Goal: Task Accomplishment & Management: Use online tool/utility

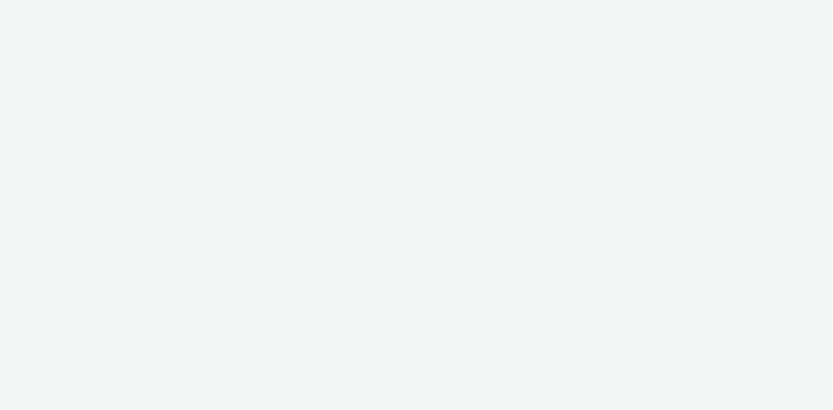
select select "24a55a22-8aa5-41c4-a59c-f152ca3b36a1"
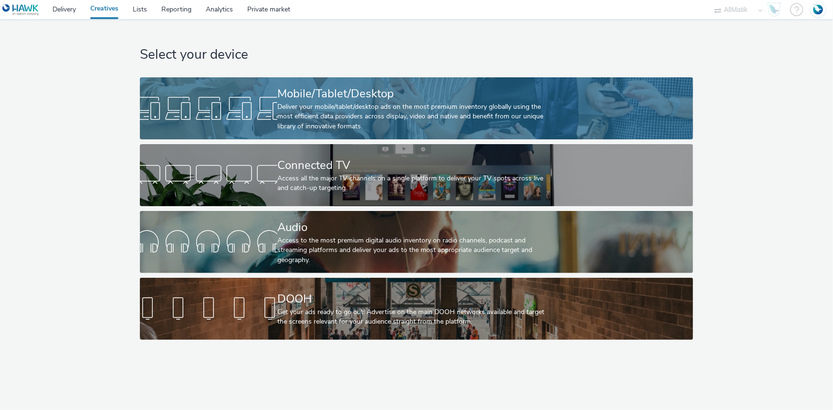
click at [398, 111] on div "Deliver your mobile/tablet/desktop ads on the most premium inventory globally u…" at bounding box center [414, 116] width 275 height 29
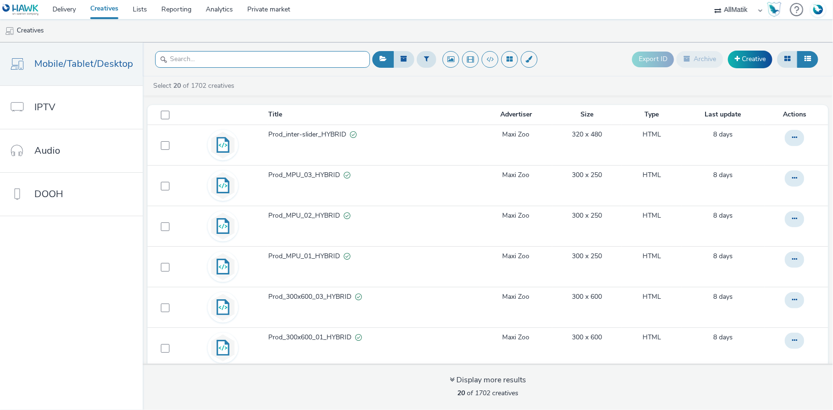
click at [198, 53] on input "text" at bounding box center [262, 59] width 215 height 17
type input "MPU"
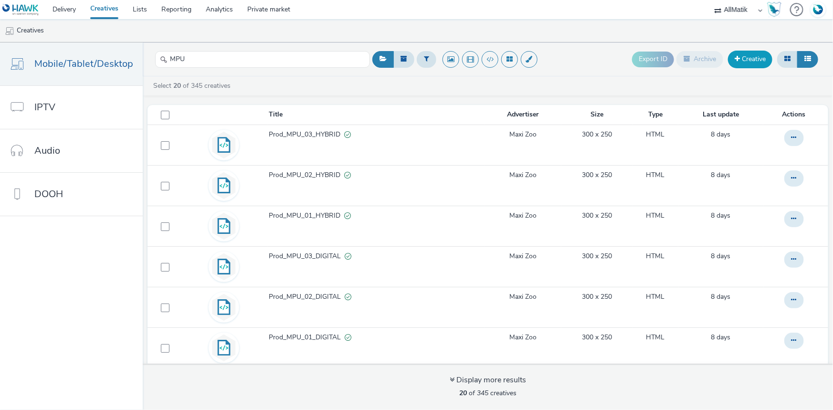
click at [762, 52] on link "Creative" at bounding box center [750, 59] width 44 height 17
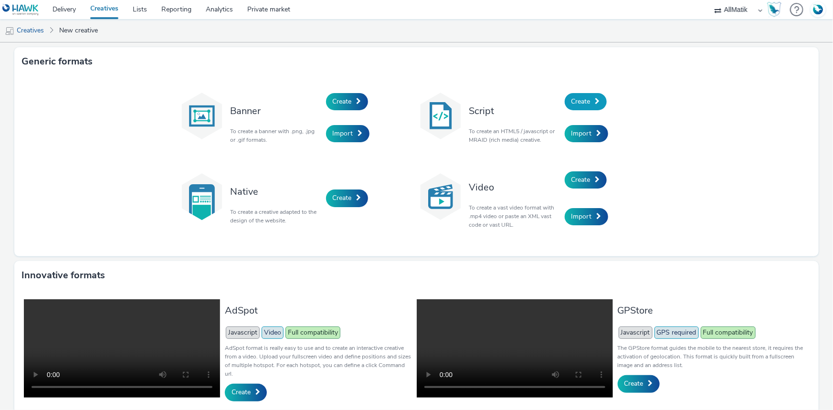
click at [589, 93] on link "Create" at bounding box center [586, 101] width 42 height 17
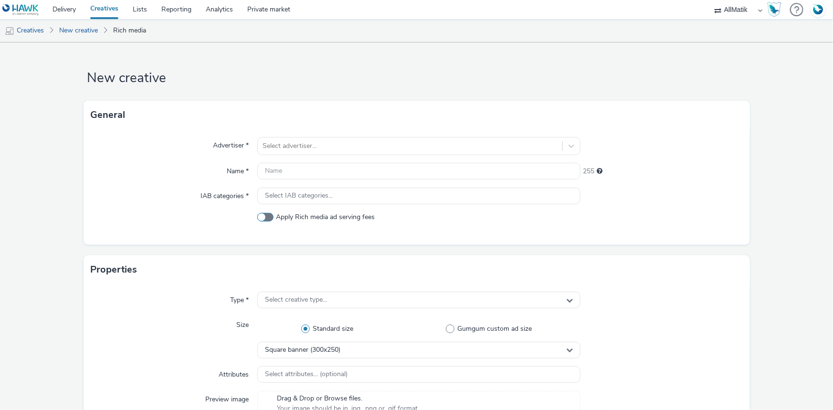
click at [260, 219] on span at bounding box center [265, 217] width 16 height 9
click at [260, 219] on input "Apply Rich media ad serving fees" at bounding box center [260, 217] width 6 height 6
checkbox input "true"
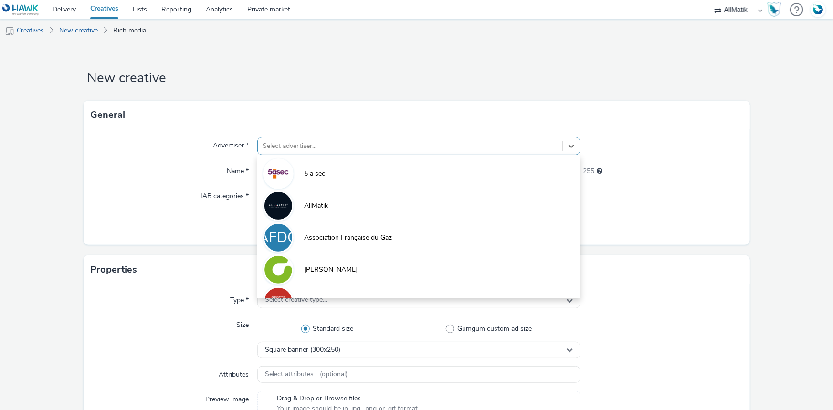
click at [288, 146] on div at bounding box center [410, 145] width 295 height 11
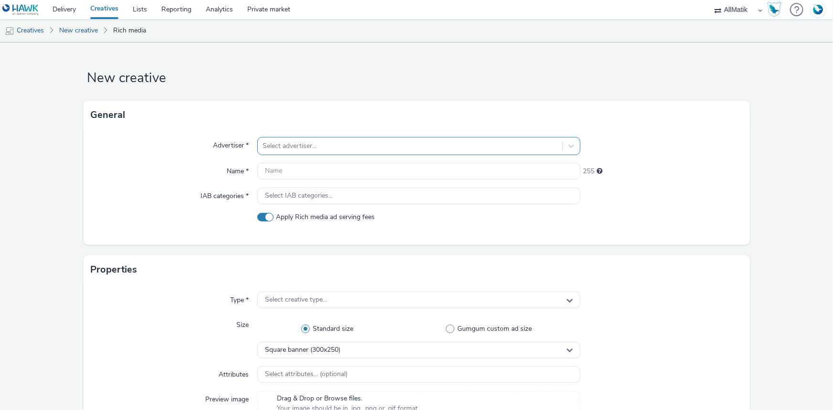
click at [295, 145] on div at bounding box center [410, 145] width 295 height 11
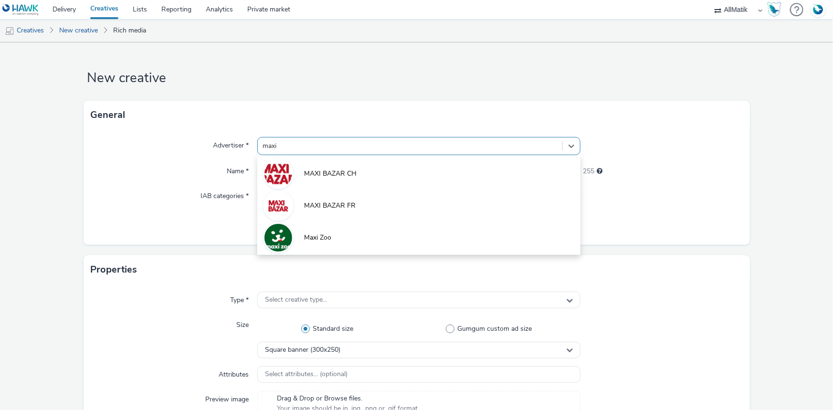
type input "maxi"
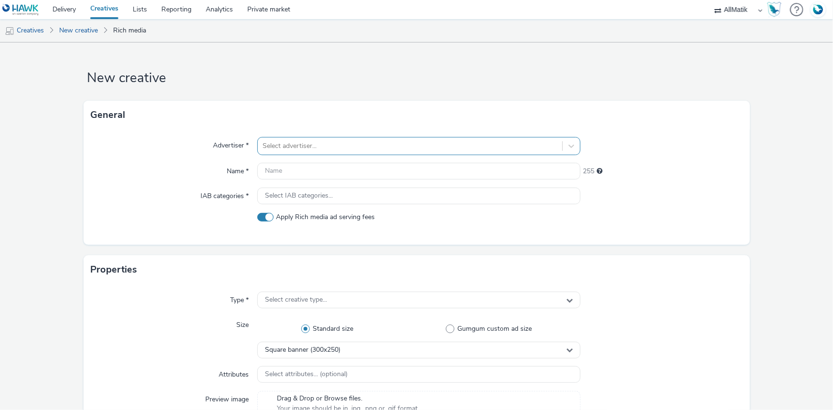
click at [271, 150] on div at bounding box center [410, 145] width 295 height 11
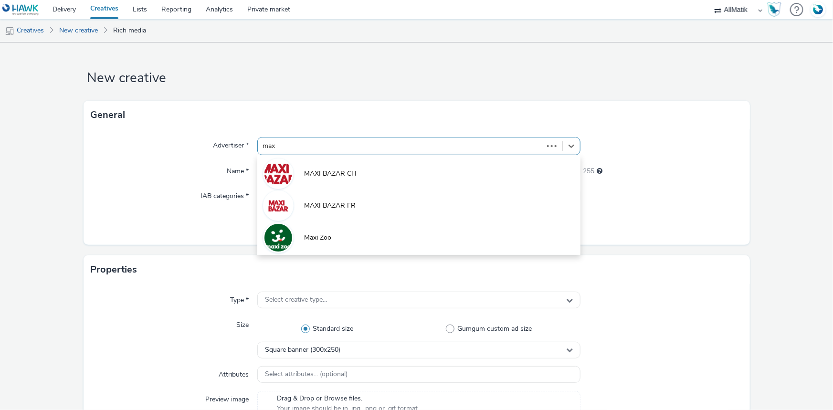
type input "maxi"
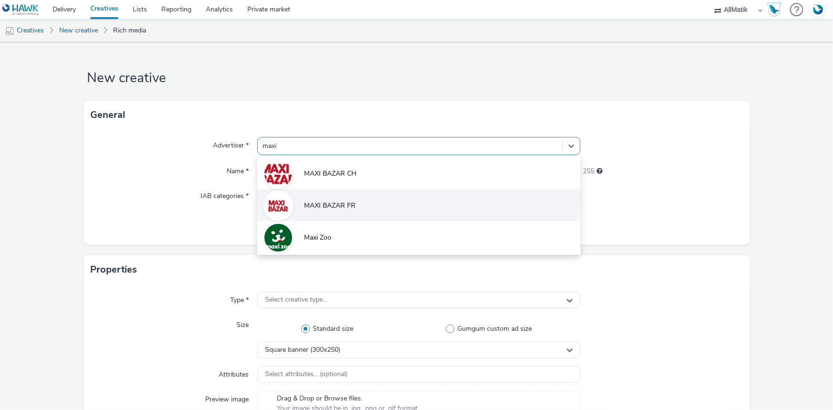
click at [349, 207] on span "MAXI BAZAR FR" at bounding box center [330, 206] width 52 height 10
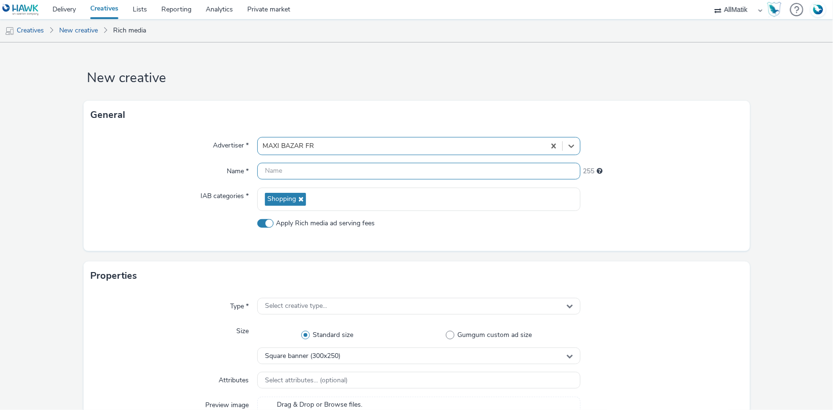
click at [288, 172] on input "text" at bounding box center [418, 171] width 323 height 17
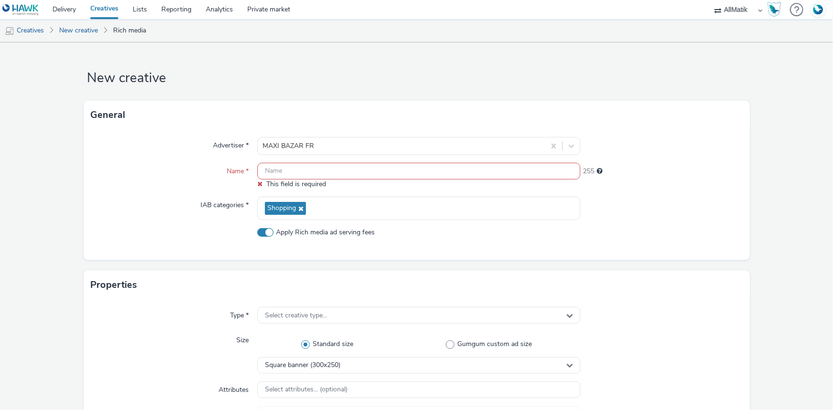
click at [277, 166] on input "text" at bounding box center [418, 171] width 323 height 17
paste input "Prod_1-BA-092025_300250_catalogue1_CHFR"
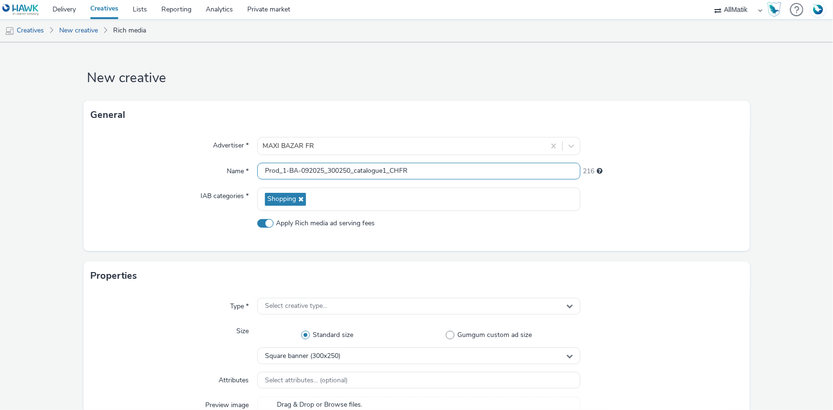
type input "Prod_1-BA-092025_300250_catalogue1_CHFR"
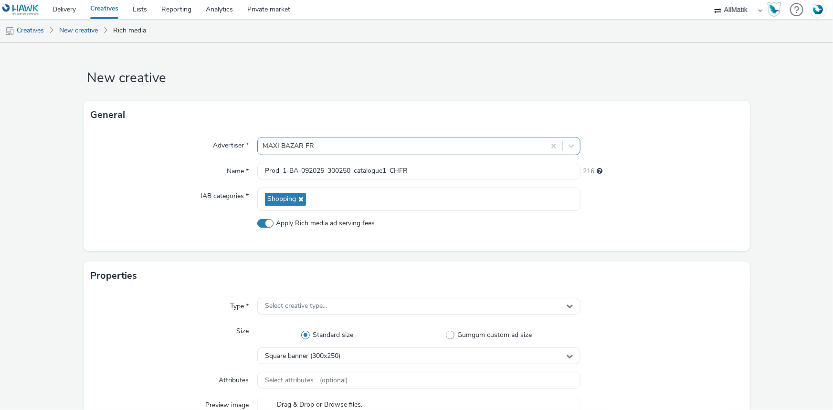
click at [318, 143] on div at bounding box center [402, 145] width 278 height 11
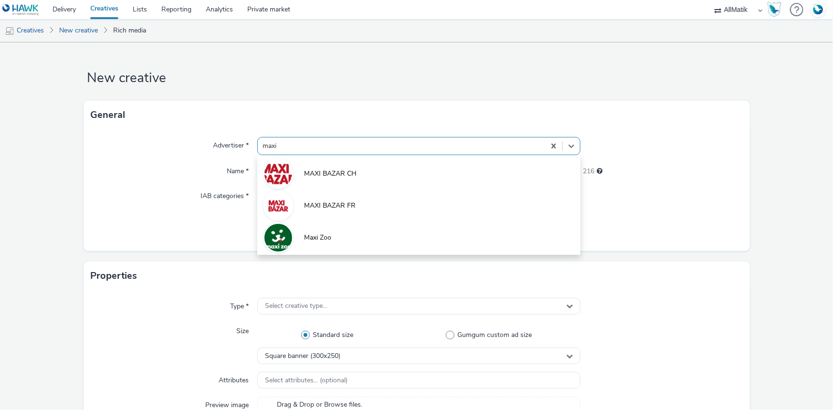
type input "maxi"
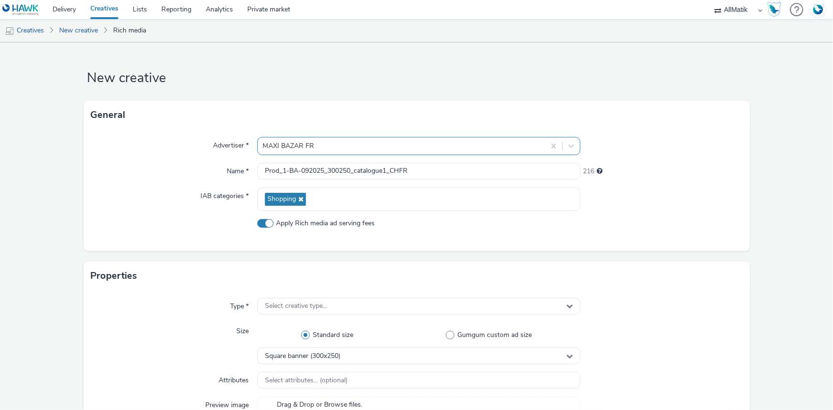
click at [322, 138] on div "MAXI BAZAR FR" at bounding box center [418, 146] width 323 height 18
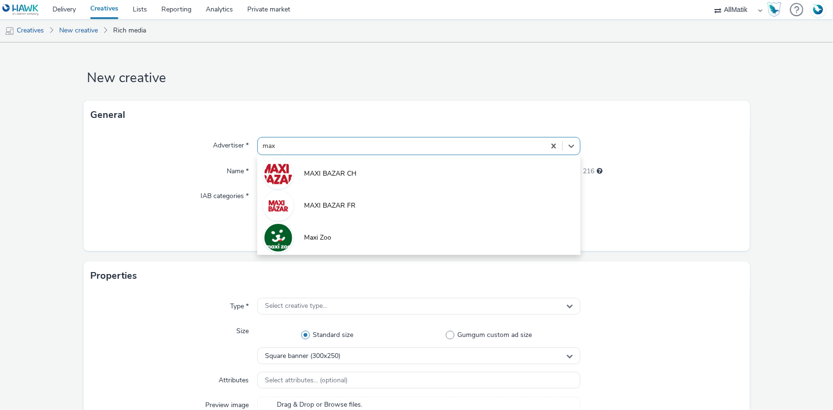
type input "maxi"
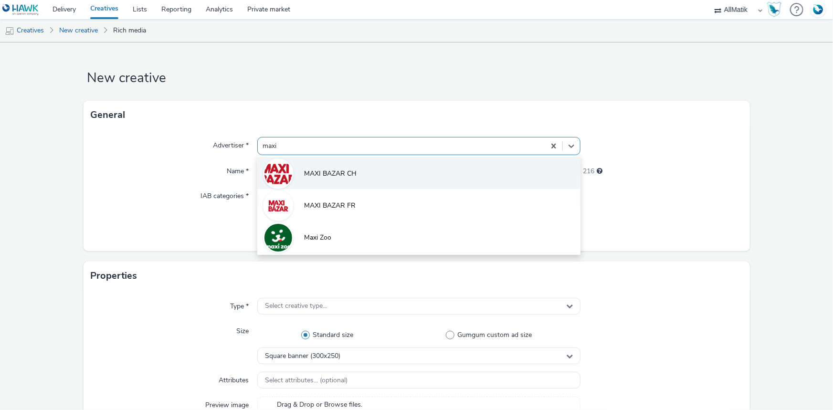
click at [350, 175] on span "MAXI BAZAR CH" at bounding box center [330, 174] width 53 height 10
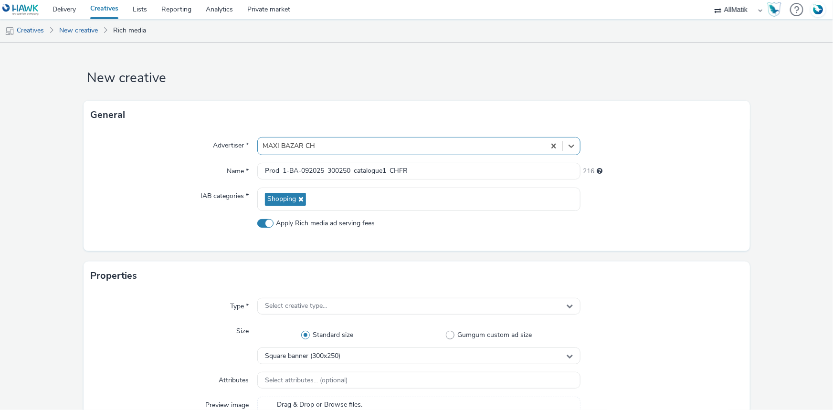
click at [365, 240] on div "Advertiser * option MAXI BAZAR CH, selected. Select is focused ,type to refine …" at bounding box center [417, 190] width 667 height 122
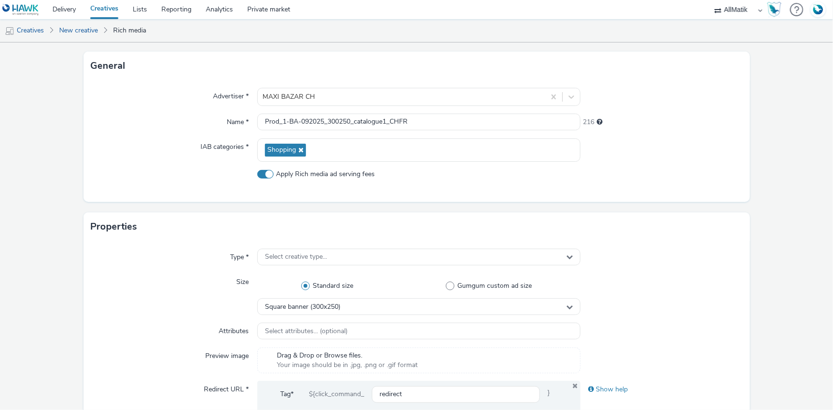
scroll to position [130, 0]
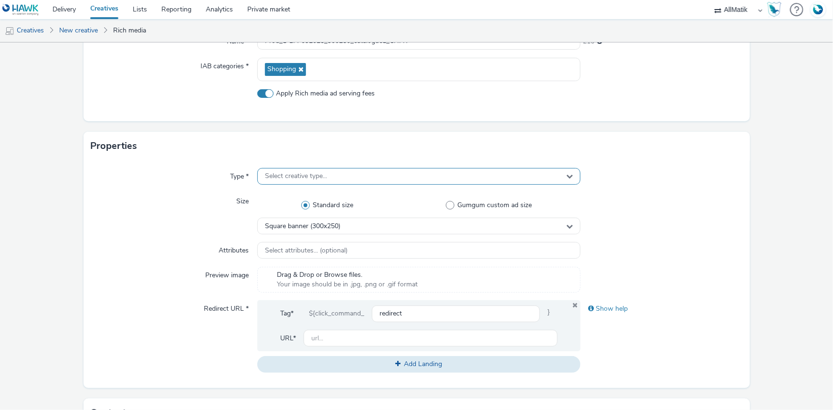
click at [287, 180] on span "Select creative type..." at bounding box center [296, 176] width 62 height 8
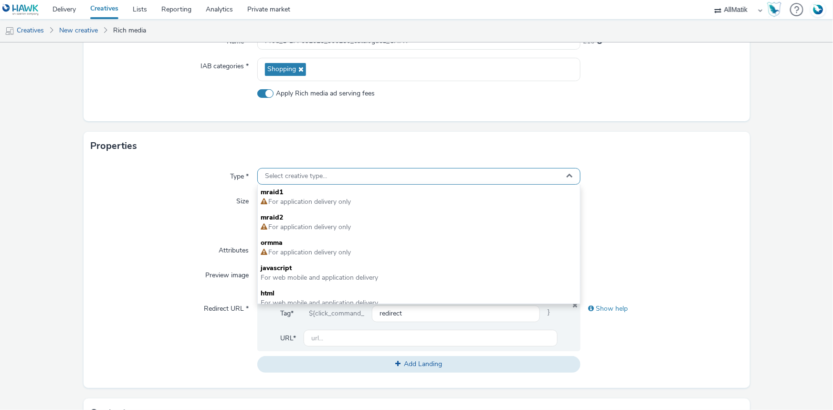
click at [287, 180] on span "Select creative type..." at bounding box center [296, 176] width 62 height 8
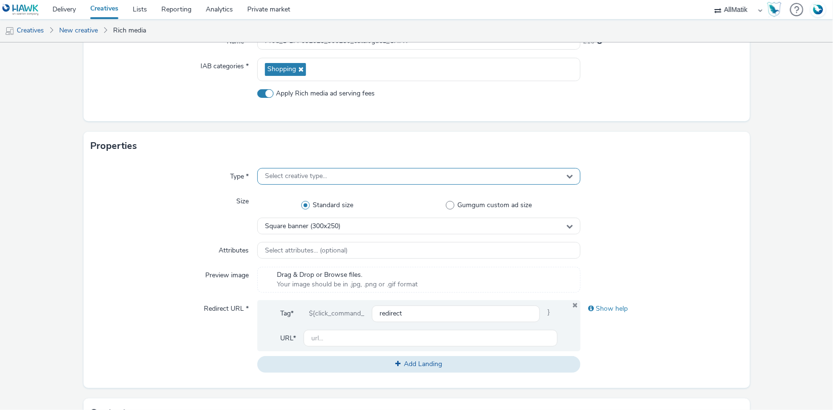
click at [291, 178] on span "Select creative type..." at bounding box center [296, 176] width 62 height 8
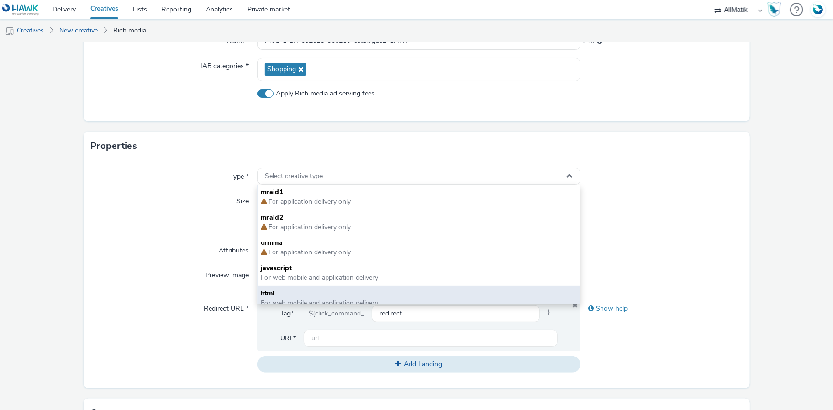
click at [267, 297] on span "html" at bounding box center [419, 294] width 317 height 10
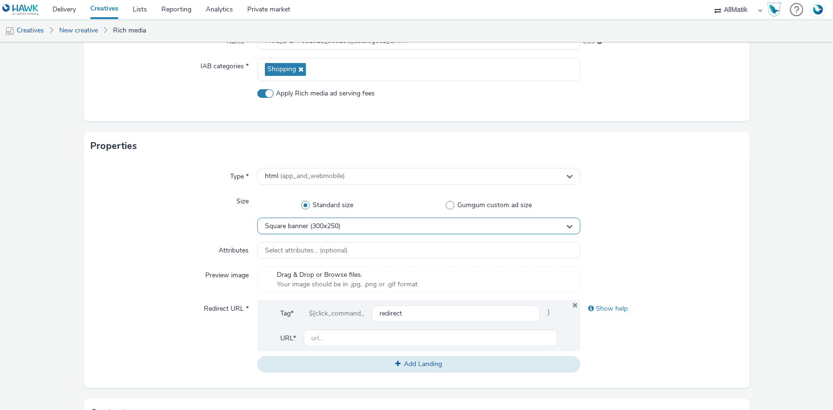
click at [324, 225] on span "Square banner (300x250)" at bounding box center [302, 227] width 75 height 8
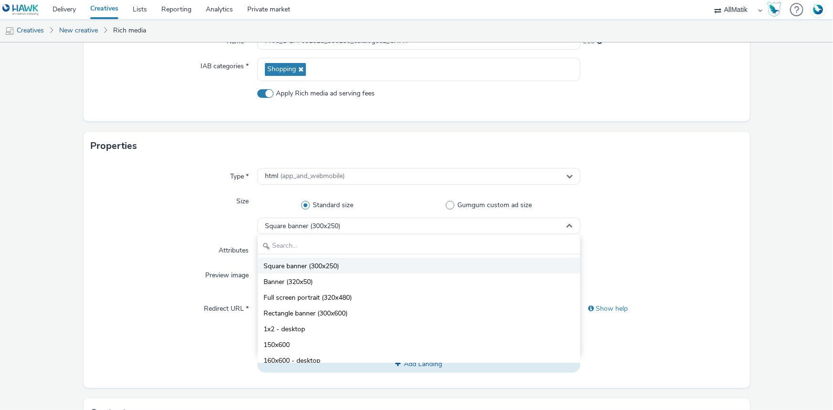
click at [282, 263] on span "Square banner (300x250)" at bounding box center [301, 267] width 75 height 10
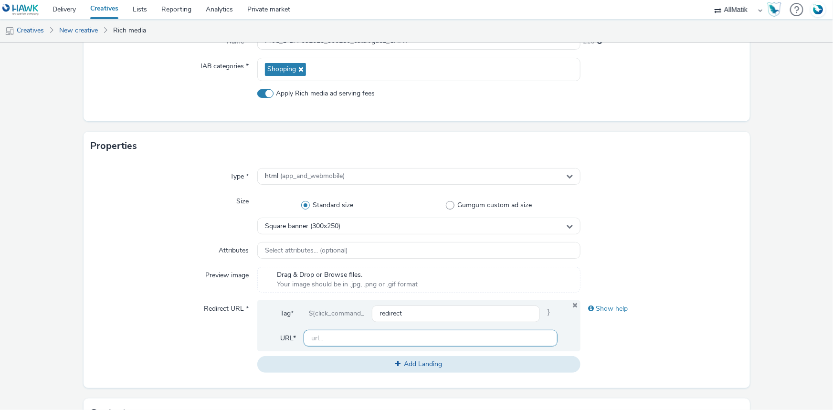
click at [327, 346] on input "text" at bounding box center [431, 338] width 254 height 17
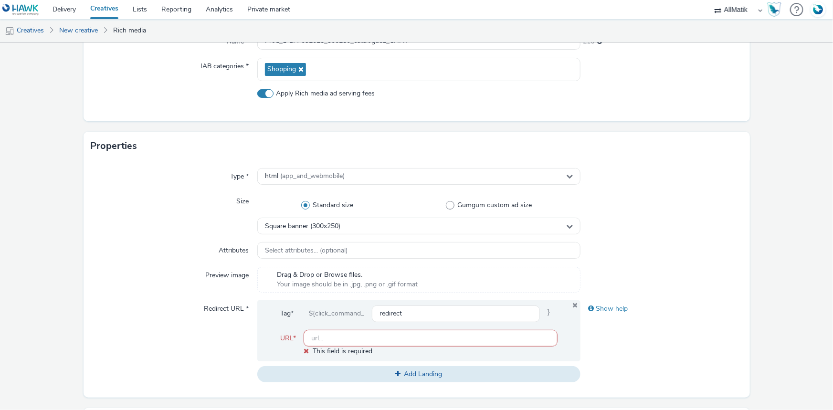
paste input "https://maxibazar.ch/"
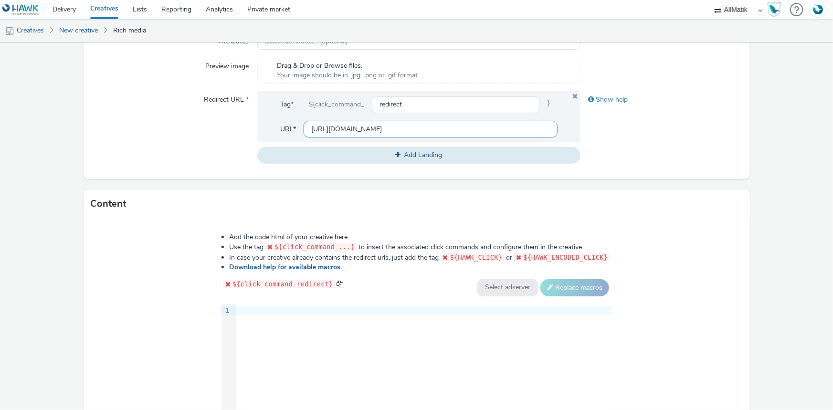
scroll to position [347, 0]
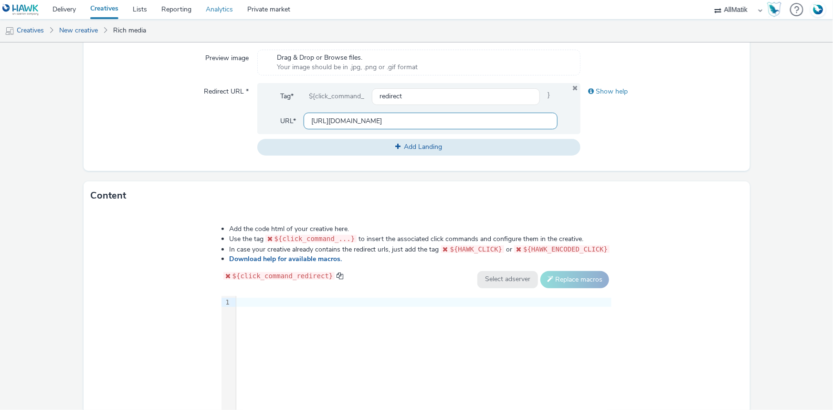
type input "https://maxibazar.ch/"
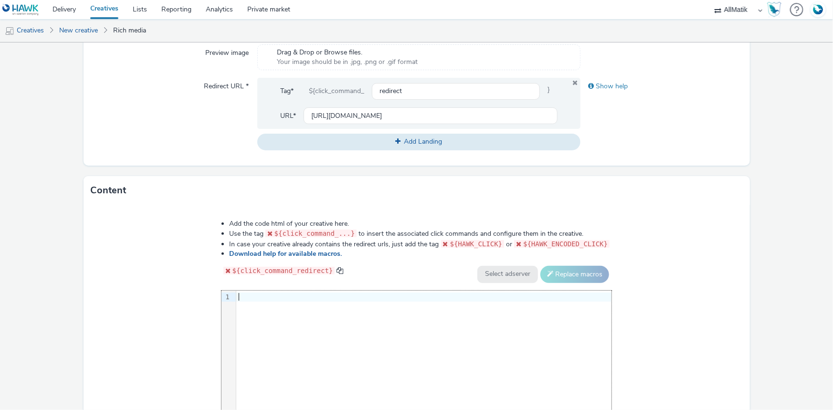
click at [290, 304] on div "9 1 ›" at bounding box center [417, 362] width 391 height 143
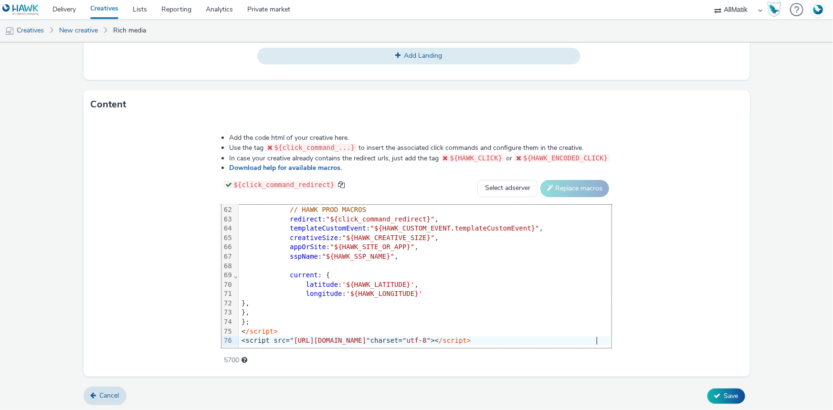
scroll to position [439, 0]
click at [728, 401] on button "Save" at bounding box center [727, 395] width 38 height 15
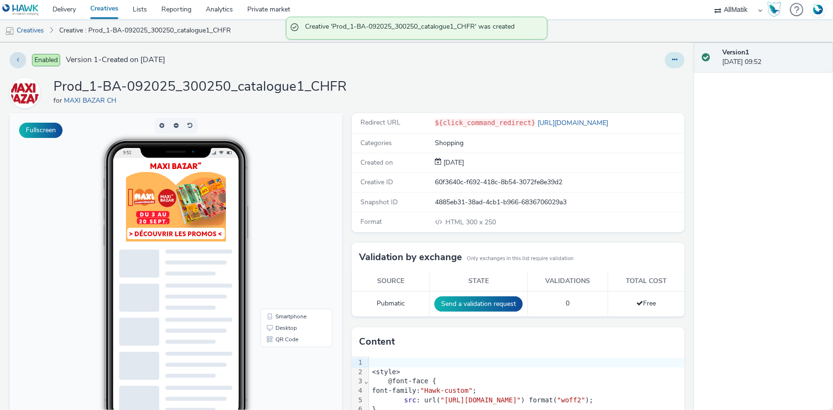
click at [672, 62] on icon at bounding box center [674, 59] width 5 height 7
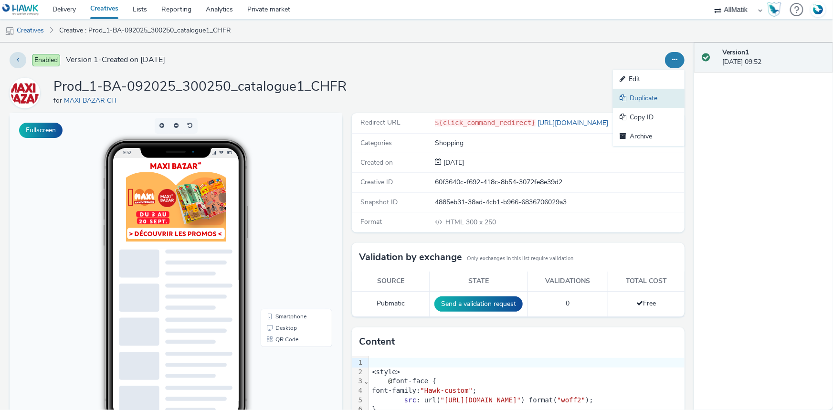
click at [643, 96] on link "Duplicate" at bounding box center [649, 98] width 72 height 19
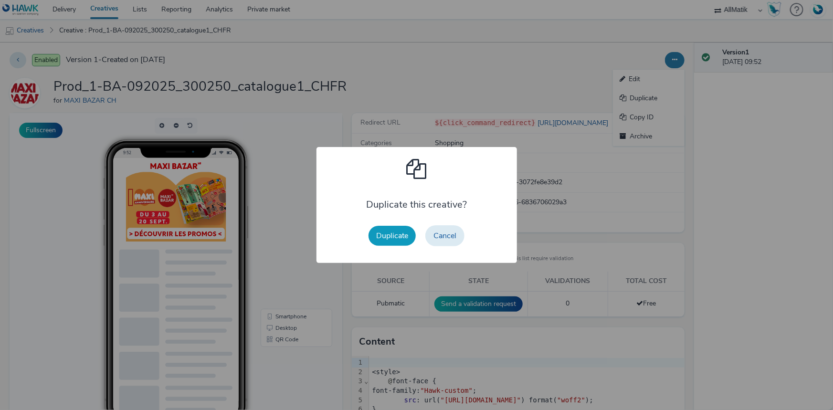
click at [400, 229] on button "Duplicate" at bounding box center [392, 236] width 47 height 20
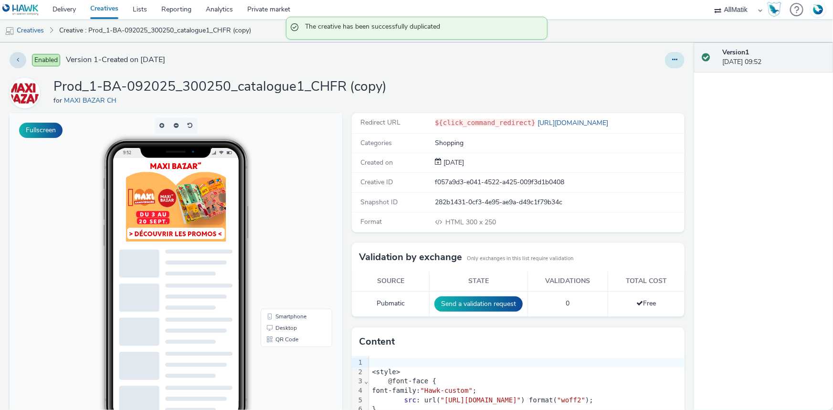
click at [665, 58] on button at bounding box center [675, 60] width 20 height 16
click at [654, 75] on link "Edit" at bounding box center [649, 79] width 72 height 19
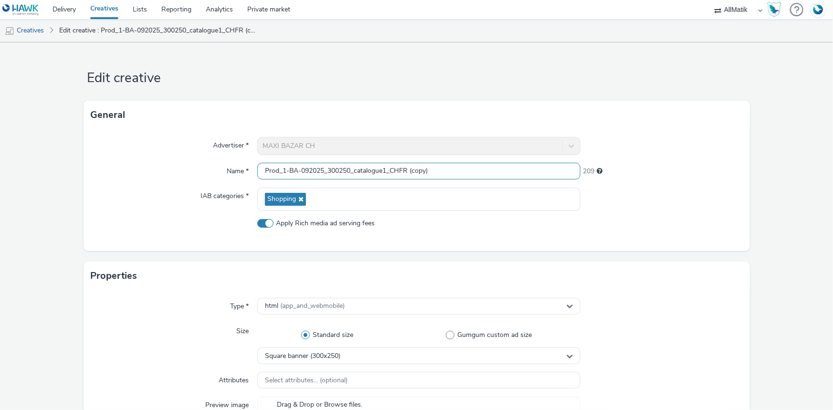
drag, startPoint x: 450, startPoint y: 168, endPoint x: 149, endPoint y: 171, distance: 301.3
click at [149, 171] on div "Name * Prod_1-BA-092025_300250_catalogue1_CHFR (copy) 209" at bounding box center [416, 171] width 651 height 17
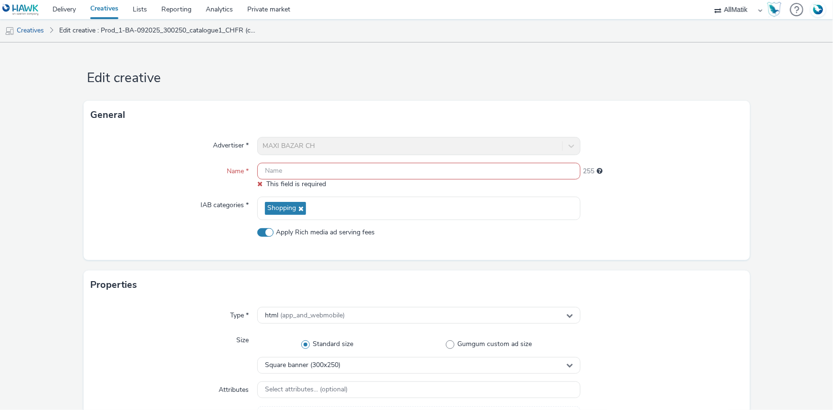
click at [271, 171] on input "text" at bounding box center [418, 171] width 323 height 17
paste input "Prod_2-BA-092025_300250_produit_1_CHFR"
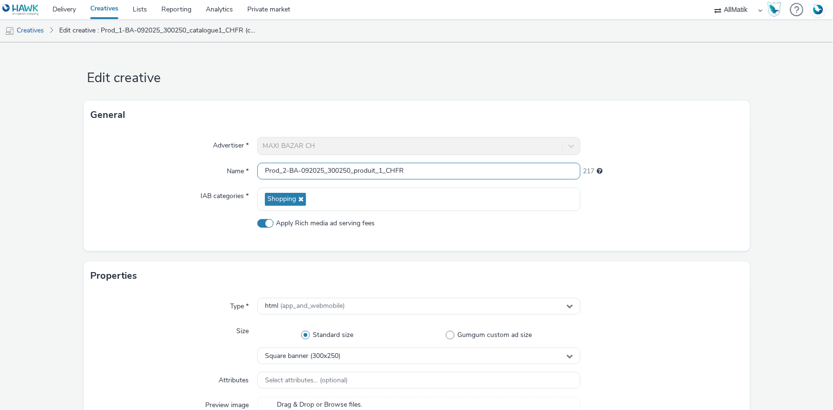
type input "Prod_2-BA-092025_300250_produit_1_CHFR"
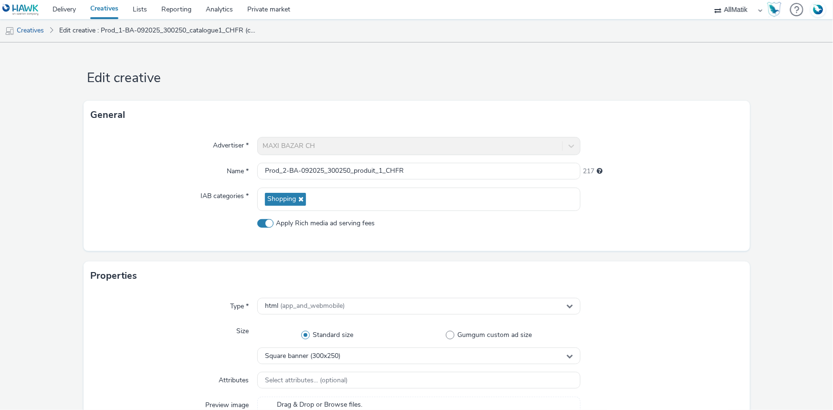
click at [204, 214] on div "Advertiser * MAXI BAZAR CH Name * Prod_2-BA-092025_300250_produit_1_CHFR 217 IA…" at bounding box center [417, 190] width 667 height 122
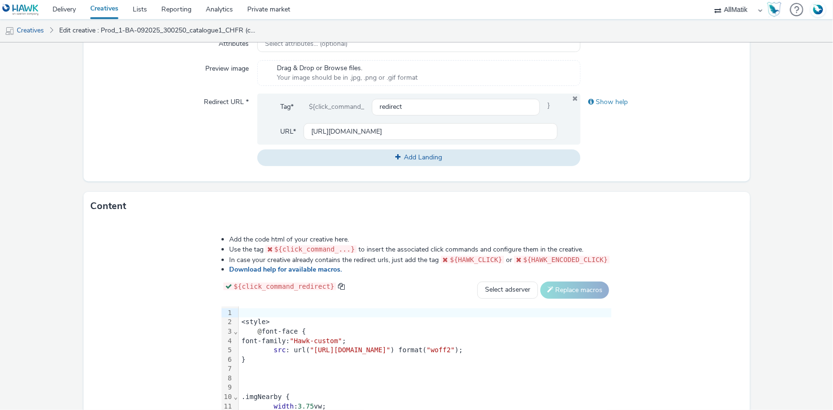
scroll to position [439, 0]
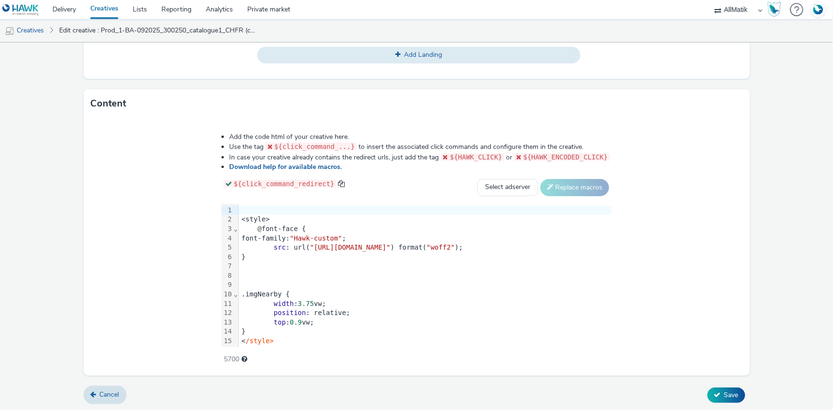
click at [239, 234] on div "font-family: "Hawk-custom" ;" at bounding box center [425, 239] width 373 height 10
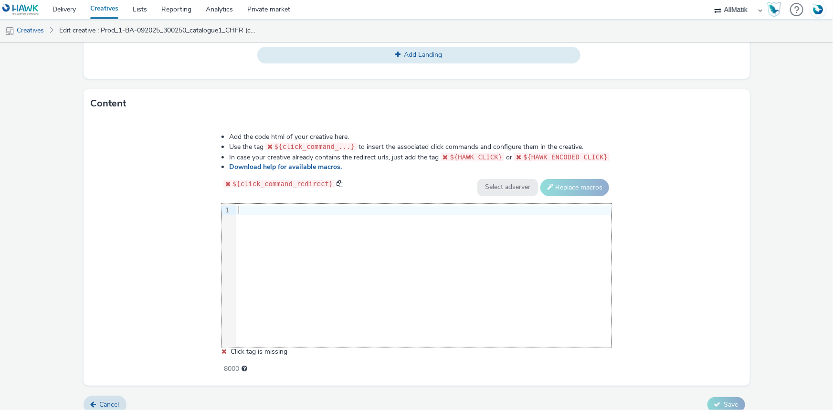
scroll to position [578, 0]
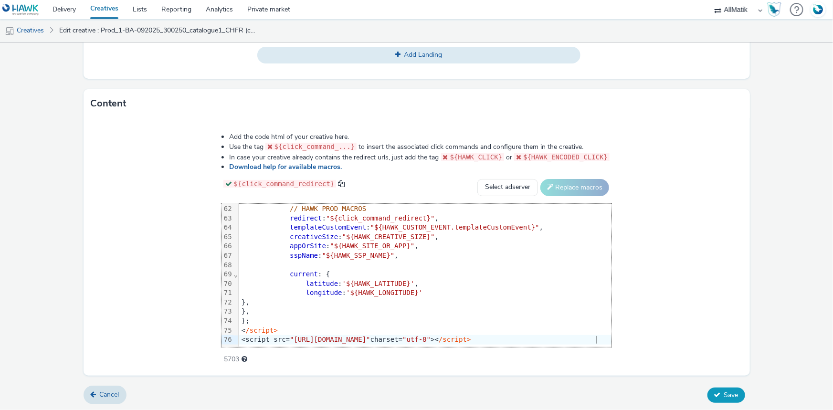
click at [714, 393] on icon at bounding box center [717, 395] width 7 height 7
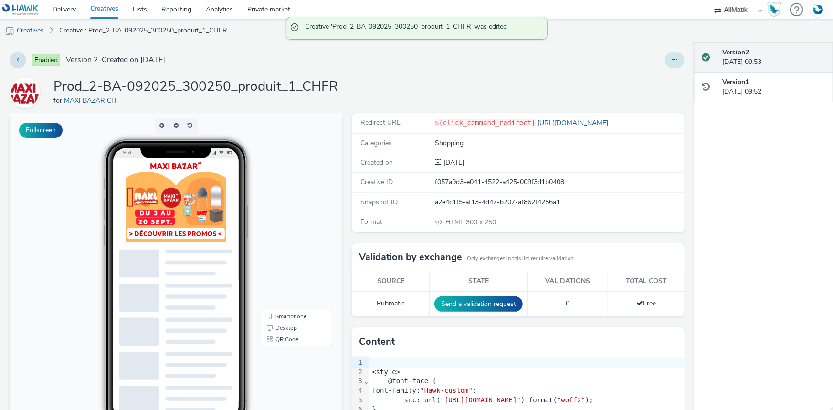
click at [672, 61] on button at bounding box center [675, 60] width 20 height 16
click at [640, 104] on link "Duplicate" at bounding box center [649, 98] width 72 height 19
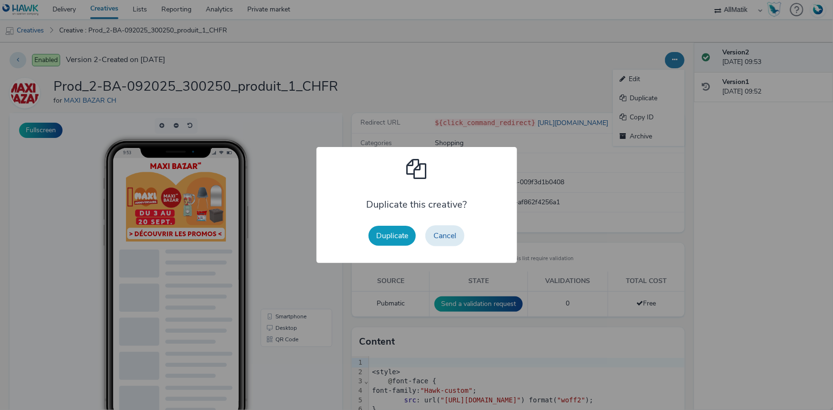
click at [388, 243] on button "Duplicate" at bounding box center [392, 236] width 47 height 20
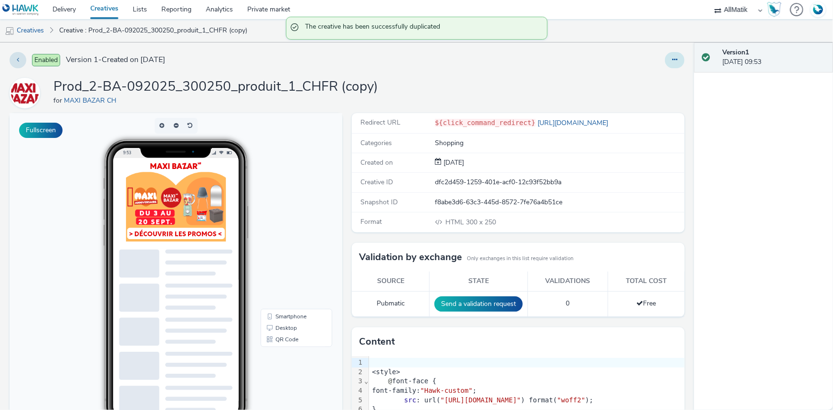
click at [670, 56] on button at bounding box center [675, 60] width 20 height 16
click at [635, 74] on link "Edit" at bounding box center [649, 79] width 72 height 19
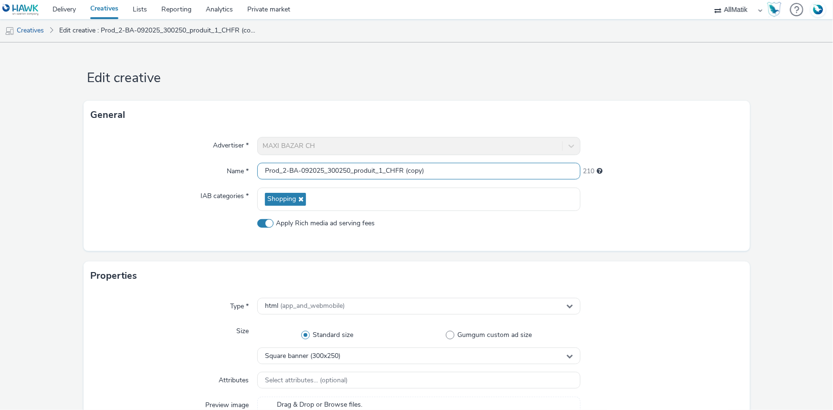
drag, startPoint x: 440, startPoint y: 170, endPoint x: 213, endPoint y: 179, distance: 226.5
click at [213, 179] on div "Name * Prod_2-BA-092025_300250_produit_1_CHFR (copy) 210" at bounding box center [416, 171] width 651 height 17
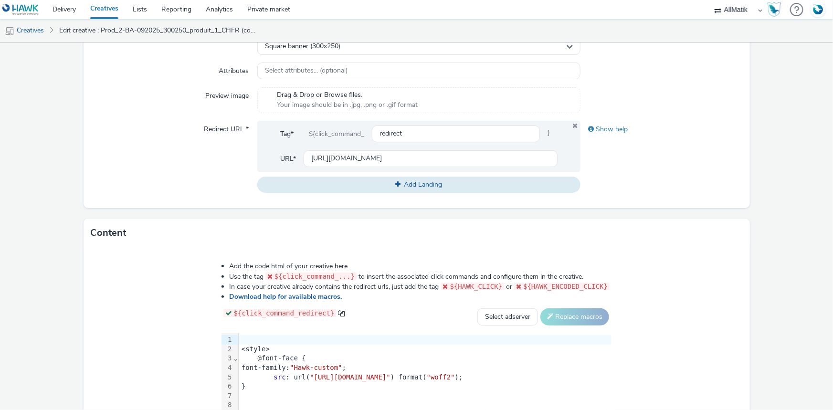
scroll to position [434, 0]
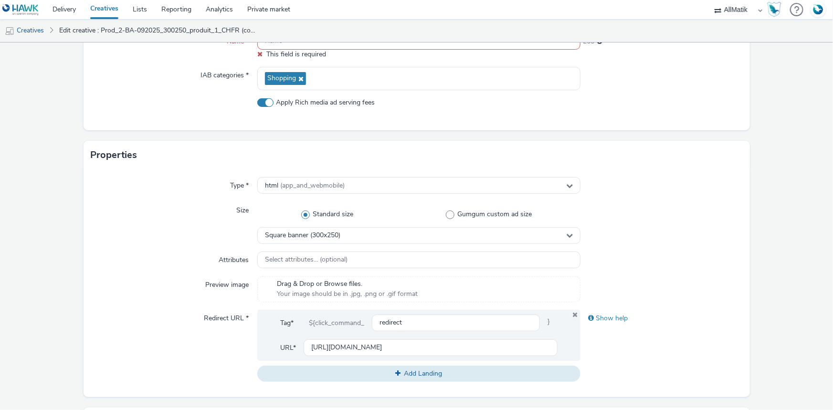
scroll to position [43, 0]
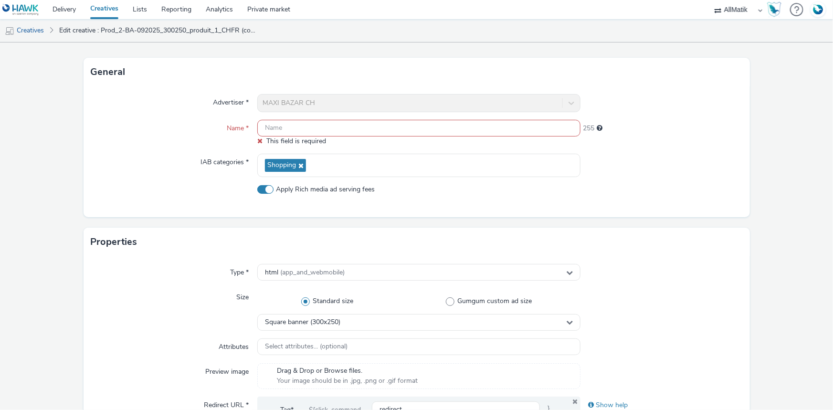
click at [275, 123] on input "text" at bounding box center [418, 128] width 323 height 17
paste input "Prod_3-BA-092025_300250_catalogue2_CHFR"
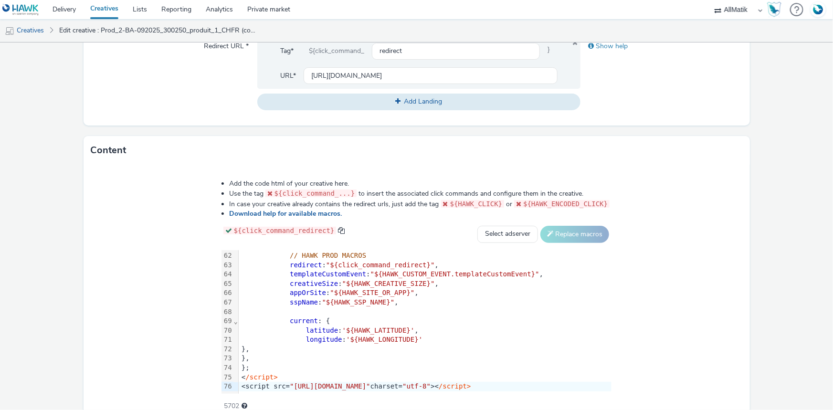
scroll to position [439, 0]
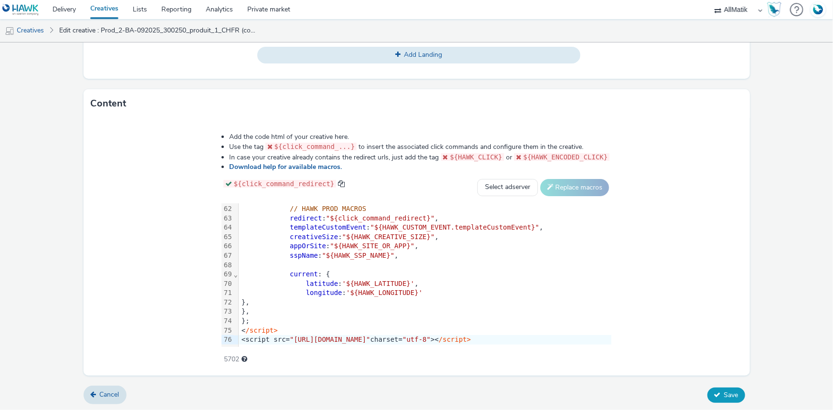
type input "Prod_3-BA-092025_300250_catalogue2_CHFR"
click at [724, 393] on span "Save" at bounding box center [731, 395] width 14 height 9
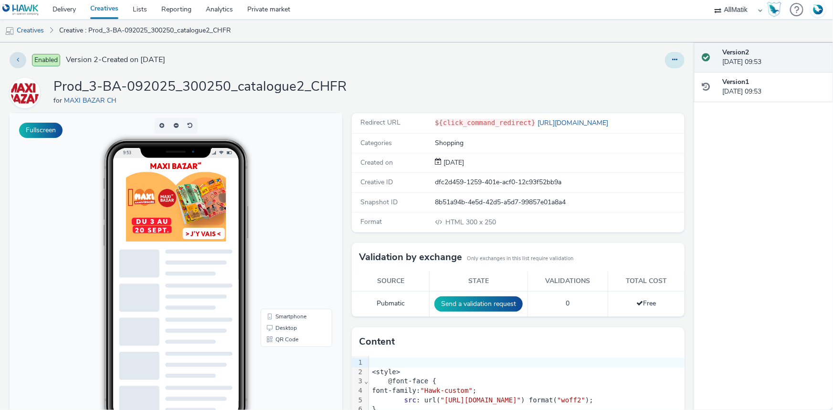
click at [665, 64] on button at bounding box center [675, 60] width 20 height 16
click at [647, 96] on link "Duplicate" at bounding box center [649, 98] width 72 height 19
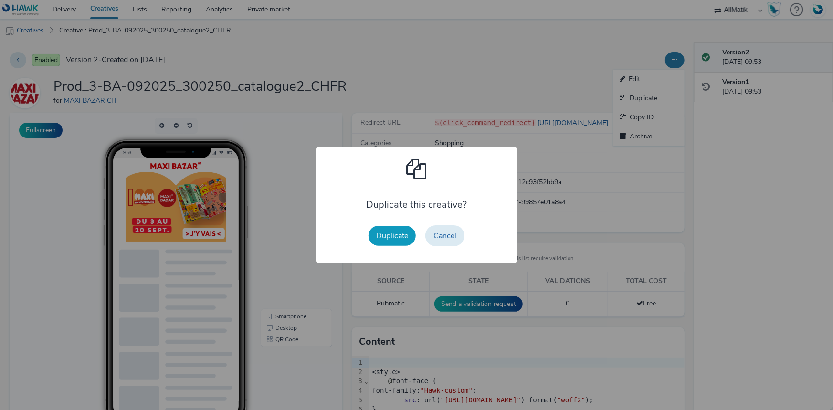
click at [407, 232] on button "Duplicate" at bounding box center [392, 236] width 47 height 20
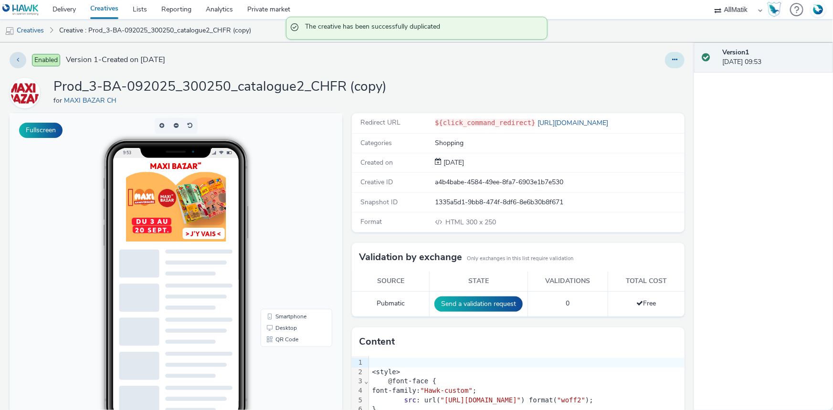
click at [669, 63] on button at bounding box center [675, 60] width 20 height 16
click at [655, 71] on link "Edit" at bounding box center [649, 79] width 72 height 19
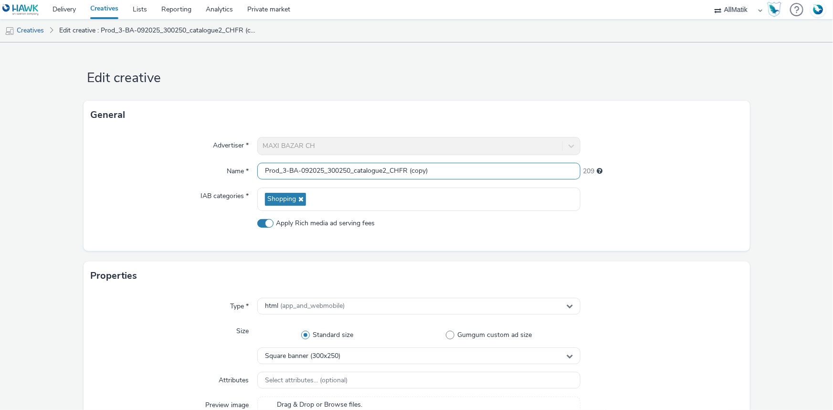
click at [307, 168] on input "Prod_3-BA-092025_300250_catalogue2_CHFR (copy)" at bounding box center [418, 171] width 323 height 17
paste input "Prod_4-BA-092025_300250_produit_1_CHFR"
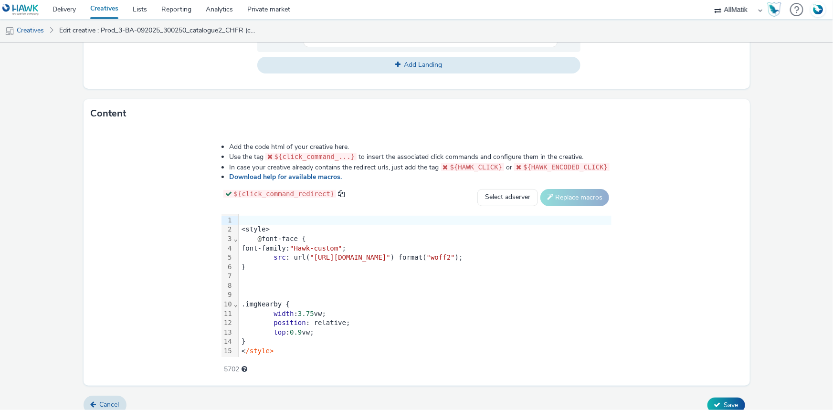
scroll to position [439, 0]
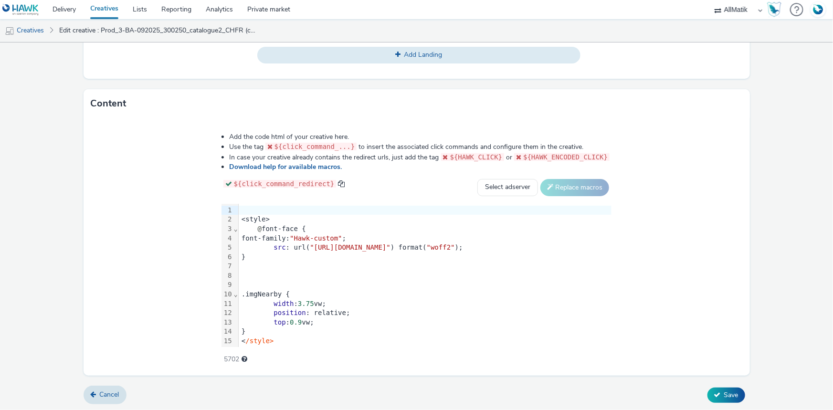
type input "Prod_4-BA-092025_300250_produit_1_CHFR"
click at [239, 275] on div at bounding box center [425, 276] width 373 height 10
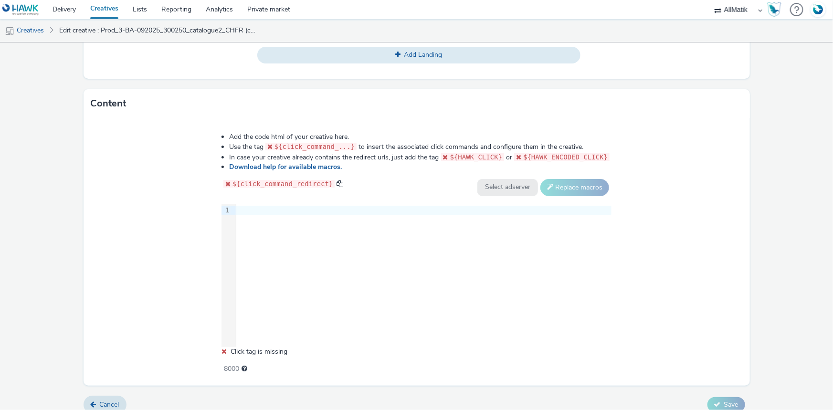
click at [260, 210] on div at bounding box center [423, 211] width 375 height 10
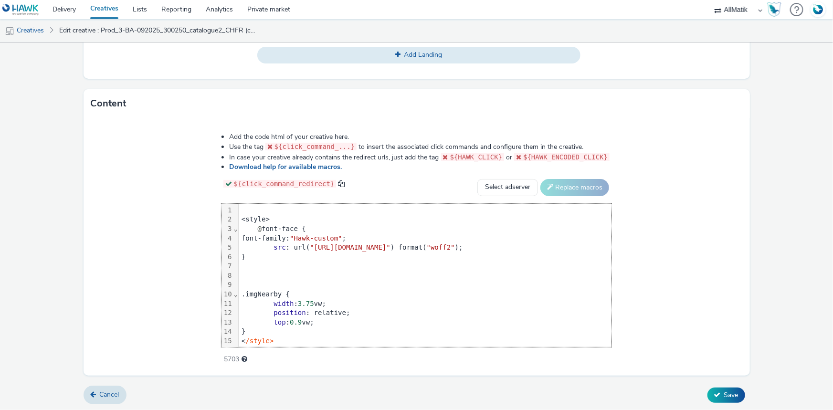
scroll to position [578, 0]
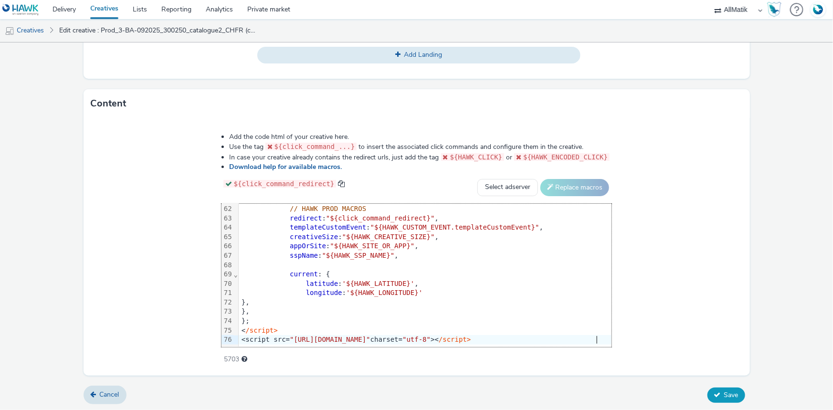
click at [714, 396] on icon at bounding box center [717, 395] width 7 height 7
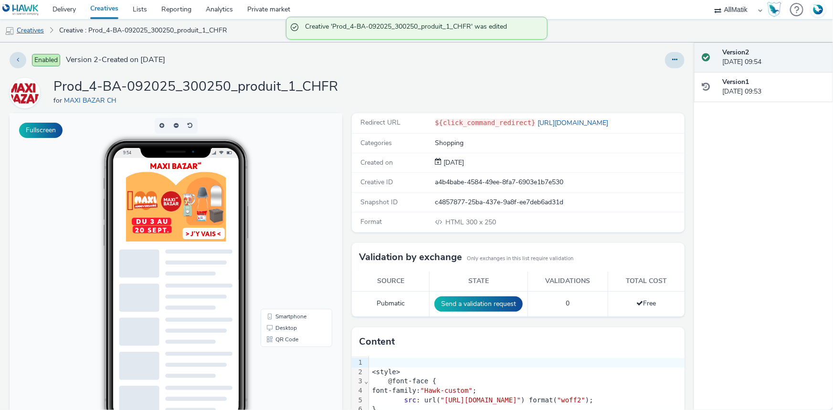
click at [25, 31] on link "Creatives" at bounding box center [24, 30] width 49 height 23
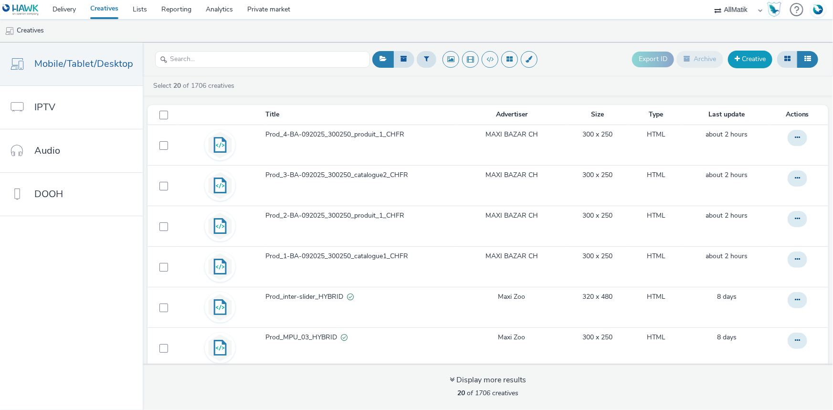
click at [745, 56] on link "Creative" at bounding box center [750, 59] width 44 height 17
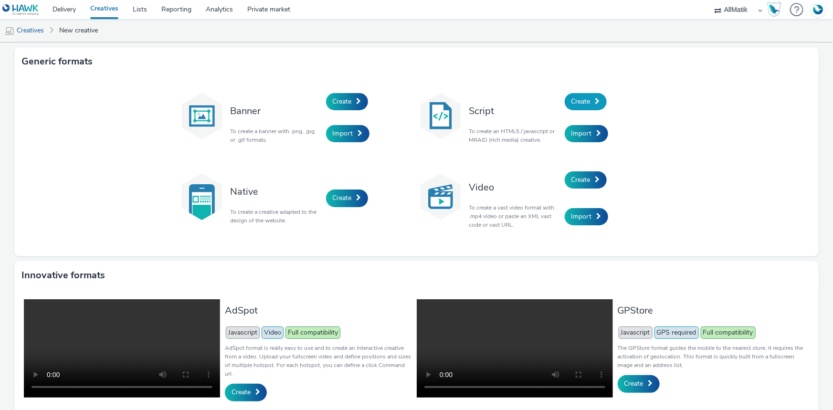
click at [584, 97] on span "Create" at bounding box center [581, 101] width 19 height 9
click at [24, 26] on link "Creatives" at bounding box center [24, 30] width 49 height 23
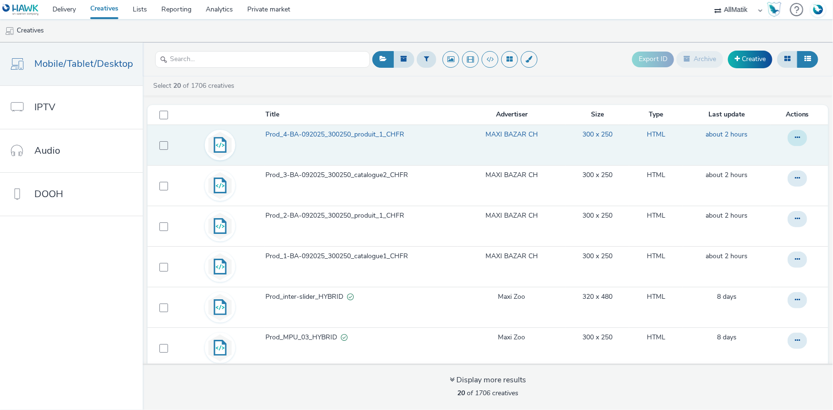
click at [791, 137] on button at bounding box center [798, 138] width 20 height 16
drag, startPoint x: 744, startPoint y: 164, endPoint x: 747, endPoint y: 182, distance: 18.0
click at [747, 182] on ul "Edit Duplicate Copy ID Archive" at bounding box center [772, 186] width 72 height 76
click at [761, 176] on link "Duplicate" at bounding box center [772, 176] width 72 height 19
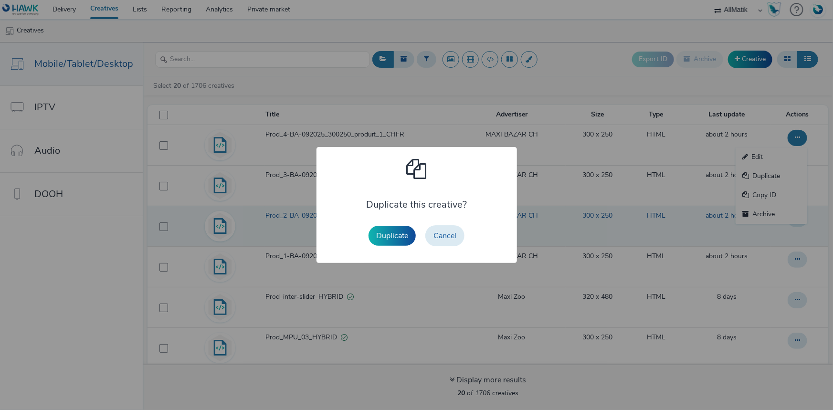
click at [386, 243] on button "Duplicate" at bounding box center [392, 236] width 47 height 20
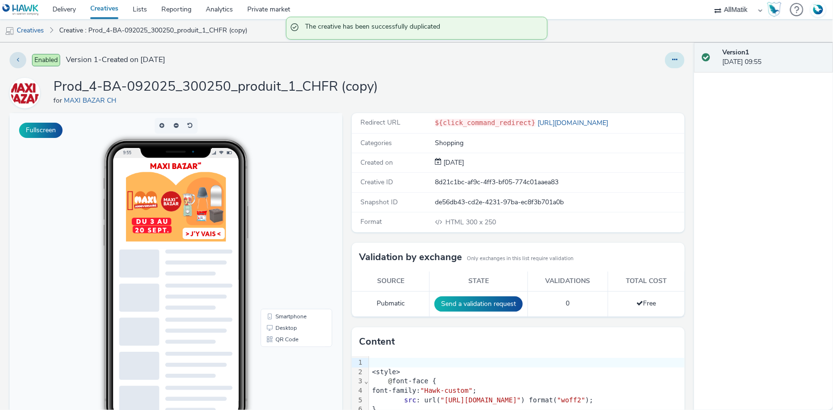
click at [672, 59] on icon at bounding box center [674, 59] width 5 height 7
click at [643, 76] on link "Edit" at bounding box center [649, 79] width 72 height 19
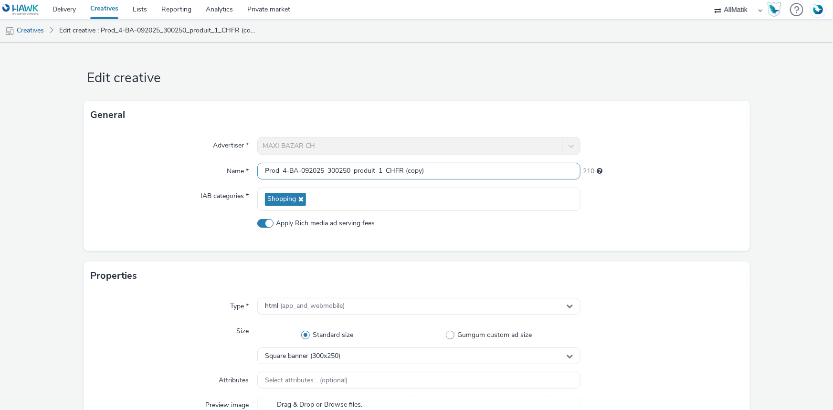
drag, startPoint x: 430, startPoint y: 170, endPoint x: 402, endPoint y: 181, distance: 30.9
click at [402, 181] on div "Advertiser * MAXI BAZAR CH Name * Prod_4-BA-092025_300250_produit_1_CHFR (copy)…" at bounding box center [417, 190] width 667 height 122
click at [472, 175] on input "Prod_4-BA-092025_300250_produit_1_CHFR (copy)" at bounding box center [418, 171] width 323 height 17
drag, startPoint x: 455, startPoint y: 171, endPoint x: 258, endPoint y: 194, distance: 197.6
click at [258, 194] on div "Advertiser * MAXI BAZAR CH Name * Prod_4-BA-092025_300250_produit_1_CHFR (copy)…" at bounding box center [417, 190] width 667 height 122
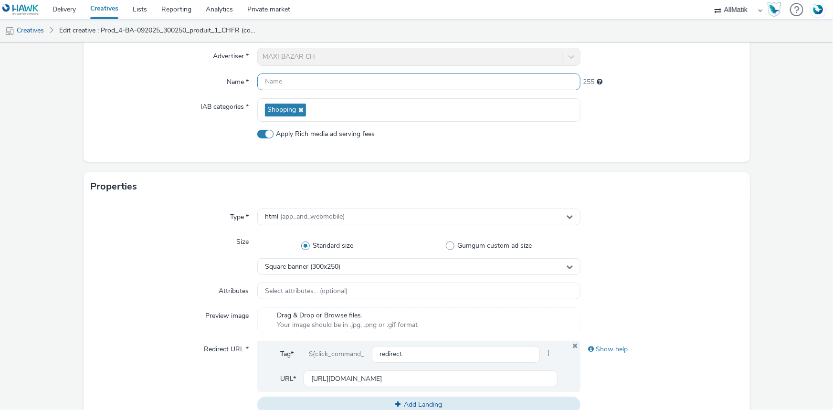
scroll to position [130, 0]
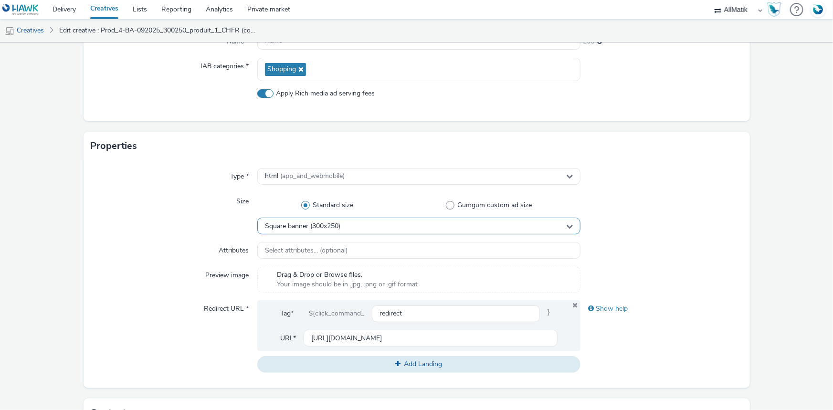
click at [299, 223] on div "Standard size Gumgum custom ad size Square banner (300x250)" at bounding box center [418, 214] width 323 height 42
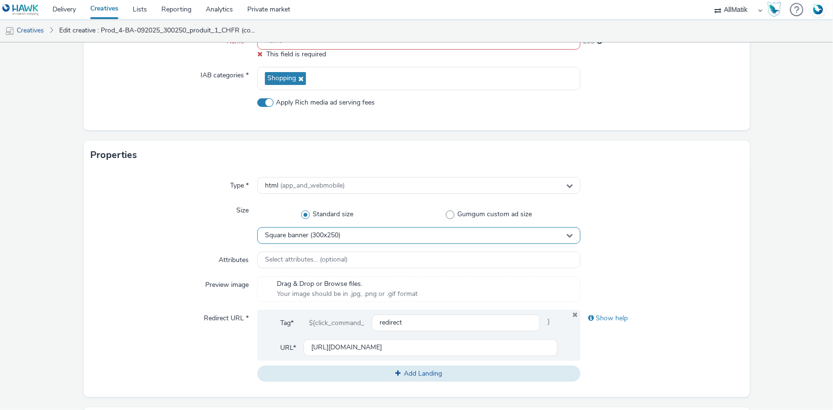
click at [298, 239] on div "Square banner (300x250)" at bounding box center [418, 235] width 323 height 17
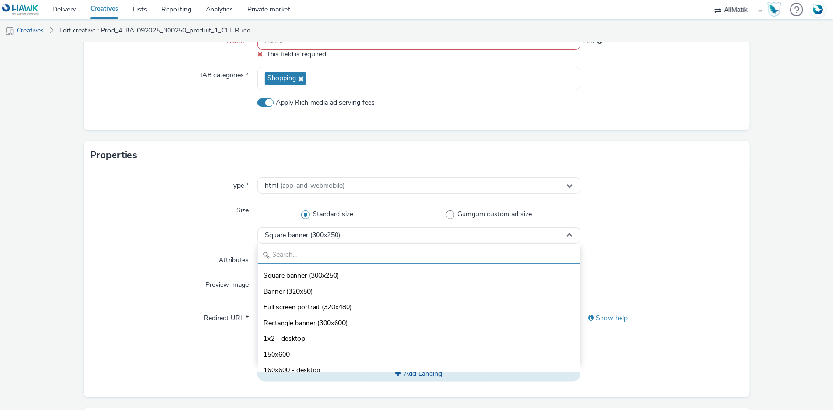
click at [278, 258] on input "text" at bounding box center [419, 255] width 322 height 17
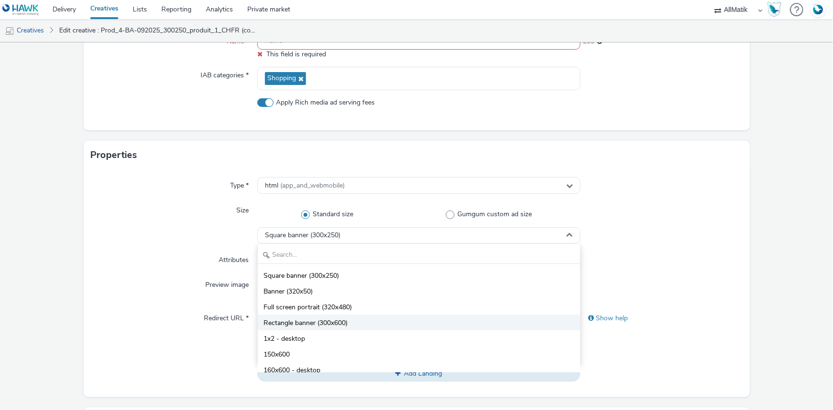
click at [316, 320] on span "Rectangle banner (300x600)" at bounding box center [306, 324] width 84 height 10
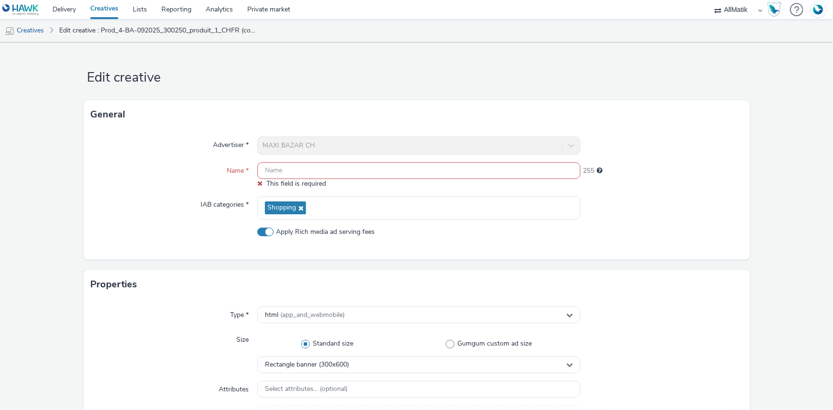
scroll to position [0, 0]
click at [300, 172] on input "text" at bounding box center [418, 171] width 323 height 17
paste input "Prod_1-BA-092025_300600_catalogue1_CHFR"
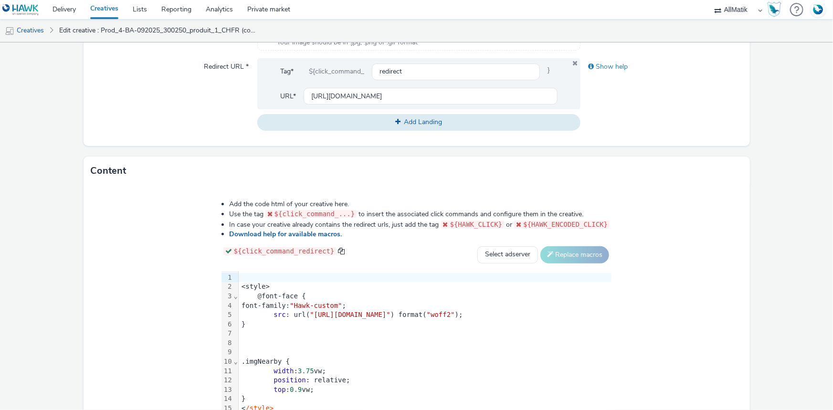
scroll to position [391, 0]
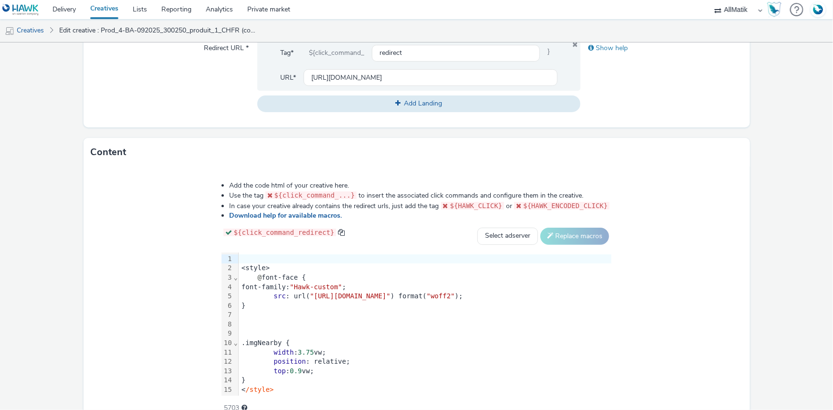
type input "Prod_1-BA-092025_300600_catalogue1_CHFR"
click at [239, 296] on div "src : url( "https://static.tabmo.io/creatives/2023-q4/december/maxizoo/fonts/sk…" at bounding box center [425, 297] width 373 height 10
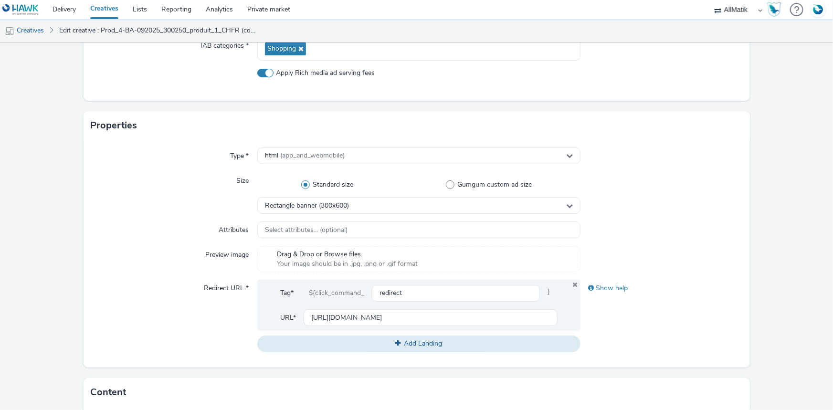
scroll to position [439, 0]
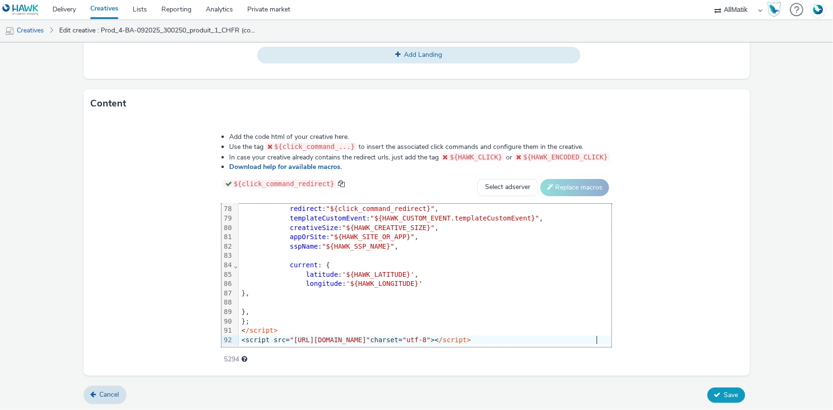
click at [709, 399] on button "Save" at bounding box center [727, 395] width 38 height 15
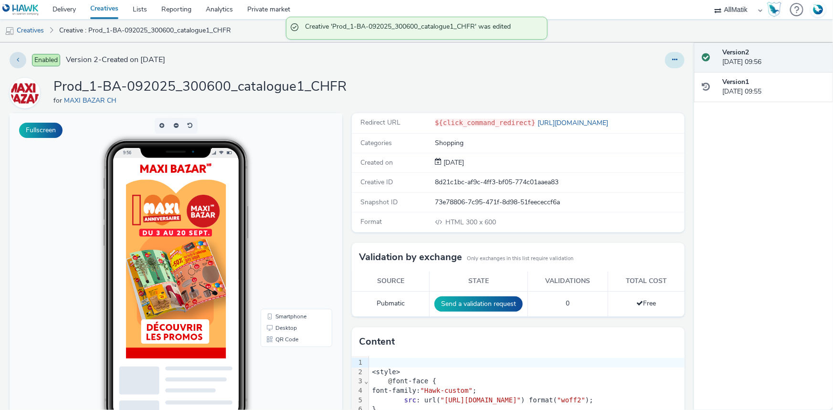
click at [672, 60] on icon at bounding box center [674, 59] width 5 height 7
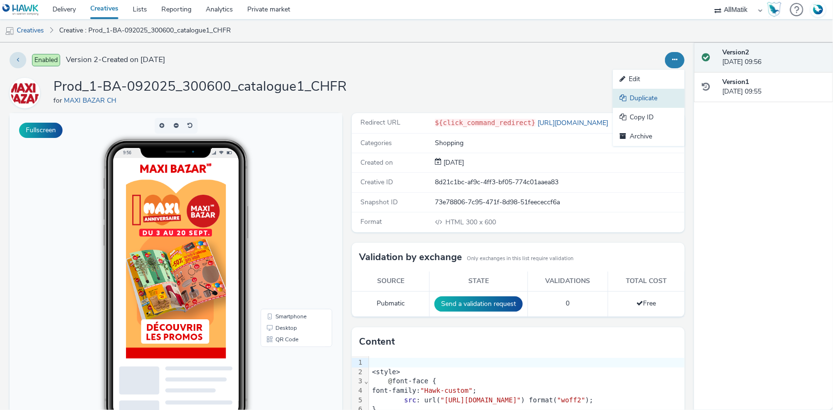
click at [634, 96] on link "Duplicate" at bounding box center [649, 98] width 72 height 19
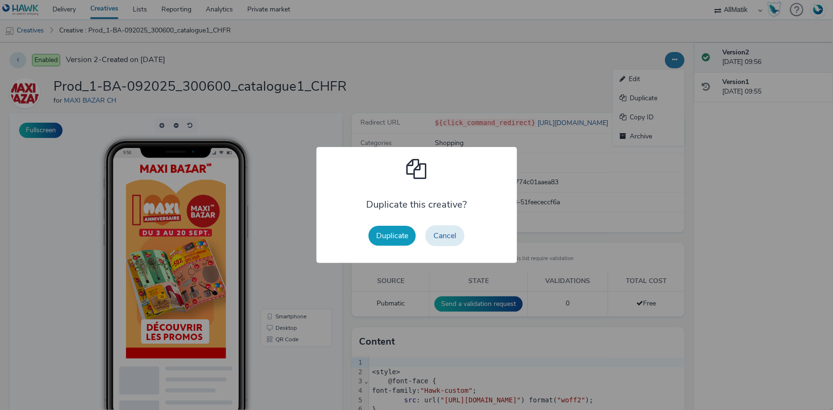
click at [376, 234] on button "Duplicate" at bounding box center [392, 236] width 47 height 20
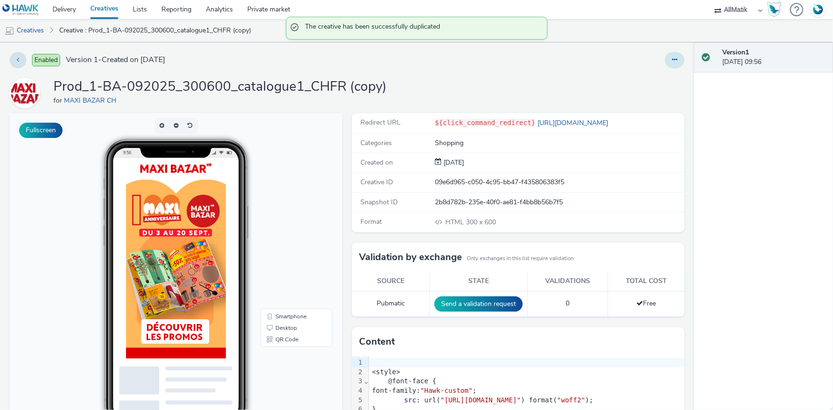
click at [670, 54] on button at bounding box center [675, 60] width 20 height 16
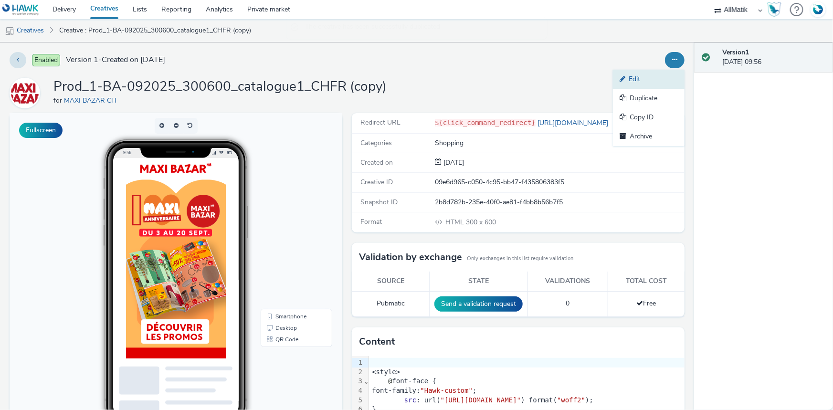
click at [622, 81] on icon at bounding box center [624, 78] width 9 height 7
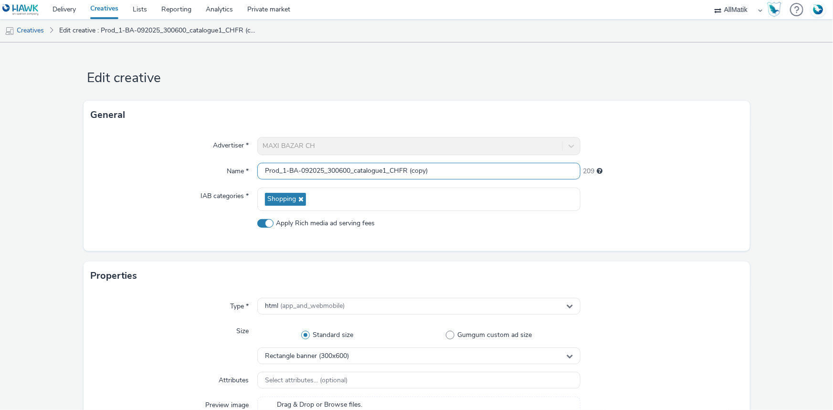
drag, startPoint x: 432, startPoint y: 172, endPoint x: 245, endPoint y: 176, distance: 186.3
click at [245, 176] on div "Name * Prod_1-BA-092025_300600_catalogue1_CHFR (copy) 209" at bounding box center [416, 171] width 651 height 17
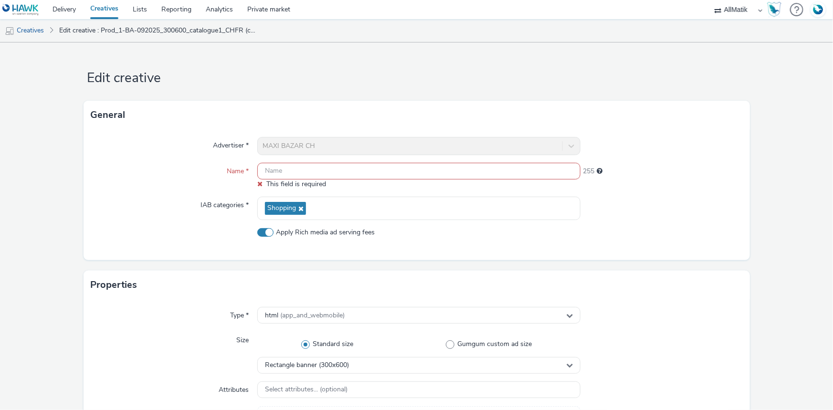
click at [282, 174] on input "text" at bounding box center [418, 171] width 323 height 17
paste input "Prod_2-BA-092025_300600_produits1_CHFR"
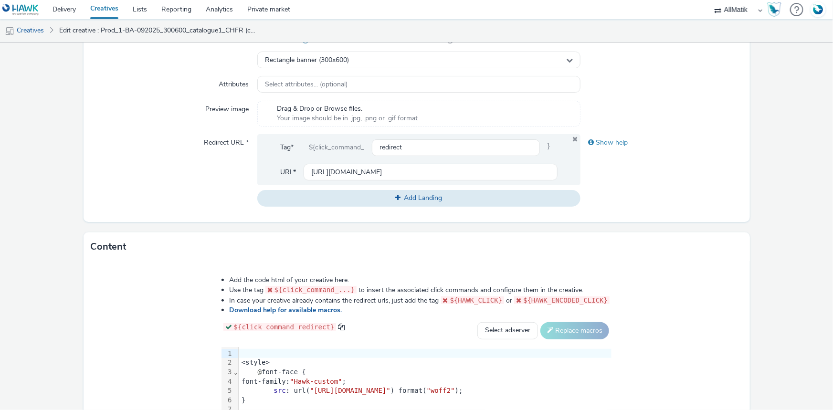
scroll to position [304, 0]
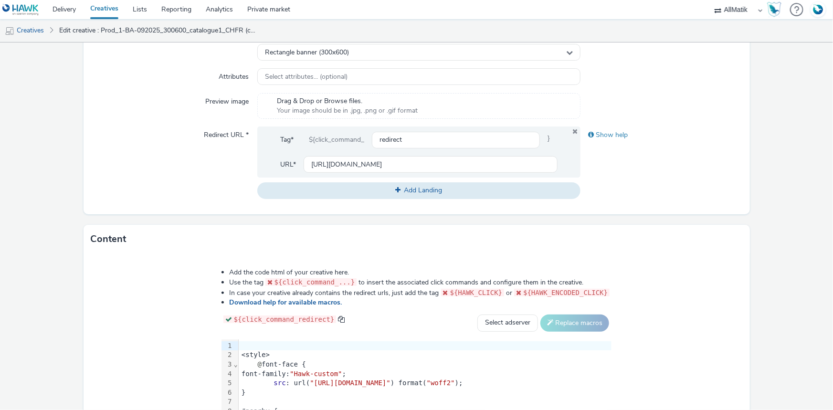
type input "Prod_2-BA-092025_300600_produits1_CHFR"
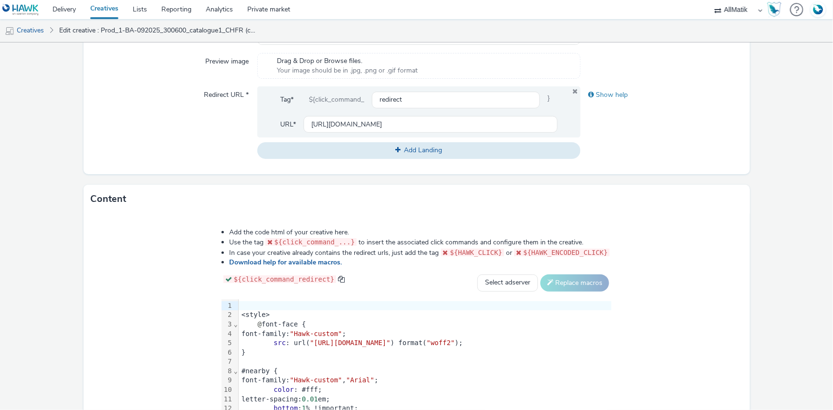
scroll to position [439, 0]
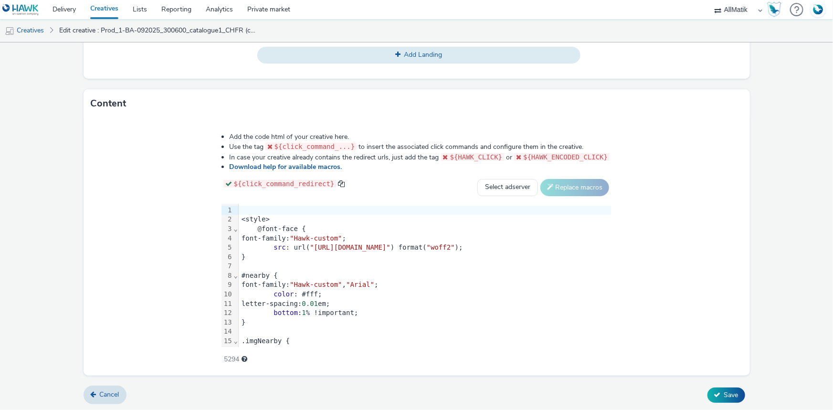
click at [239, 230] on div "@ font-face {" at bounding box center [425, 229] width 373 height 10
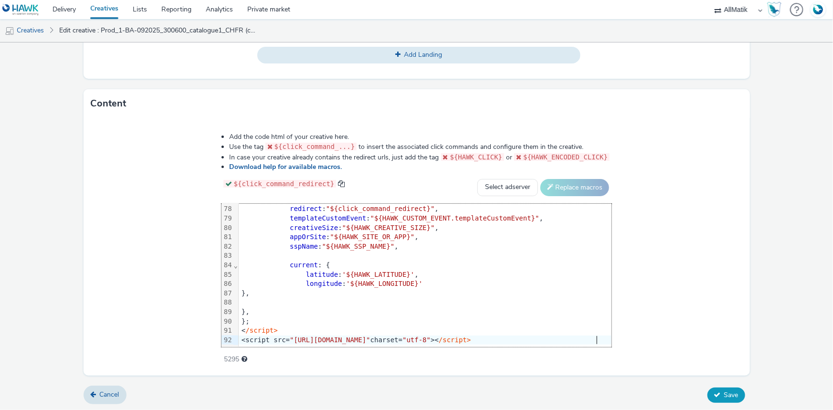
click at [718, 388] on button "Save" at bounding box center [727, 395] width 38 height 15
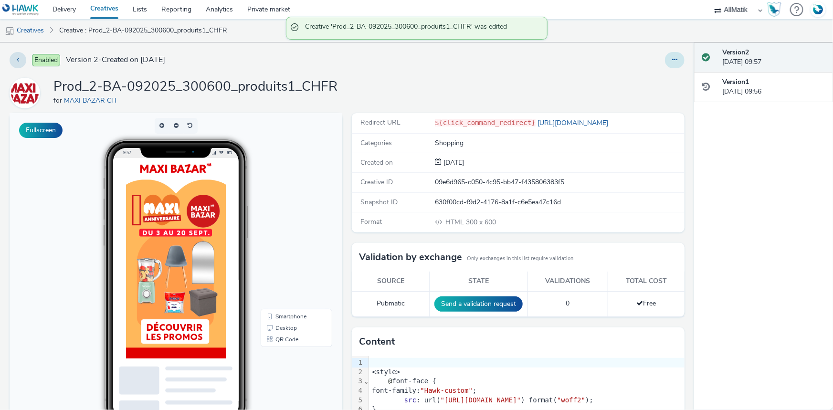
click at [672, 60] on button at bounding box center [675, 60] width 20 height 16
click at [634, 92] on link "Duplicate" at bounding box center [649, 98] width 72 height 19
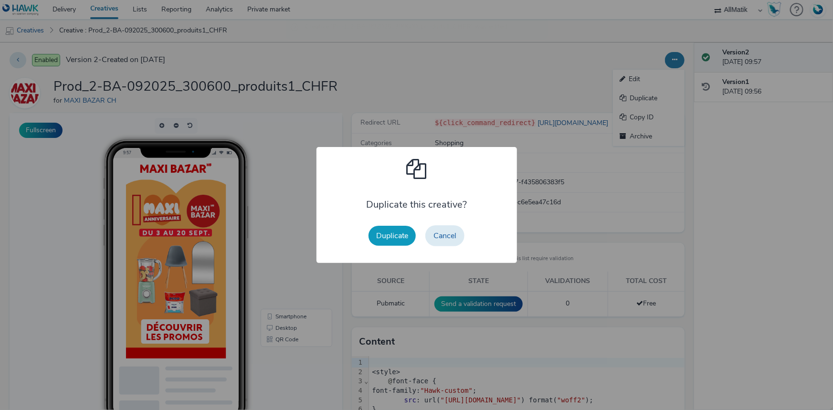
click at [385, 233] on button "Duplicate" at bounding box center [392, 236] width 47 height 20
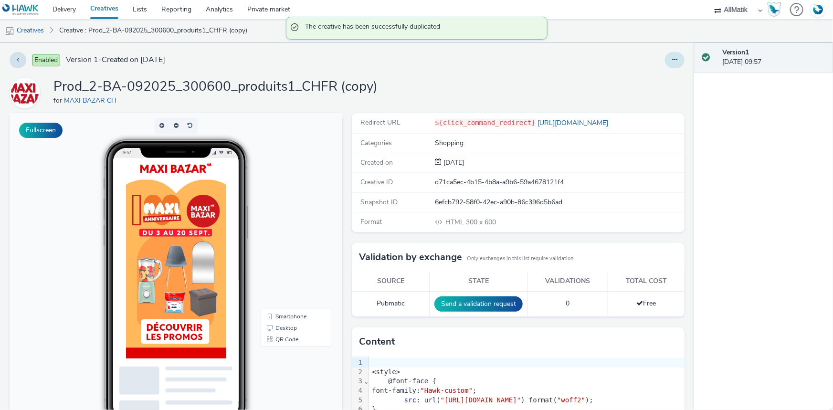
click at [665, 62] on button at bounding box center [675, 60] width 20 height 16
click at [641, 74] on link "Edit" at bounding box center [649, 79] width 72 height 19
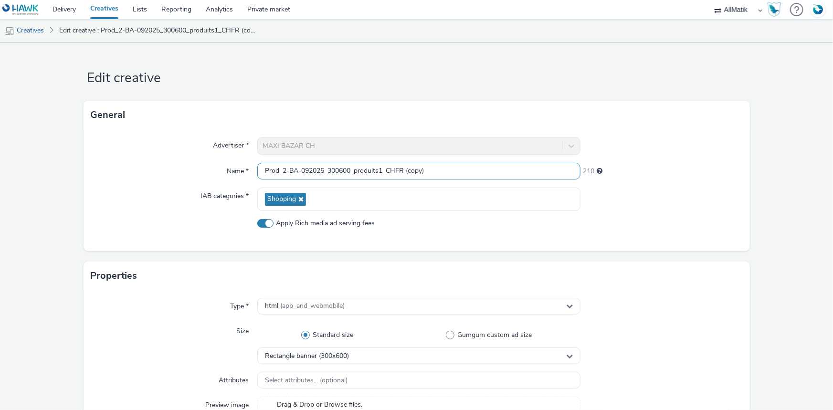
click at [268, 170] on input "Prod_2-BA-092025_300600_produits1_CHFR (copy)" at bounding box center [418, 171] width 323 height 17
paste input "Prod_3-BA-092025_300600_catalog2_CHFR"
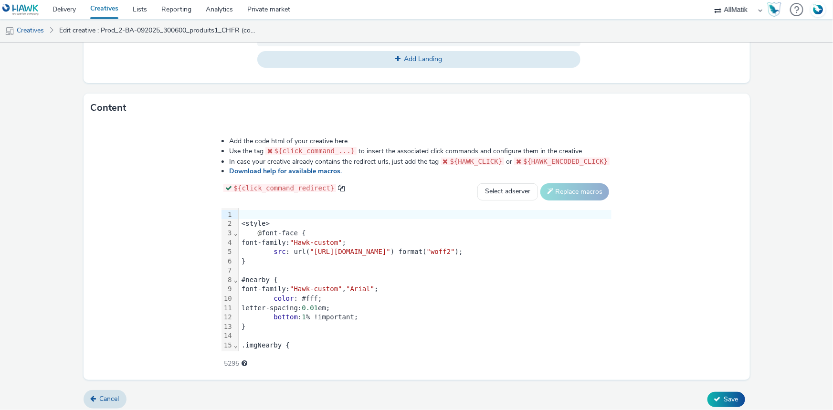
scroll to position [439, 0]
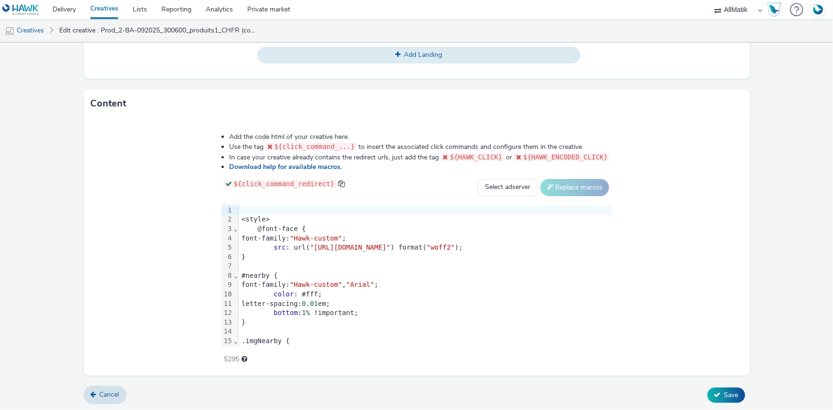
type input "Prod_3-BA-092025_300600_catalog2_CHFR"
click at [239, 337] on div ".imgNearby {" at bounding box center [425, 342] width 373 height 10
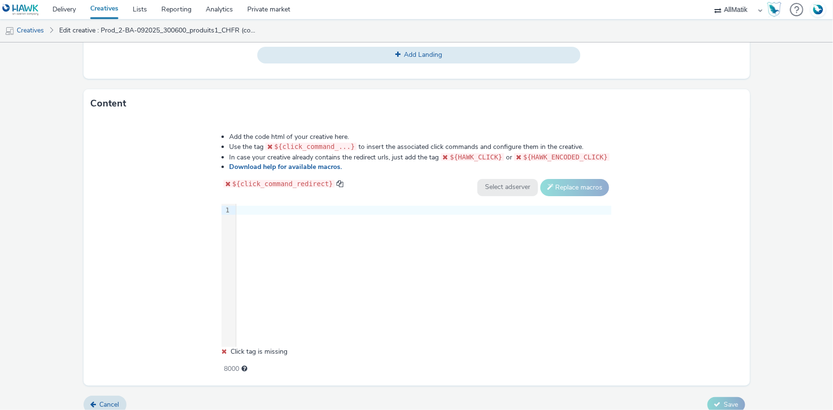
click at [263, 214] on div at bounding box center [423, 210] width 375 height 13
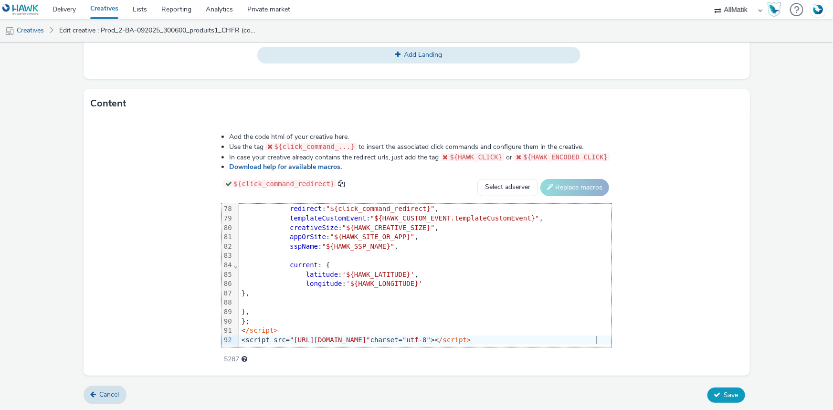
click at [724, 393] on span "Save" at bounding box center [731, 395] width 14 height 9
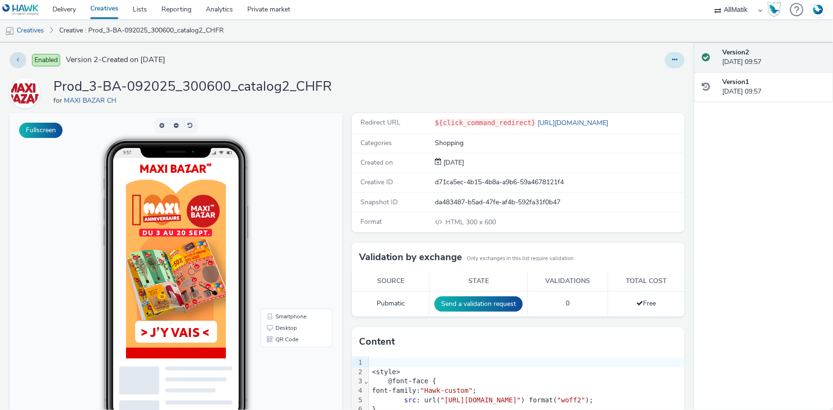
click at [665, 56] on button at bounding box center [675, 60] width 20 height 16
click at [649, 97] on link "Duplicate" at bounding box center [649, 98] width 72 height 19
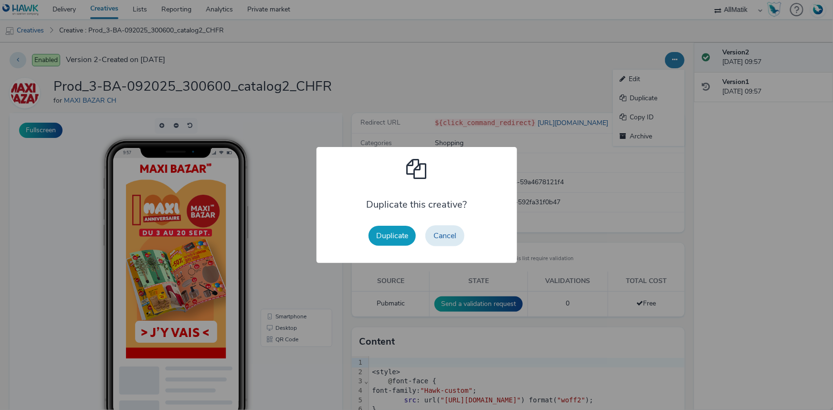
click at [385, 234] on button "Duplicate" at bounding box center [392, 236] width 47 height 20
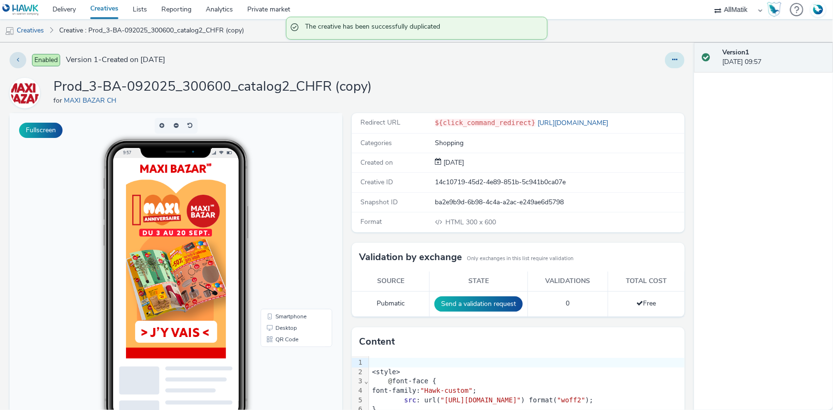
click at [672, 57] on icon at bounding box center [674, 59] width 5 height 7
click at [638, 76] on link "Edit" at bounding box center [649, 79] width 72 height 19
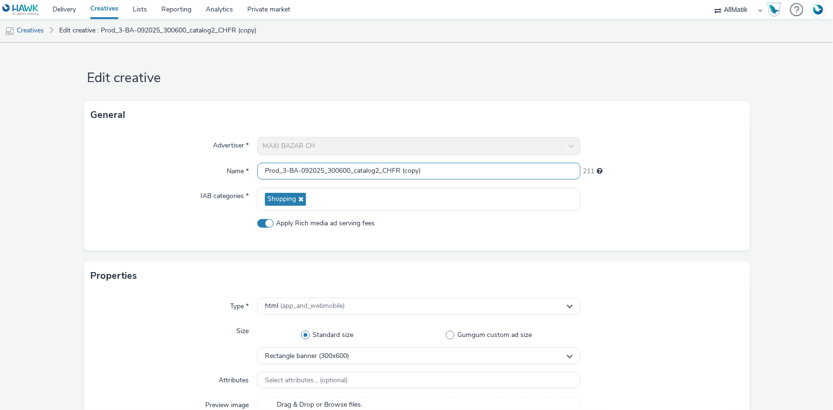
click at [432, 172] on input "Prod_3-BA-092025_300600_catalog2_CHFR (copy)" at bounding box center [418, 171] width 323 height 17
paste input "Prod_4-BA-092025_300600_produits2_CHFR"
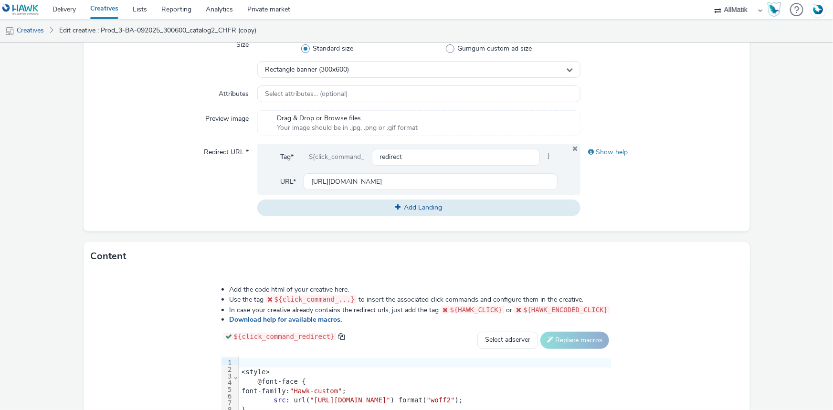
scroll to position [439, 0]
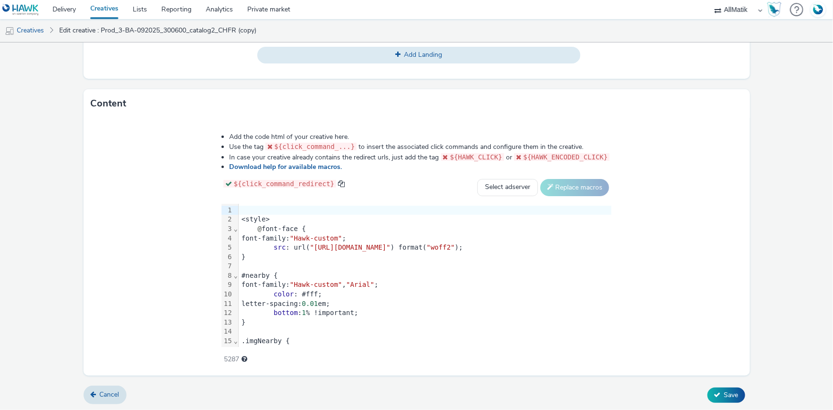
type input "Prod_4-BA-092025_300600_produits2_CHFR"
drag, startPoint x: 155, startPoint y: 264, endPoint x: 149, endPoint y: 265, distance: 5.3
click at [239, 264] on div at bounding box center [425, 267] width 373 height 10
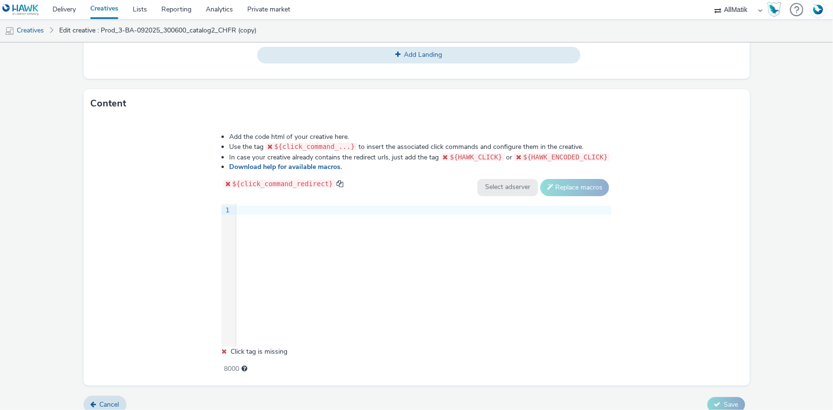
click at [253, 210] on div at bounding box center [423, 211] width 375 height 10
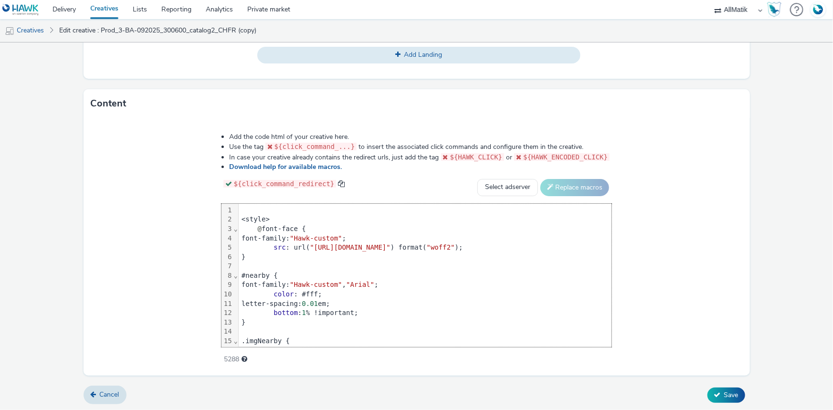
scroll to position [727, 0]
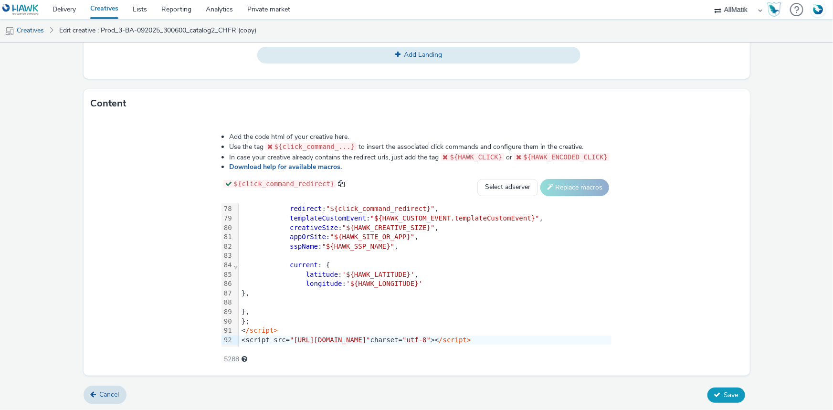
click at [715, 394] on button "Save" at bounding box center [727, 395] width 38 height 15
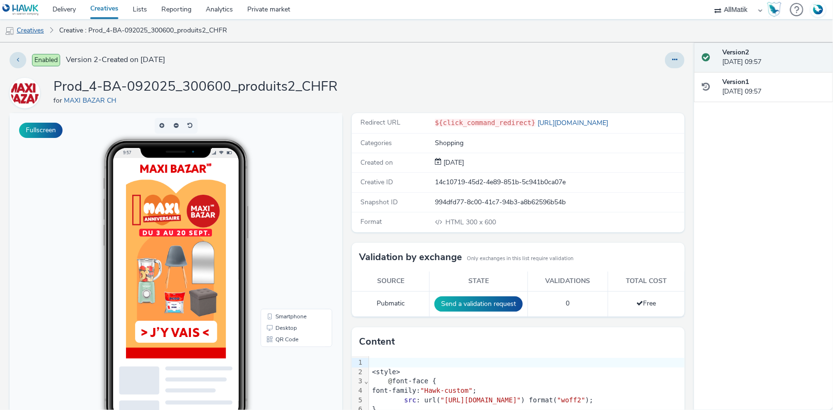
click at [32, 28] on link "Creatives" at bounding box center [24, 30] width 49 height 23
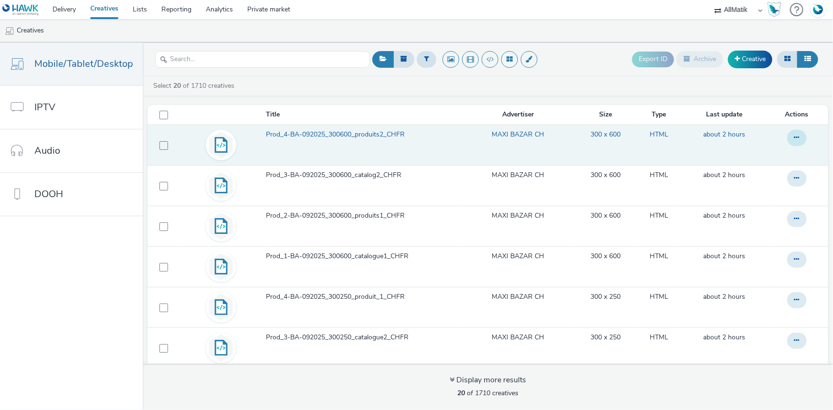
click at [787, 135] on button at bounding box center [797, 138] width 20 height 16
click at [744, 173] on link "Duplicate" at bounding box center [771, 176] width 72 height 19
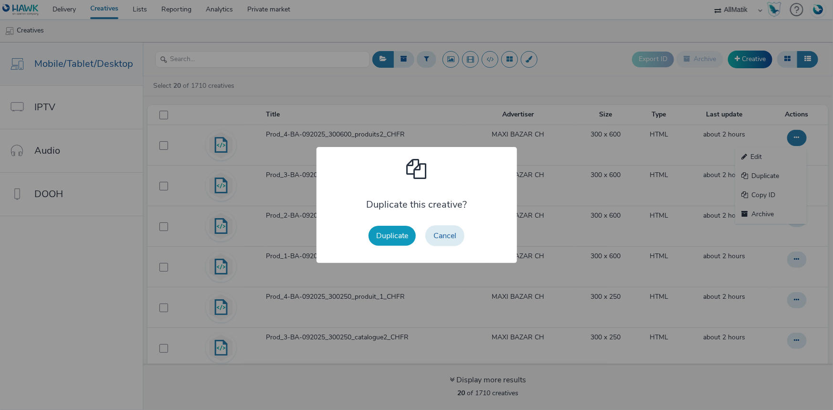
click at [403, 230] on button "Duplicate" at bounding box center [392, 236] width 47 height 20
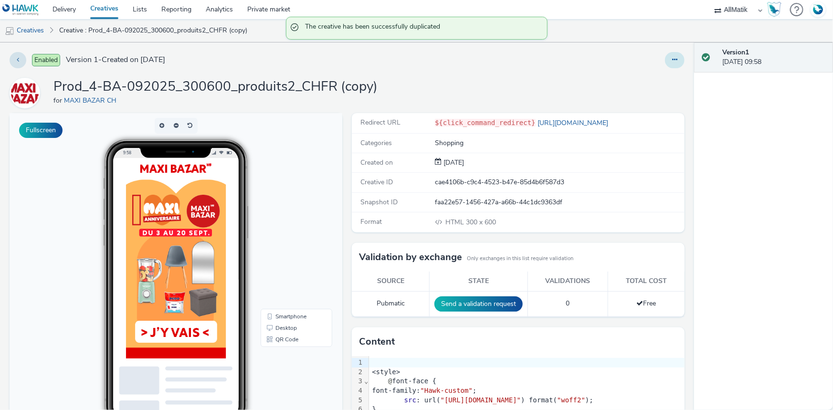
click at [665, 62] on button at bounding box center [675, 60] width 20 height 16
click at [650, 83] on link "Edit" at bounding box center [649, 79] width 72 height 19
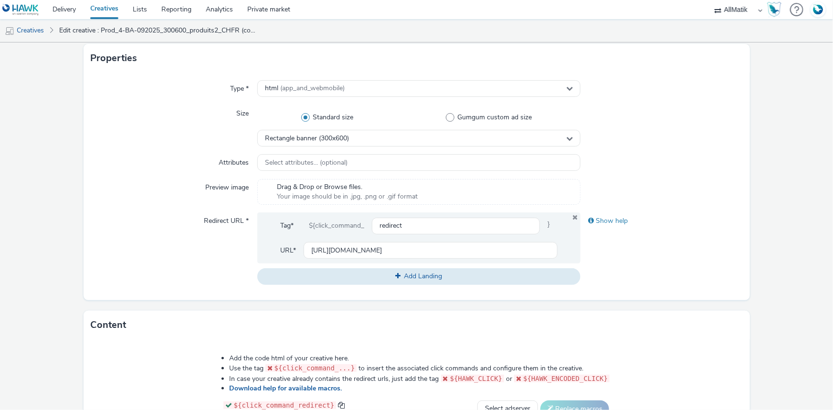
scroll to position [217, 0]
click at [311, 137] on span "Rectangle banner (300x600)" at bounding box center [307, 140] width 84 height 8
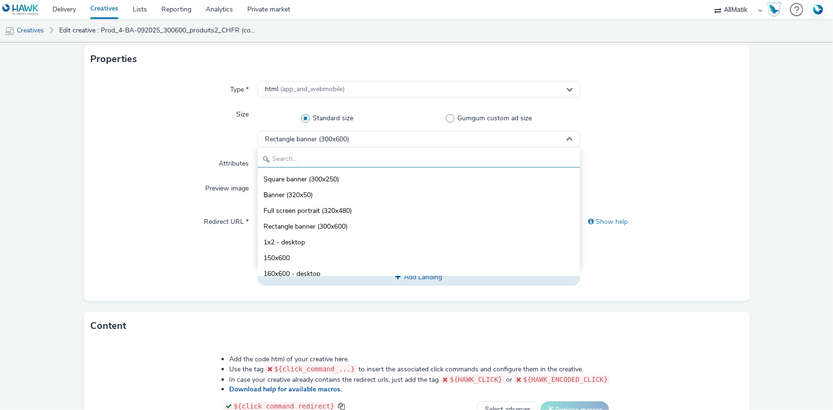
click at [302, 155] on input "text" at bounding box center [419, 159] width 322 height 17
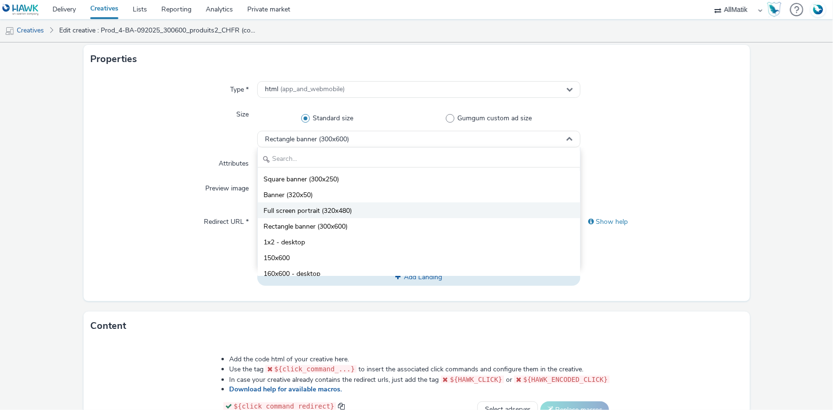
click at [316, 203] on li "Full screen portrait (320x480)" at bounding box center [419, 210] width 322 height 16
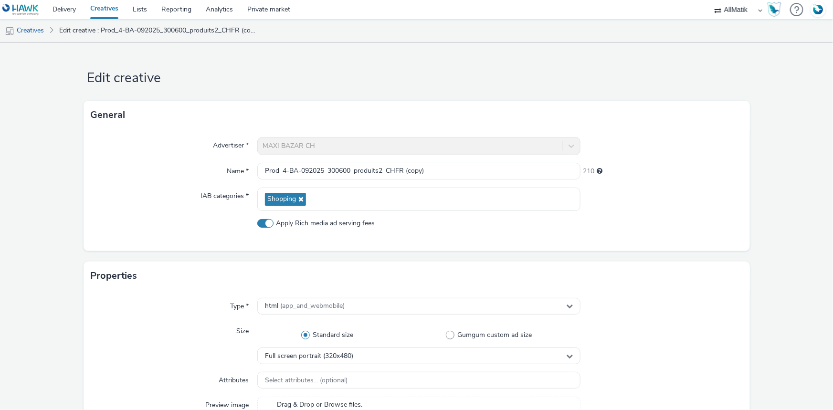
scroll to position [0, 0]
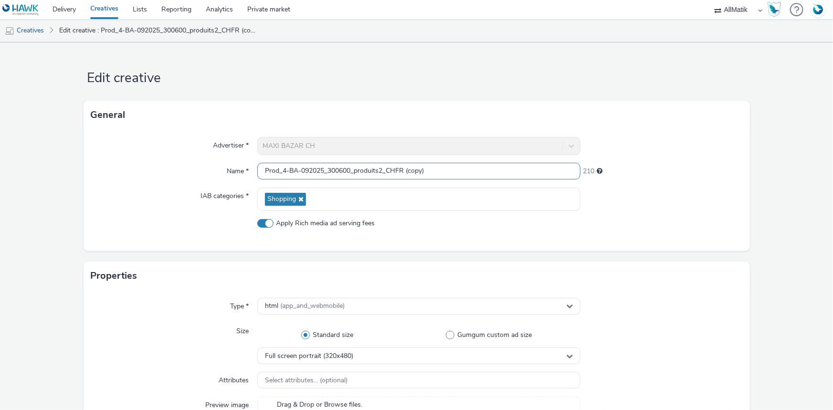
click at [326, 171] on input "Prod_4-BA-092025_300600_produits2_CHFR (copy)" at bounding box center [418, 171] width 323 height 17
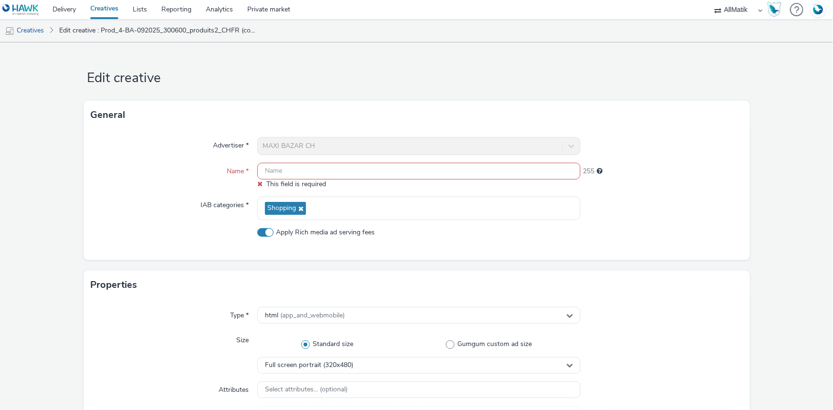
click at [287, 174] on input "text" at bounding box center [418, 171] width 323 height 17
paste input "Prod-BA-092025_320480Slider_produit_CHFR"
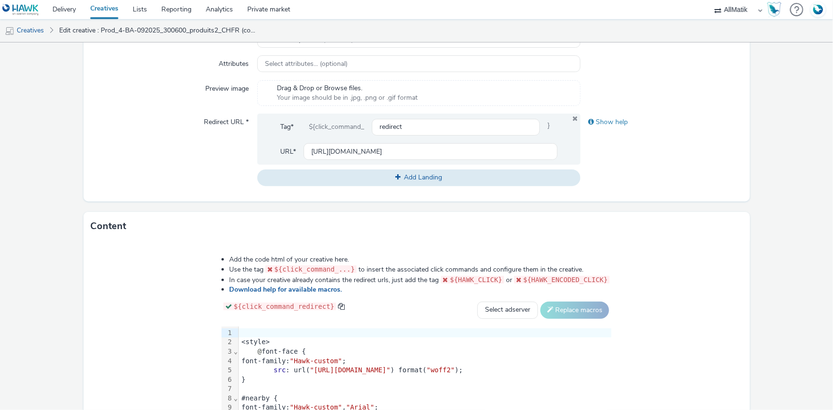
scroll to position [439, 0]
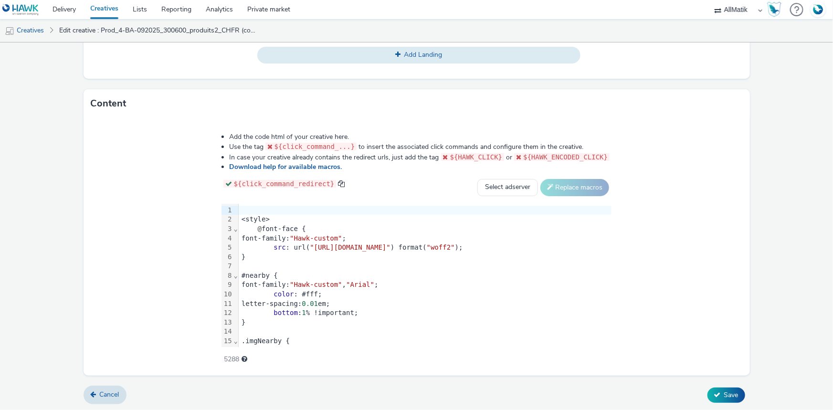
type input "Prod-BA-092025_320480Slider_produit_CHFR"
click at [261, 296] on div "color : #fff;" at bounding box center [425, 295] width 373 height 10
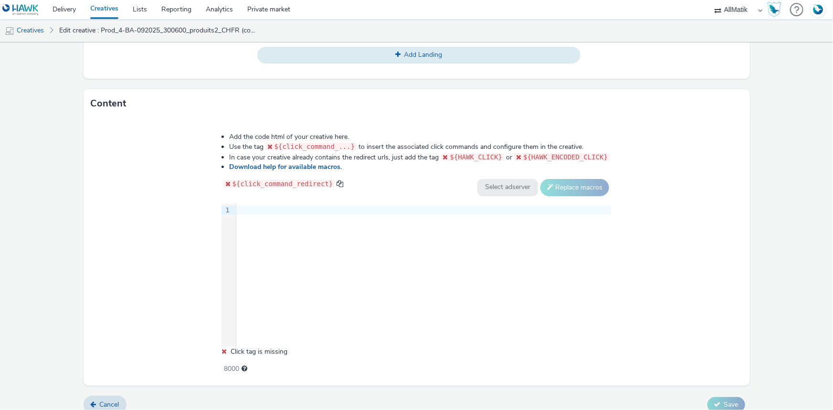
click at [261, 214] on div at bounding box center [423, 210] width 375 height 13
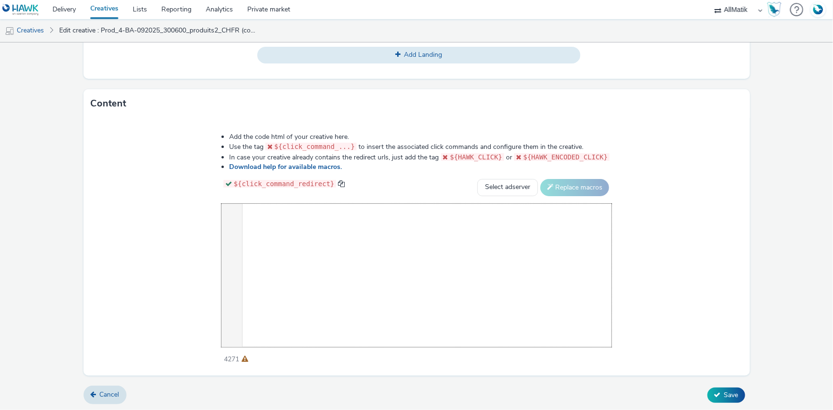
scroll to position [1299, 0]
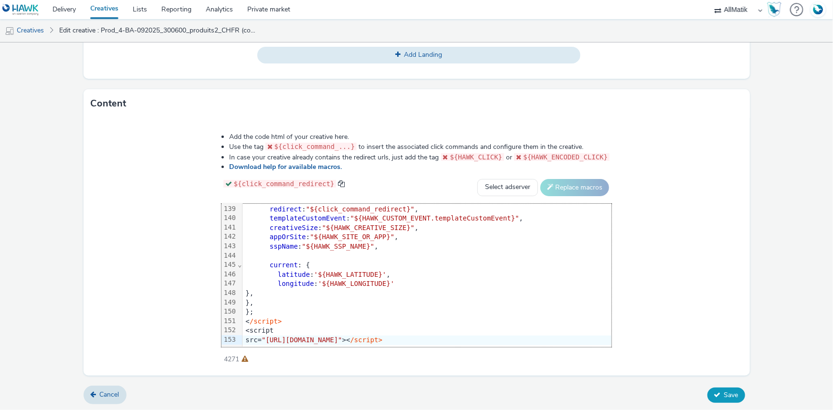
click at [708, 390] on button "Save" at bounding box center [727, 395] width 38 height 15
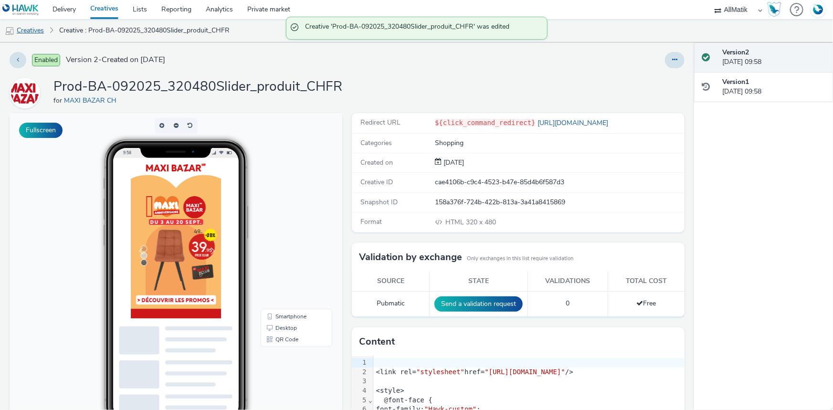
click at [28, 35] on link "Creatives" at bounding box center [24, 30] width 49 height 23
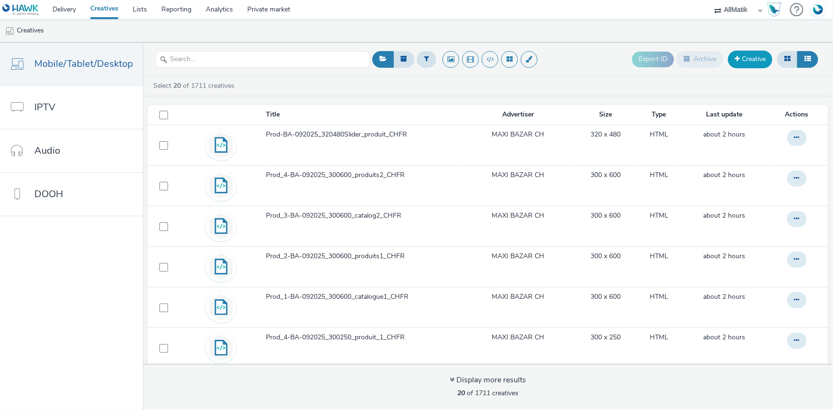
click at [757, 53] on link "Creative" at bounding box center [750, 59] width 44 height 17
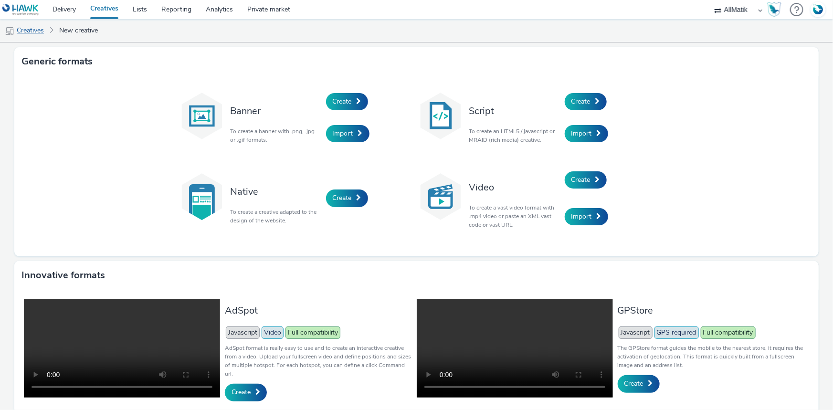
click at [39, 31] on link "Creatives" at bounding box center [24, 30] width 49 height 23
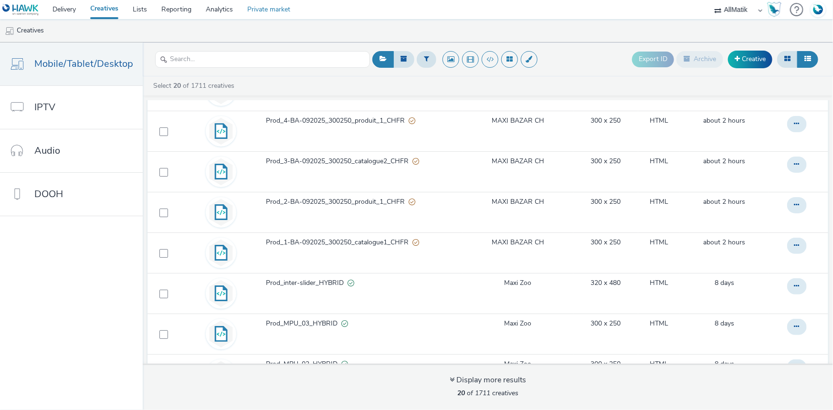
scroll to position [217, 0]
click at [70, 11] on link "Delivery" at bounding box center [64, 9] width 38 height 19
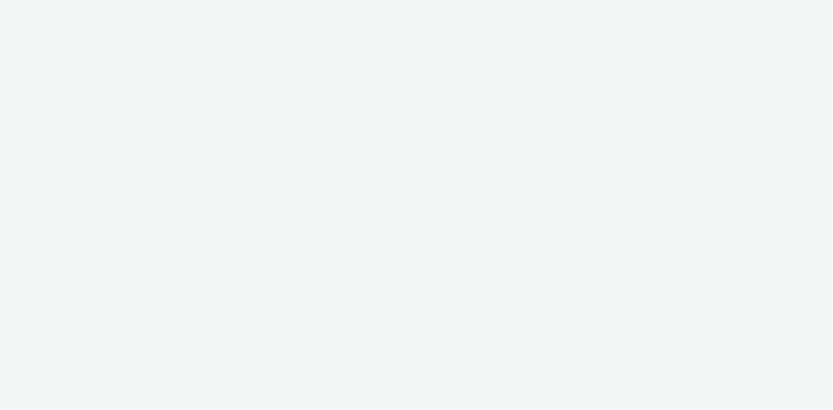
select select "24a55a22-8aa5-41c4-a59c-f152ca3b36a1"
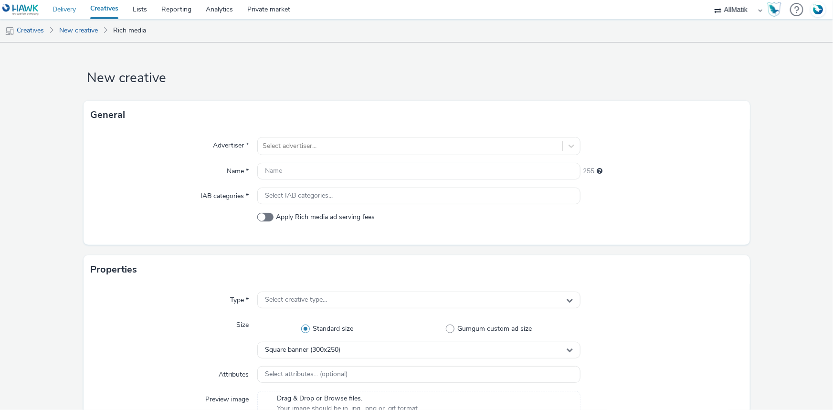
click at [54, 12] on link "Delivery" at bounding box center [64, 9] width 38 height 19
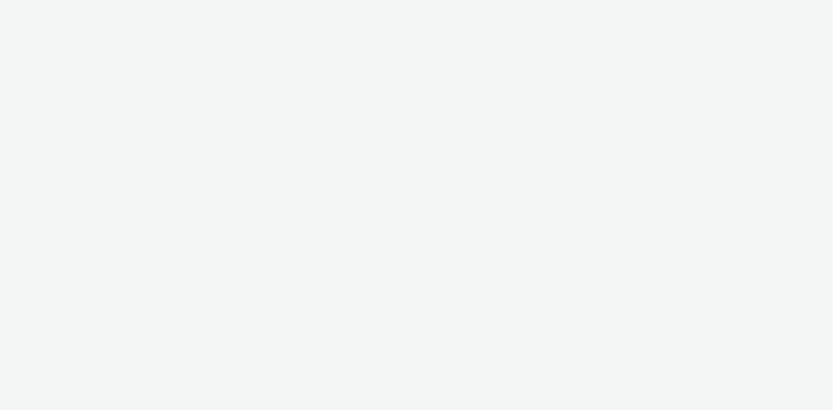
select select "24a55a22-8aa5-41c4-a59c-f152ca3b36a1"
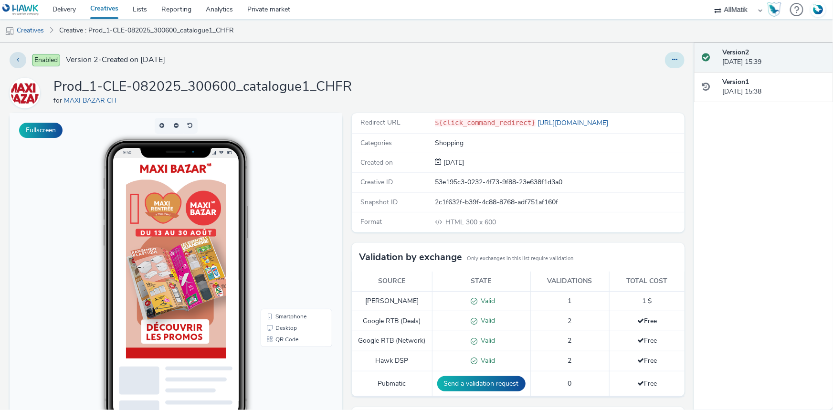
click at [672, 61] on icon at bounding box center [674, 59] width 5 height 7
click at [636, 79] on link "Edit" at bounding box center [649, 79] width 72 height 19
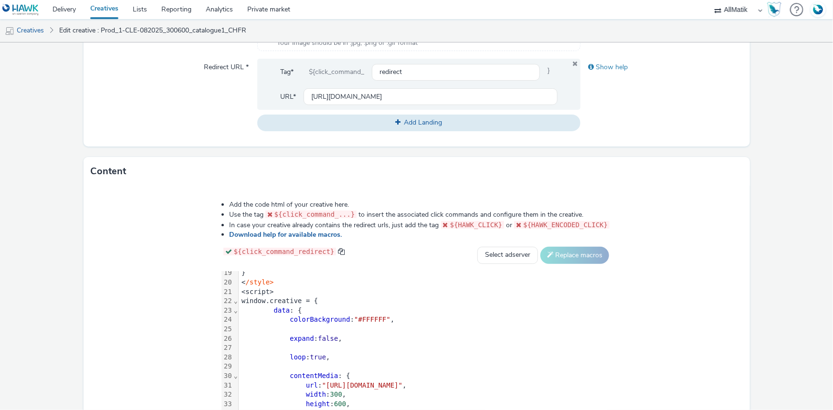
scroll to position [439, 0]
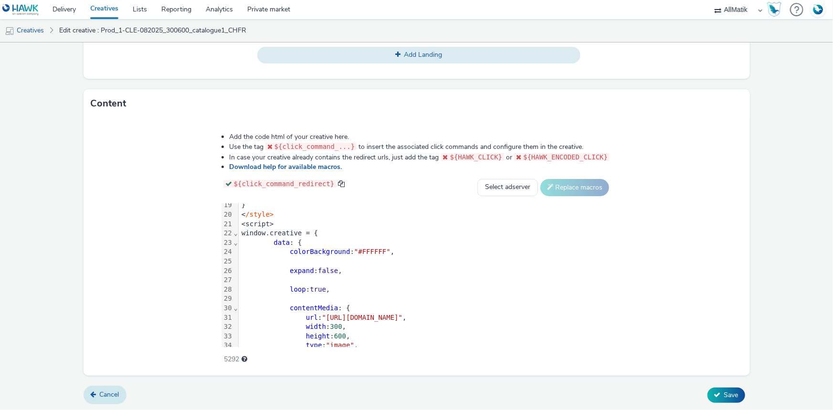
click at [105, 390] on span "Cancel" at bounding box center [110, 394] width 20 height 9
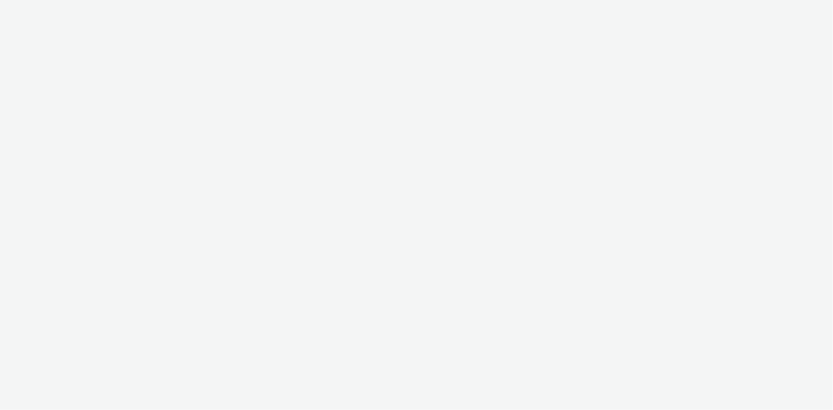
select select "24a55a22-8aa5-41c4-a59c-f152ca3b36a1"
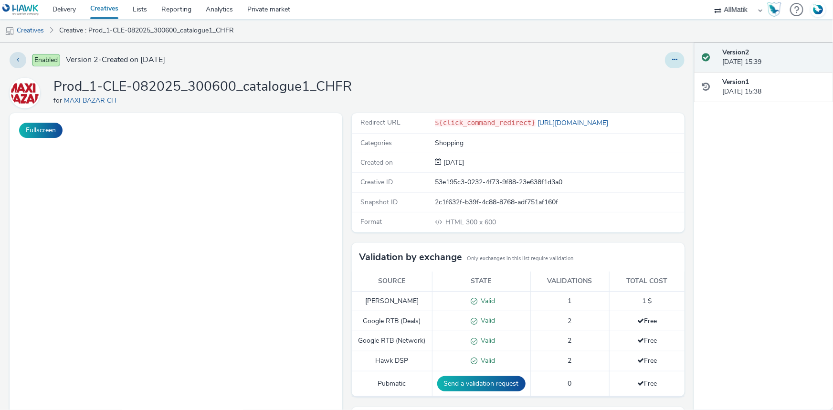
click at [672, 57] on icon at bounding box center [674, 59] width 5 height 7
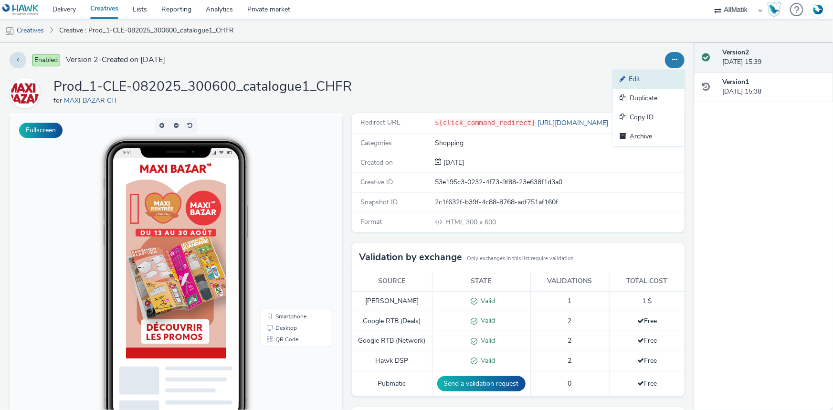
click at [630, 84] on link "Edit" at bounding box center [649, 79] width 72 height 19
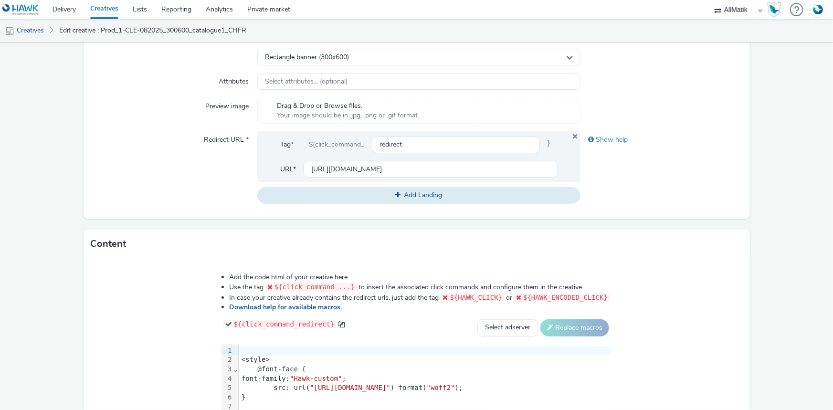
scroll to position [300, 0]
click at [393, 169] on input "https://maxibazar.ch/" at bounding box center [431, 168] width 254 height 17
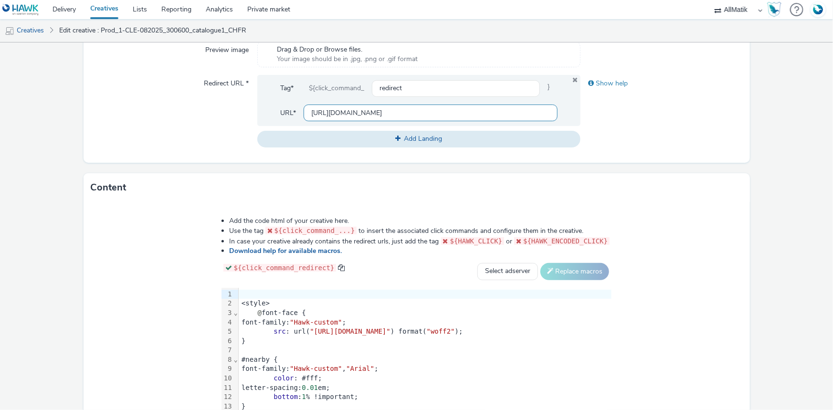
scroll to position [439, 0]
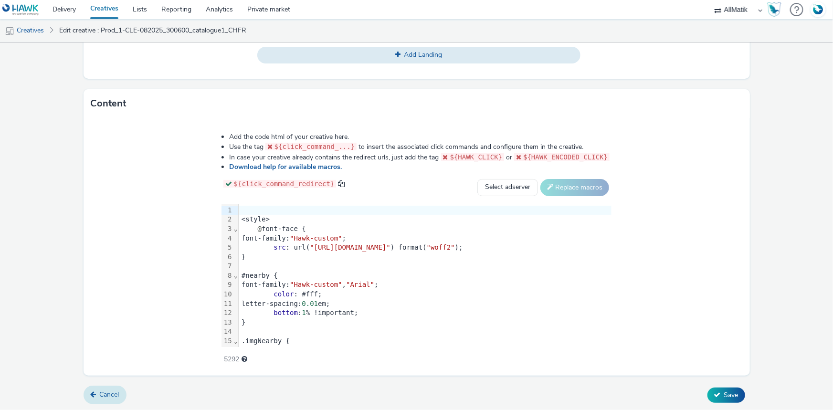
click at [105, 386] on link "Cancel" at bounding box center [105, 395] width 43 height 18
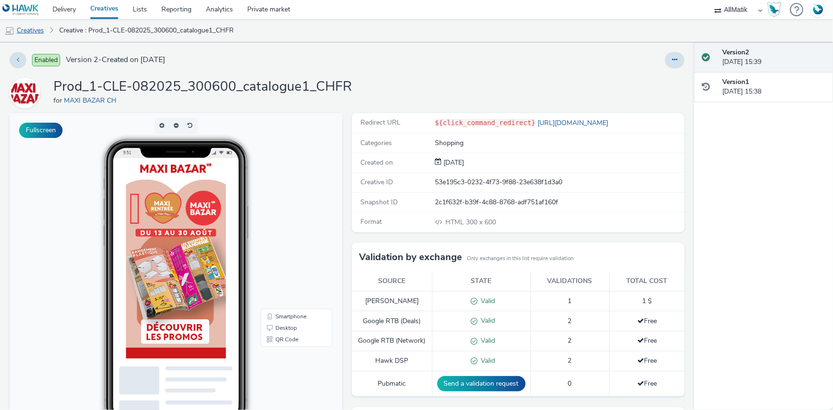
click at [27, 33] on link "Creatives" at bounding box center [24, 30] width 49 height 23
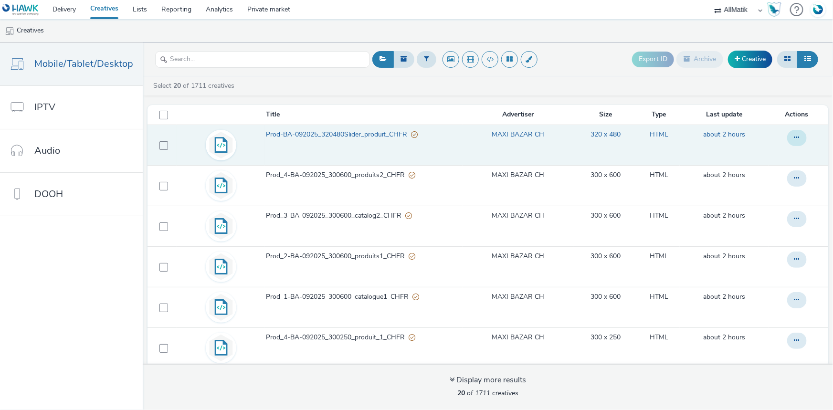
click at [795, 139] on icon at bounding box center [797, 137] width 5 height 7
click at [755, 173] on link "Duplicate" at bounding box center [771, 176] width 72 height 19
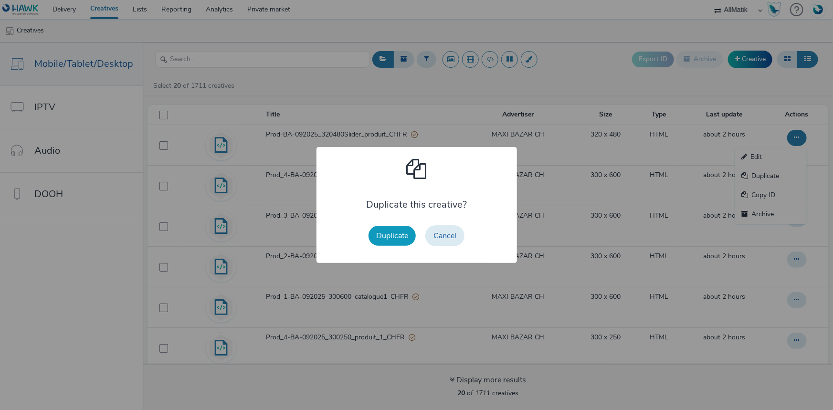
click at [398, 232] on button "Duplicate" at bounding box center [392, 236] width 47 height 20
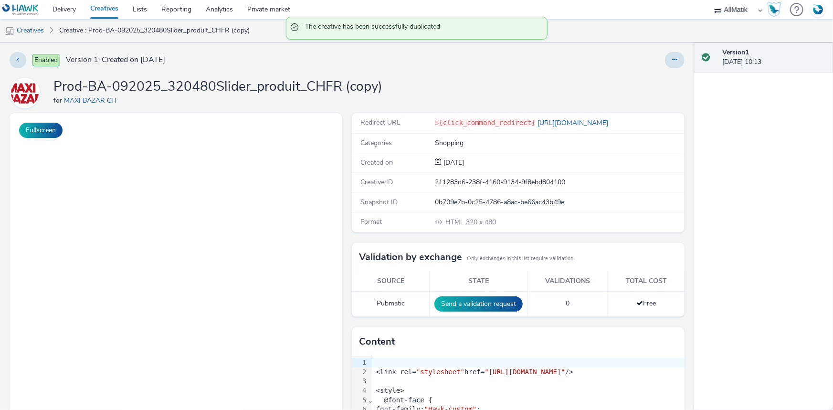
drag, startPoint x: 680, startPoint y: 63, endPoint x: 676, endPoint y: 67, distance: 5.8
click at [680, 64] on div "Enabled Version 1 - Created on 03 September 2025 Prod-BA-092025_320480Slider_pr…" at bounding box center [347, 227] width 694 height 368
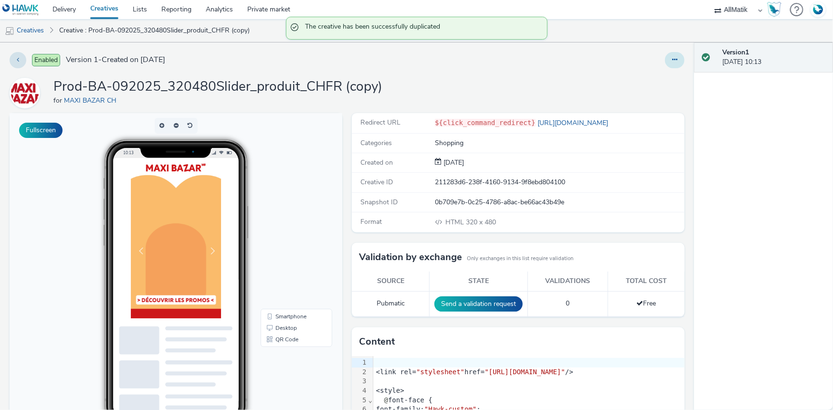
click at [665, 64] on button at bounding box center [675, 60] width 20 height 16
click at [658, 78] on link "Edit" at bounding box center [649, 79] width 72 height 19
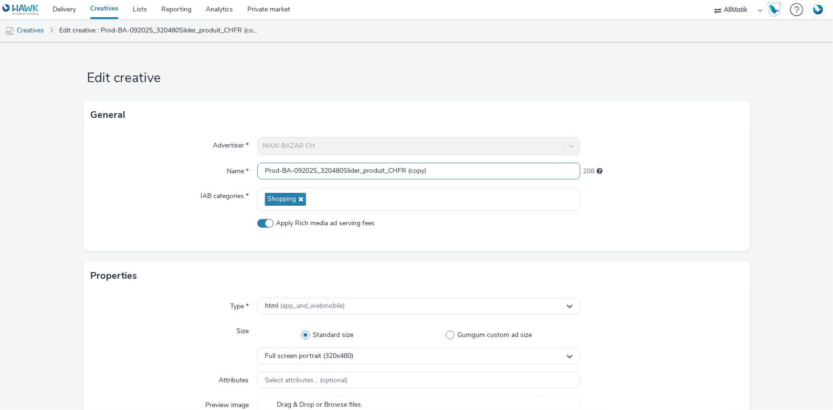
click at [295, 172] on input "Prod-BA-092025_320480Slider_produit_CHFR (copy)" at bounding box center [418, 171] width 323 height 17
paste input "._Prod_1-BA-092025_300250_catalogue1_CHDE"
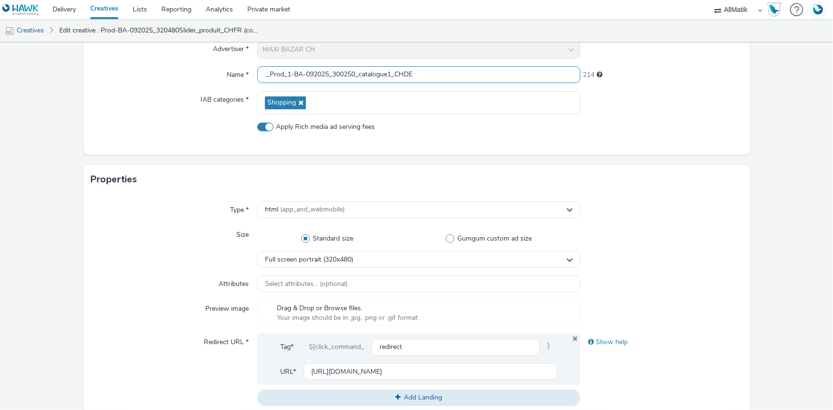
scroll to position [260, 0]
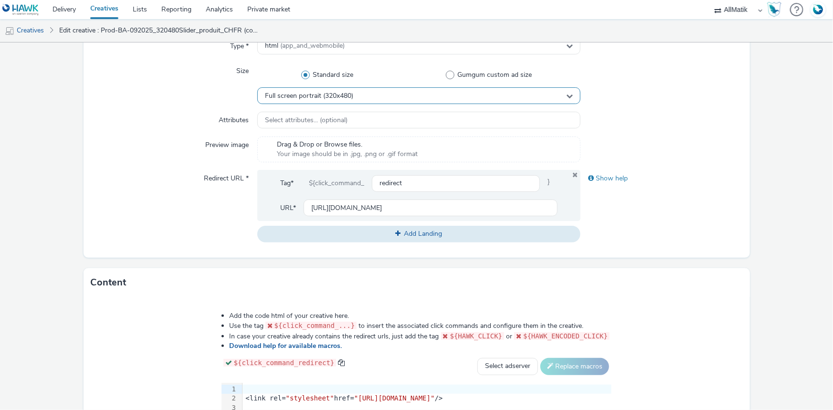
type input "._Prod_1-BA-092025_300250_catalogue1_CHDE"
click at [350, 99] on span "Full screen portrait (320x480)" at bounding box center [309, 96] width 88 height 8
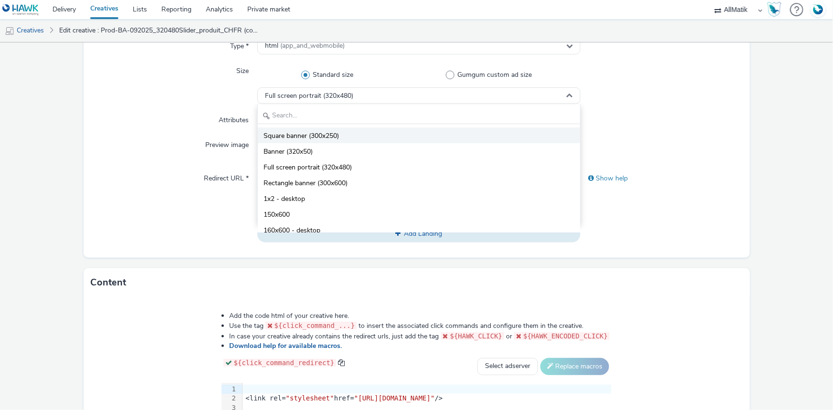
click at [319, 135] on span "Square banner (300x250)" at bounding box center [301, 136] width 75 height 10
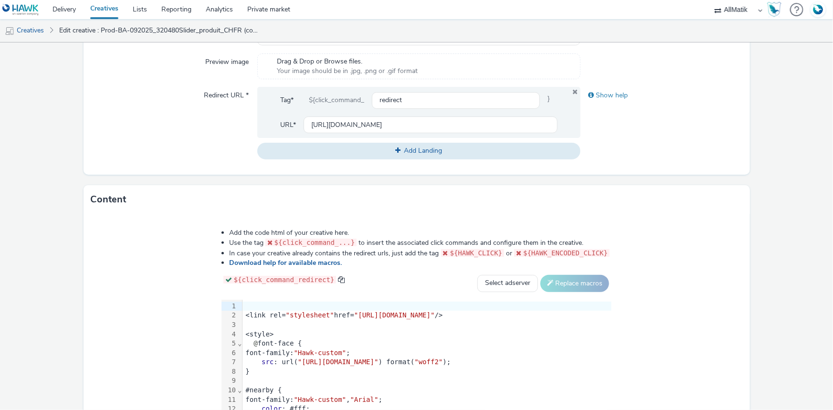
scroll to position [347, 0]
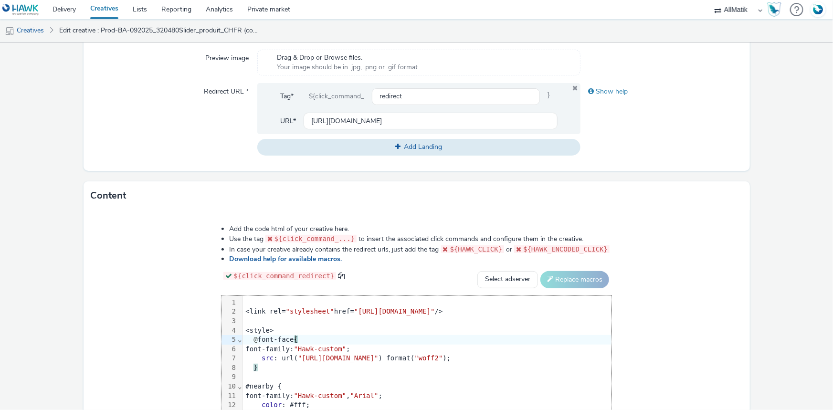
click at [260, 335] on div "@ font-face {" at bounding box center [427, 340] width 369 height 10
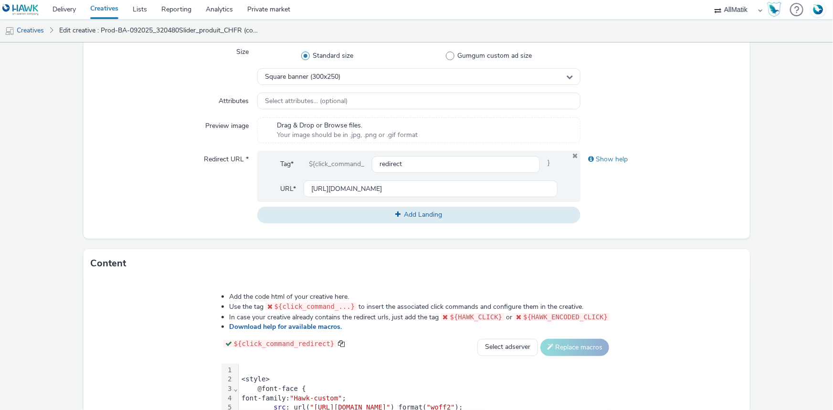
scroll to position [304, 0]
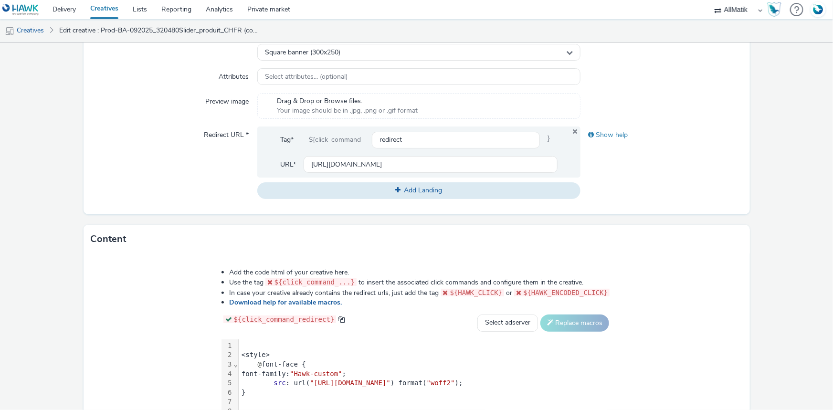
click at [239, 366] on div "@ font-face {" at bounding box center [425, 365] width 373 height 10
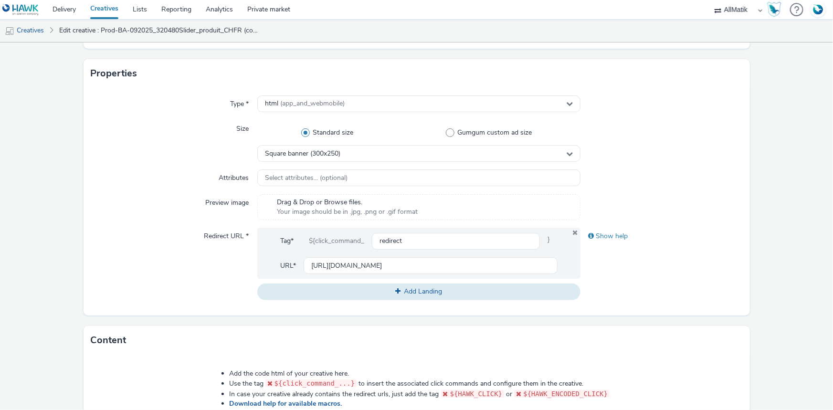
scroll to position [439, 0]
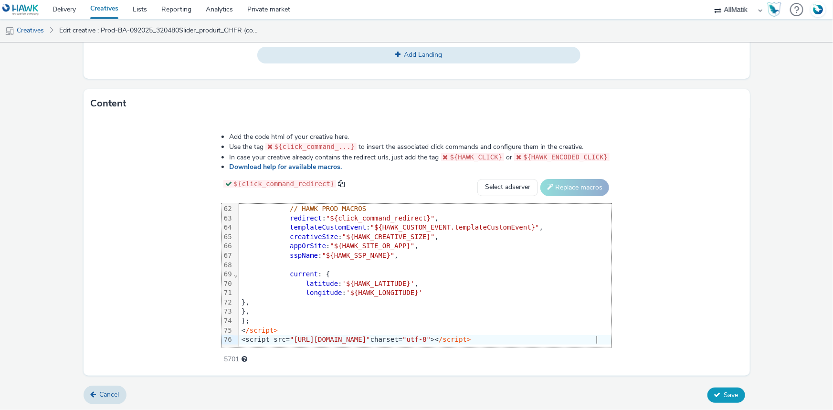
click at [724, 394] on span "Save" at bounding box center [731, 395] width 14 height 9
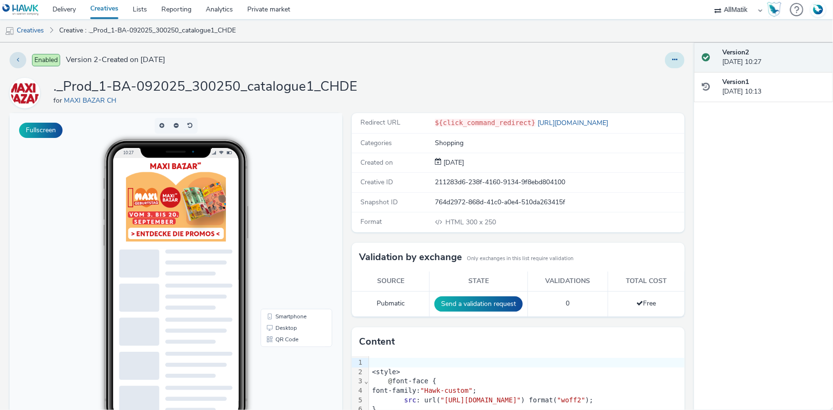
click at [665, 57] on button at bounding box center [675, 60] width 20 height 16
click at [645, 100] on link "Duplicate" at bounding box center [649, 98] width 72 height 19
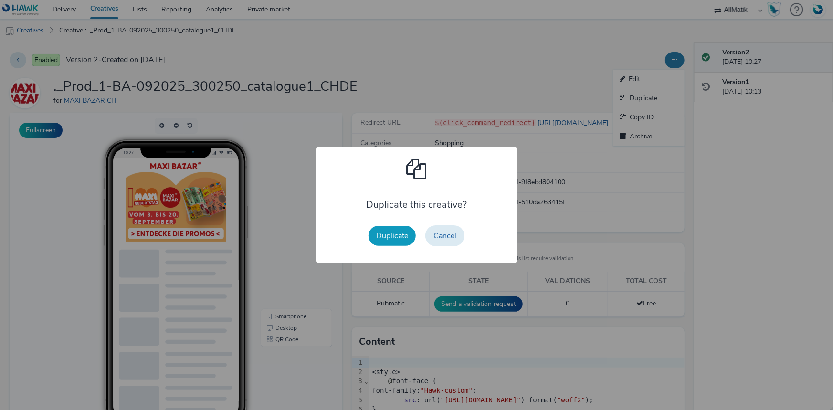
click at [382, 241] on button "Duplicate" at bounding box center [392, 236] width 47 height 20
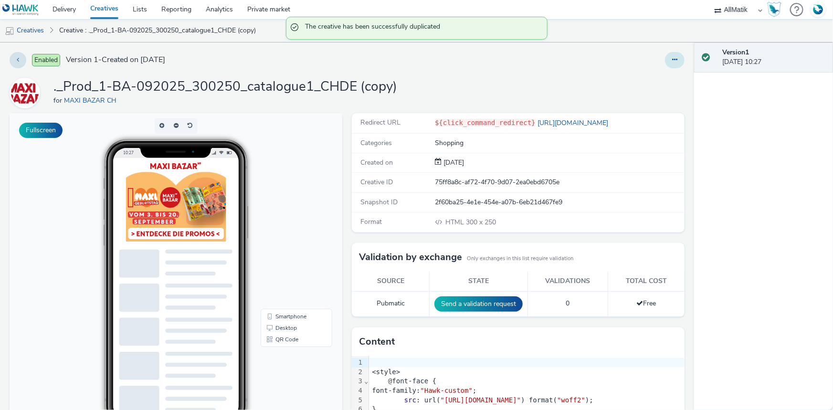
click at [672, 60] on icon at bounding box center [674, 59] width 5 height 7
click at [640, 76] on link "Edit" at bounding box center [649, 79] width 72 height 19
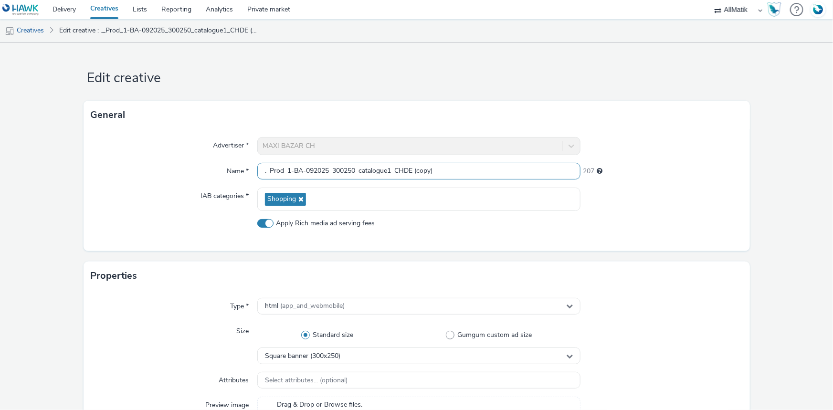
click at [419, 172] on input "._Prod_1-BA-092025_300250_catalogue1_CHDE (copy)" at bounding box center [418, 171] width 323 height 17
paste input "Prod_2-BA-092025_300250_produit_1_CHDE"
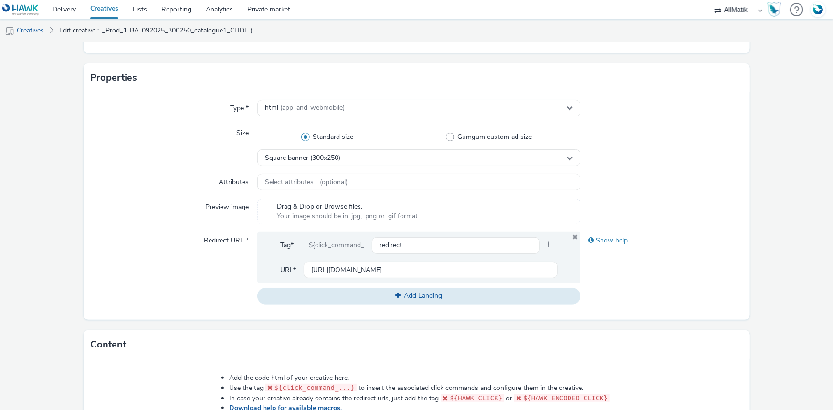
scroll to position [217, 0]
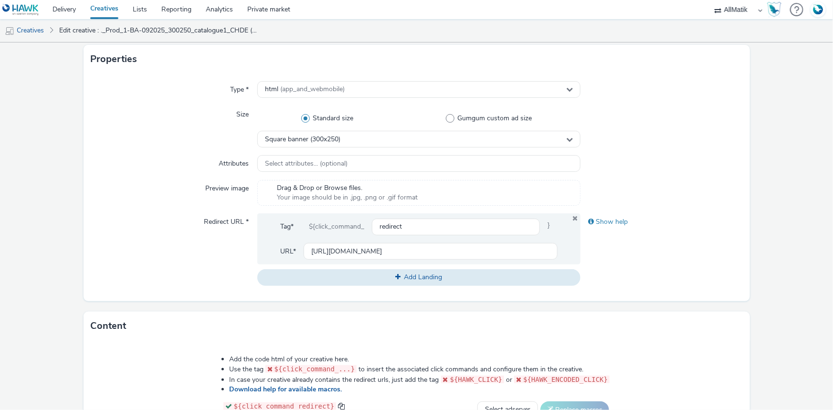
type input "Prod_2-BA-092025_300250_produit_1_CHDE"
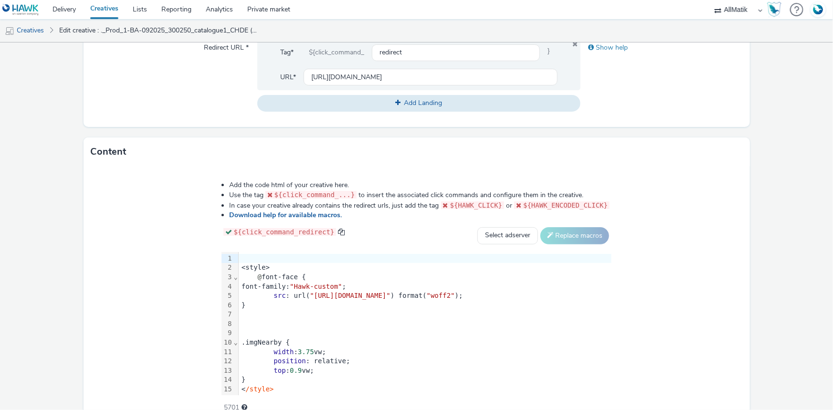
scroll to position [439, 0]
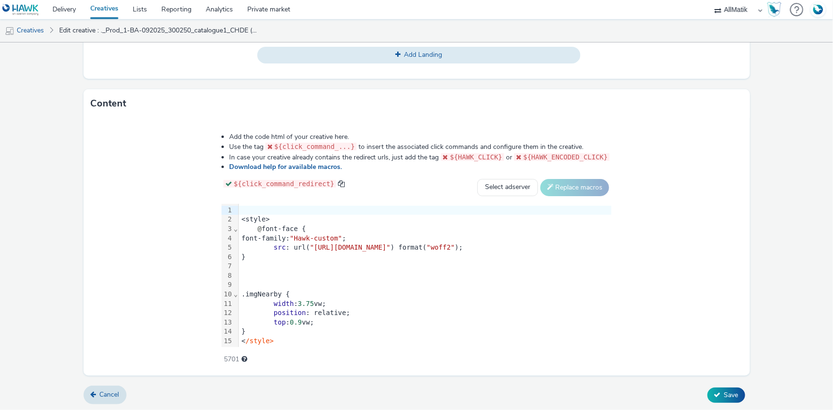
click at [239, 224] on div "@ font-face {" at bounding box center [425, 229] width 373 height 10
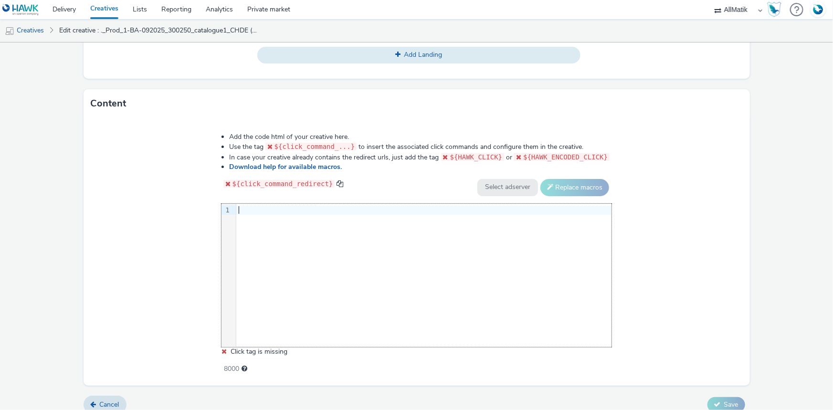
scroll to position [578, 0]
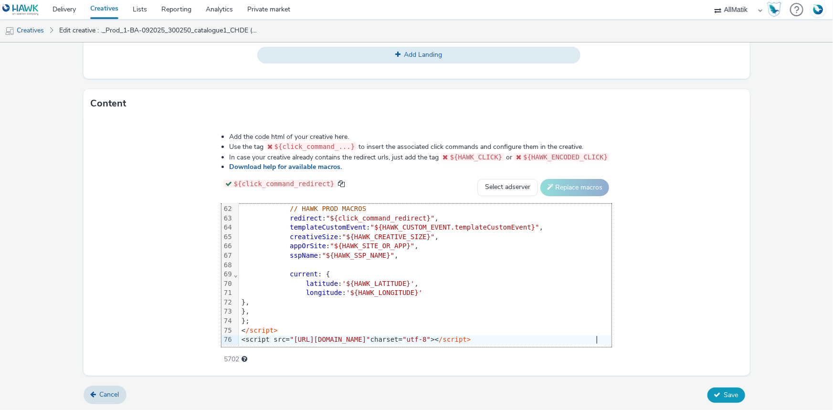
click at [726, 399] on button "Save" at bounding box center [727, 395] width 38 height 15
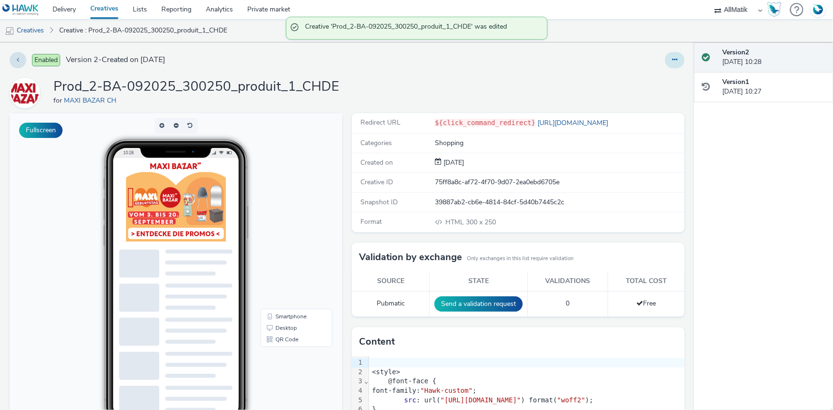
click at [672, 61] on icon at bounding box center [674, 59] width 5 height 7
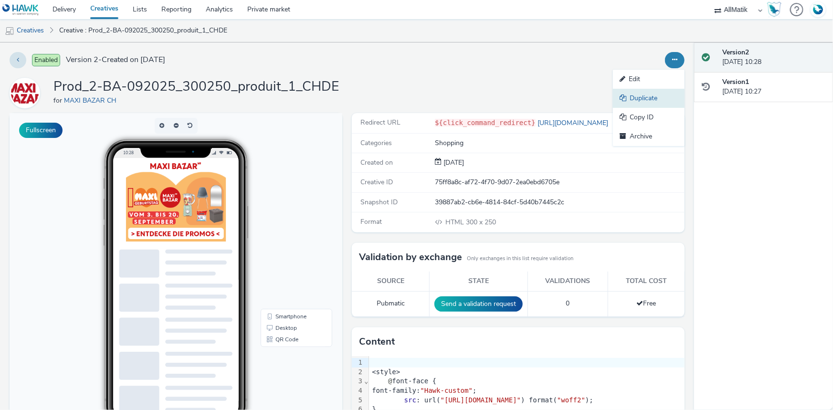
click at [636, 96] on link "Duplicate" at bounding box center [649, 98] width 72 height 19
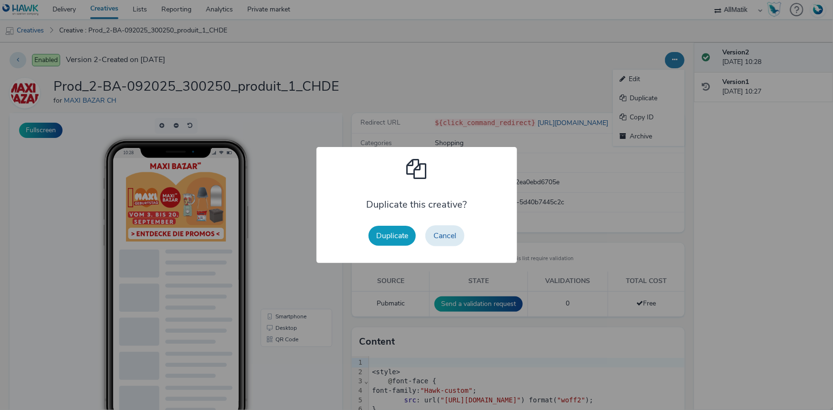
click at [380, 239] on button "Duplicate" at bounding box center [392, 236] width 47 height 20
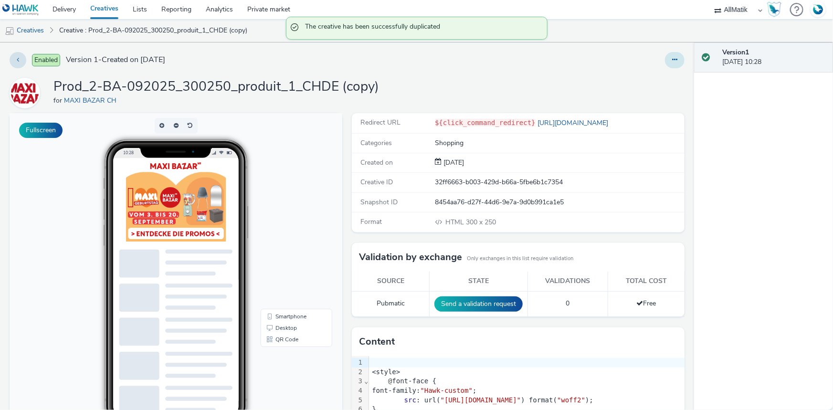
click at [665, 61] on button at bounding box center [675, 60] width 20 height 16
drag, startPoint x: 639, startPoint y: 72, endPoint x: 598, endPoint y: 89, distance: 44.3
click at [639, 72] on link "Edit" at bounding box center [649, 79] width 72 height 19
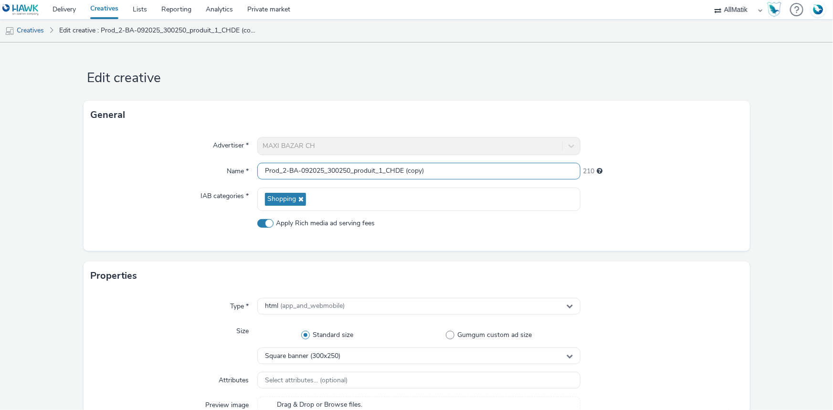
click at [257, 171] on input "Prod_2-BA-092025_300250_produit_1_CHDE (copy)" at bounding box center [418, 171] width 323 height 17
paste input "Prod_3-BA-092025_300250_catalogue2_CHDE"
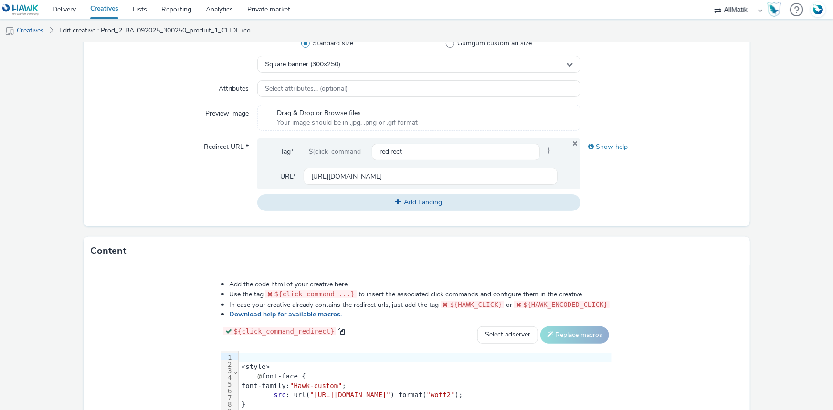
scroll to position [304, 0]
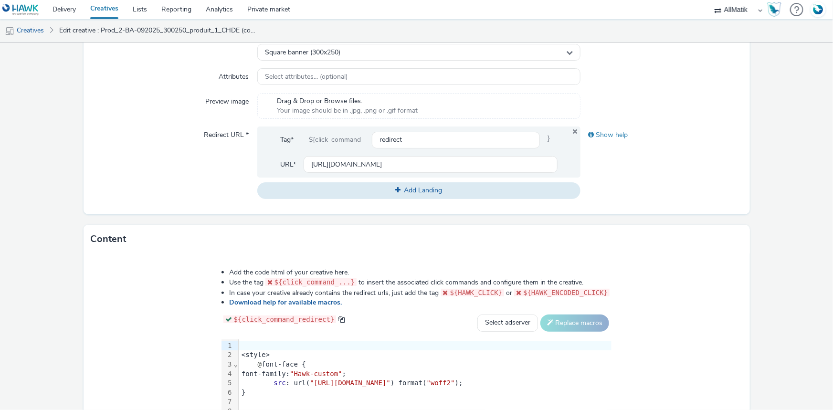
type input "Prod_3-BA-092025_300250_catalogue2_CHDE"
click at [239, 365] on div "@ font-face {" at bounding box center [425, 365] width 373 height 10
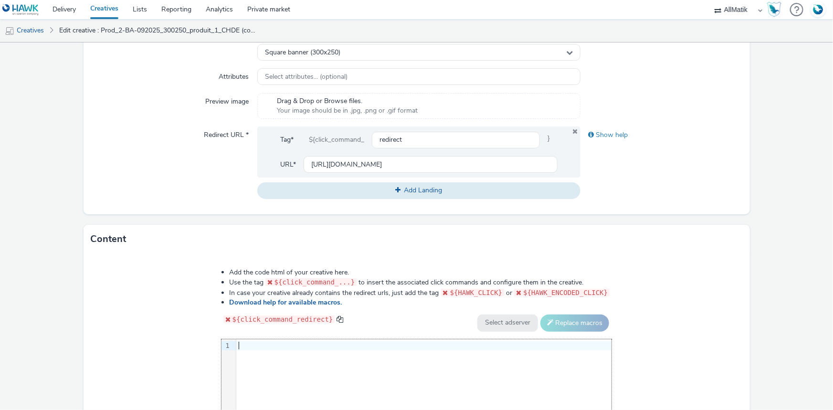
click at [291, 345] on div at bounding box center [423, 346] width 375 height 10
click at [275, 346] on div at bounding box center [423, 346] width 375 height 10
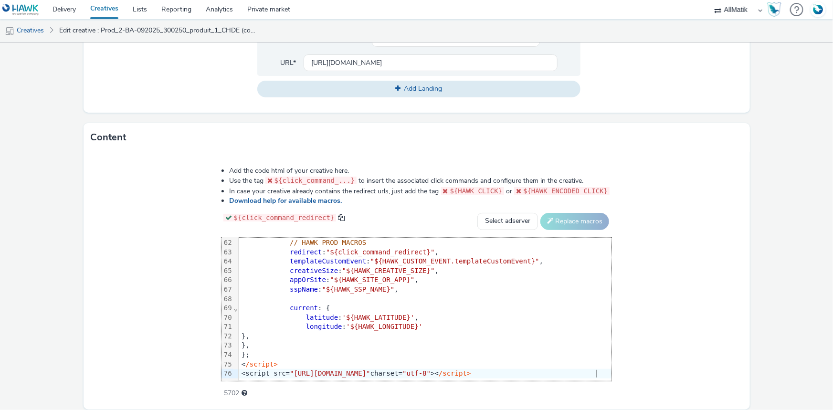
scroll to position [439, 0]
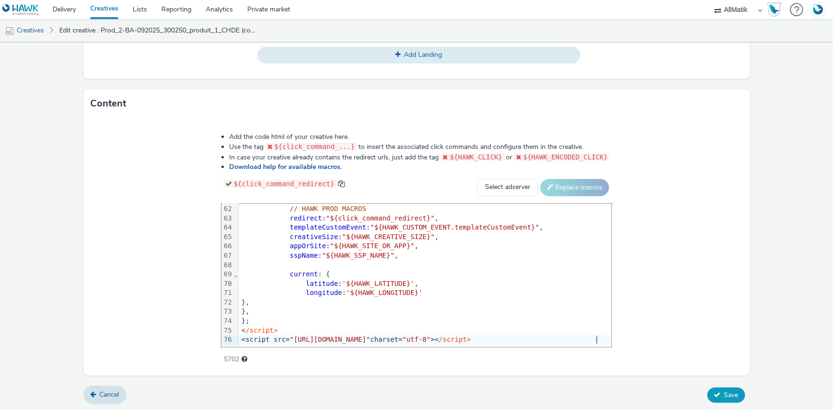
click at [717, 389] on button "Save" at bounding box center [727, 395] width 38 height 15
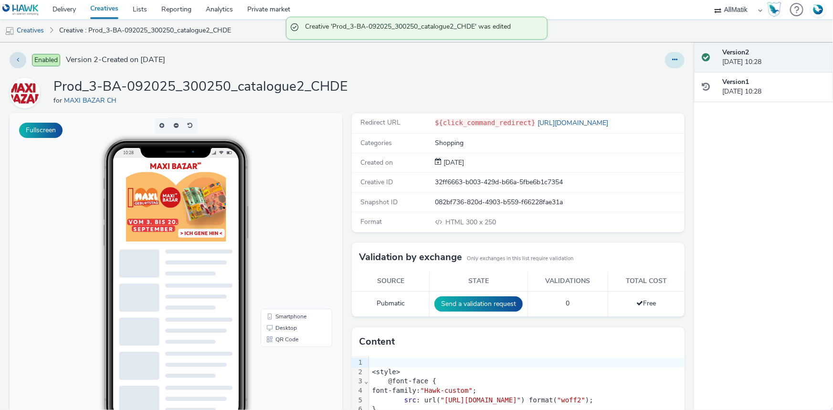
click at [672, 60] on icon at bounding box center [674, 59] width 5 height 7
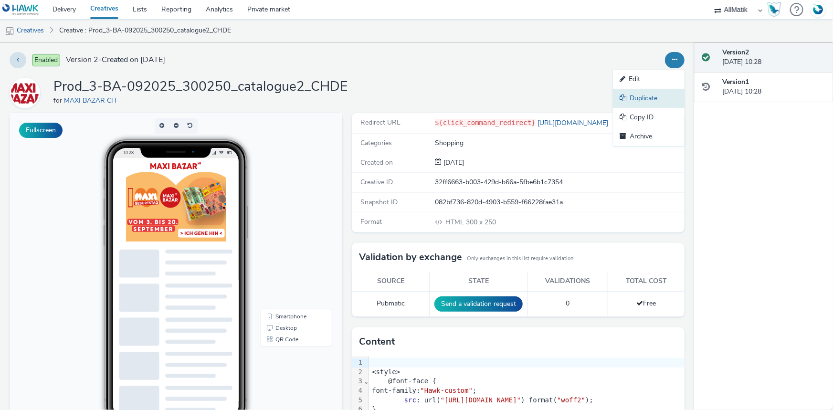
click at [641, 99] on link "Duplicate" at bounding box center [649, 98] width 72 height 19
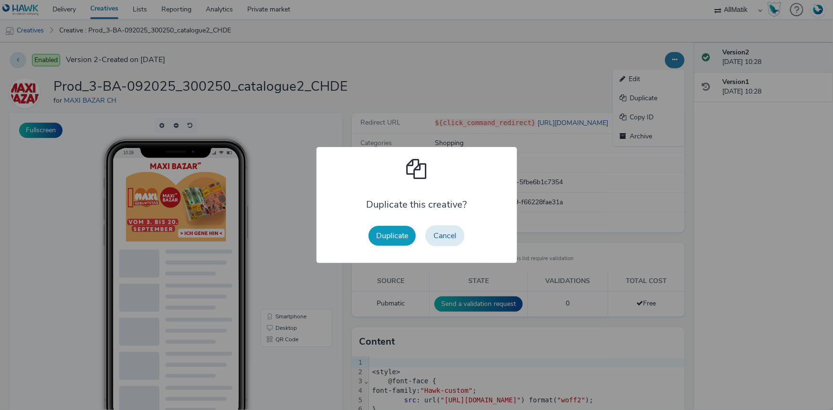
click at [396, 234] on button "Duplicate" at bounding box center [392, 236] width 47 height 20
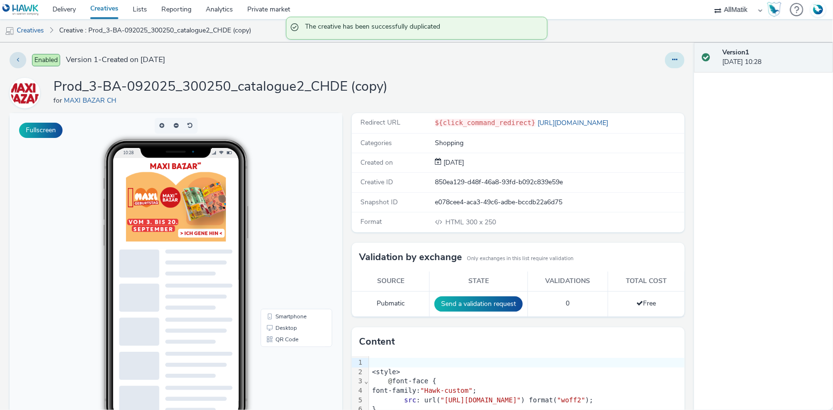
click at [671, 58] on button at bounding box center [675, 60] width 20 height 16
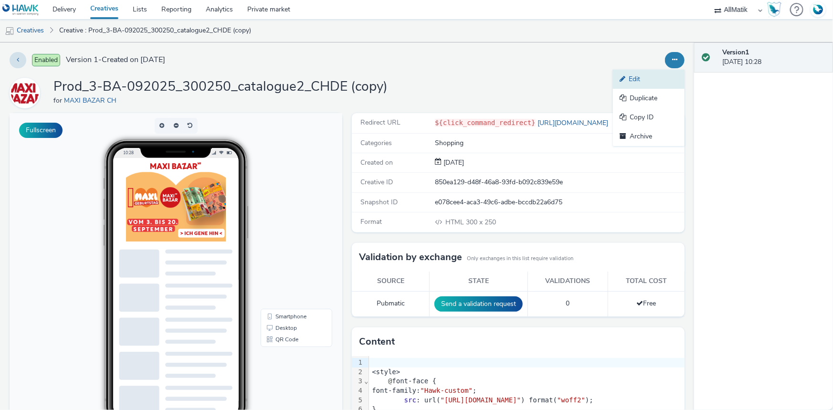
click at [642, 75] on link "Edit" at bounding box center [649, 79] width 72 height 19
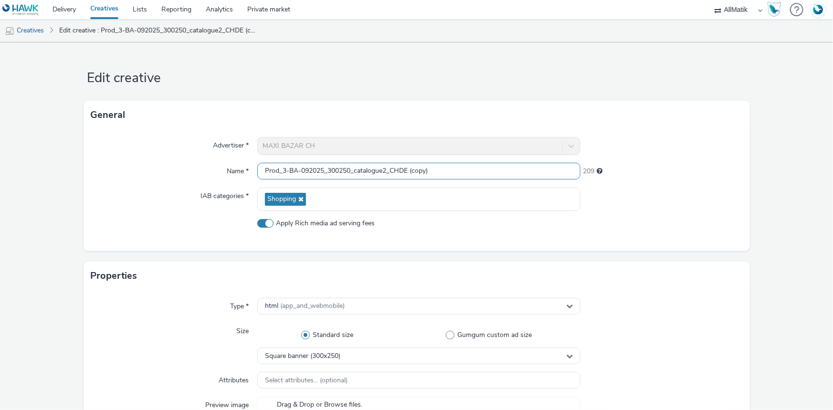
click at [287, 171] on input "Prod_3-BA-092025_300250_catalogue2_CHDE (copy)" at bounding box center [418, 171] width 323 height 17
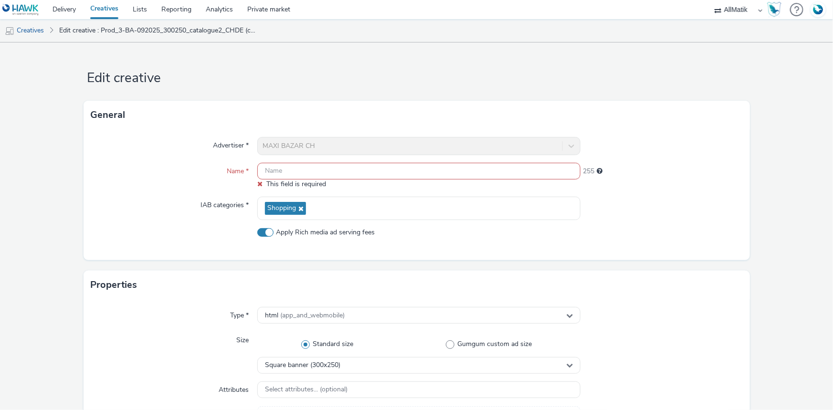
click at [308, 170] on input "text" at bounding box center [418, 171] width 323 height 17
paste input "Prod_4-BA-092025_300250_produit_2_CHDE"
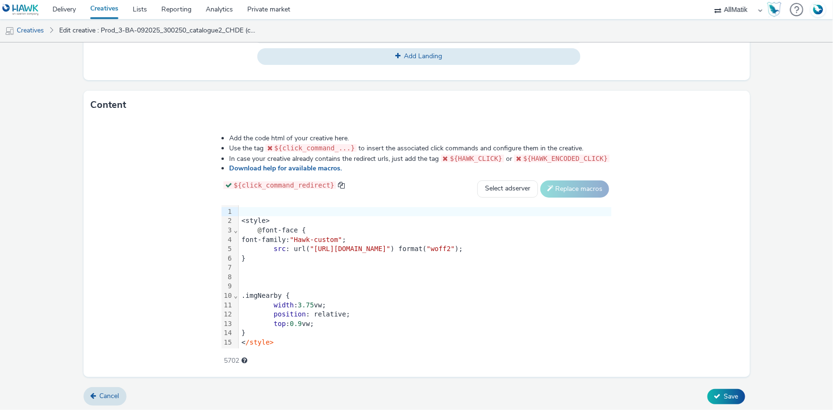
scroll to position [439, 0]
type input "Prod_4-BA-092025_300250_produit_2_CHDE"
click at [239, 256] on div "}" at bounding box center [425, 258] width 373 height 10
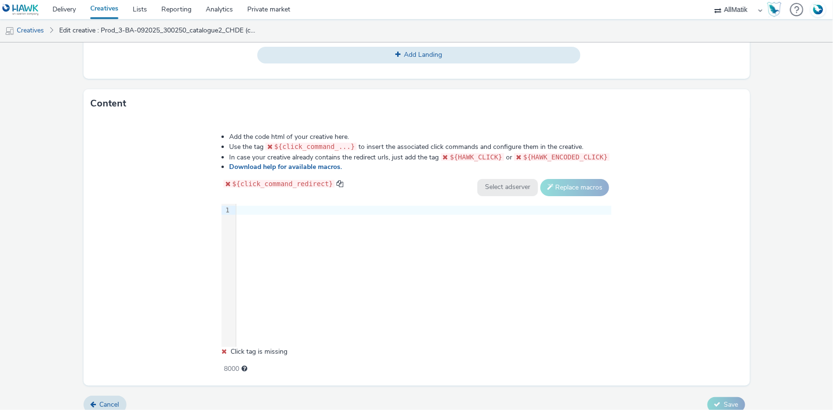
click at [257, 201] on div "Add the code html of your creative here. Use the tag ${click_command_...} to in…" at bounding box center [416, 248] width 459 height 245
click at [258, 210] on div at bounding box center [423, 211] width 375 height 10
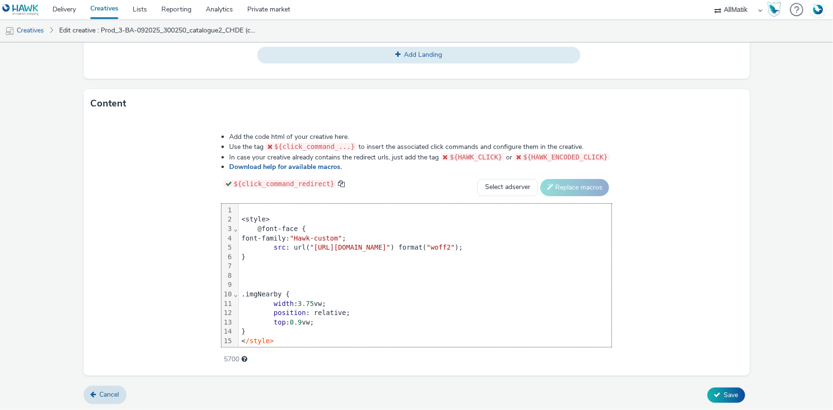
scroll to position [578, 0]
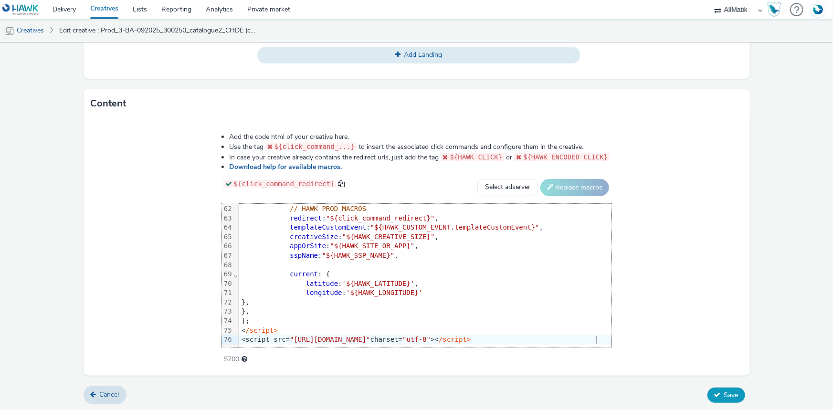
click at [716, 388] on button "Save" at bounding box center [727, 395] width 38 height 15
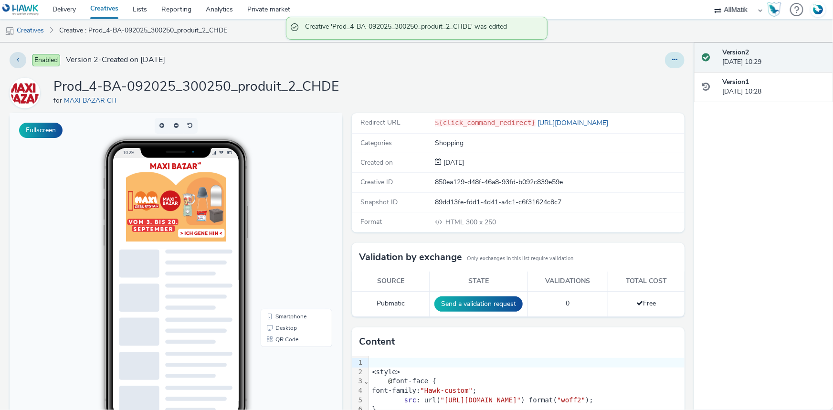
click at [671, 61] on button at bounding box center [675, 60] width 20 height 16
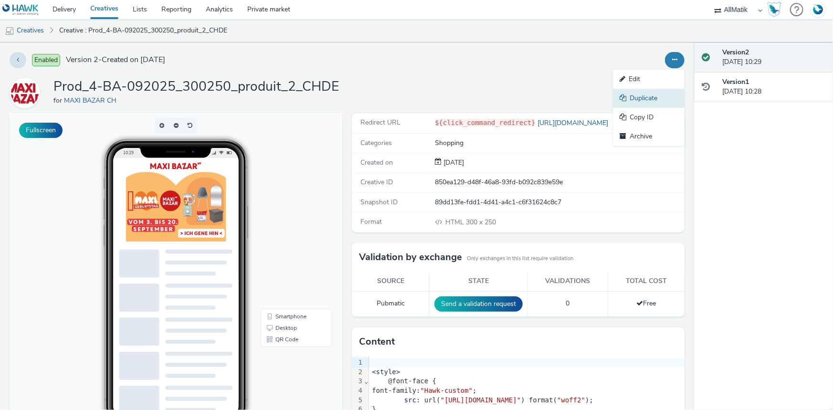
click at [649, 95] on link "Duplicate" at bounding box center [649, 98] width 72 height 19
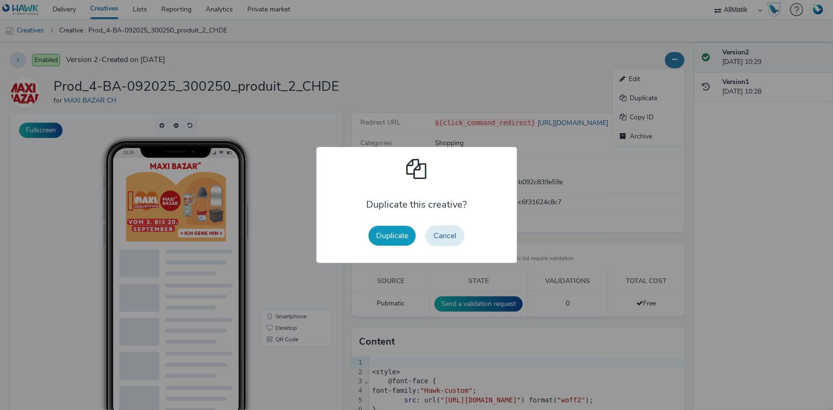
click at [394, 234] on button "Duplicate" at bounding box center [392, 236] width 47 height 20
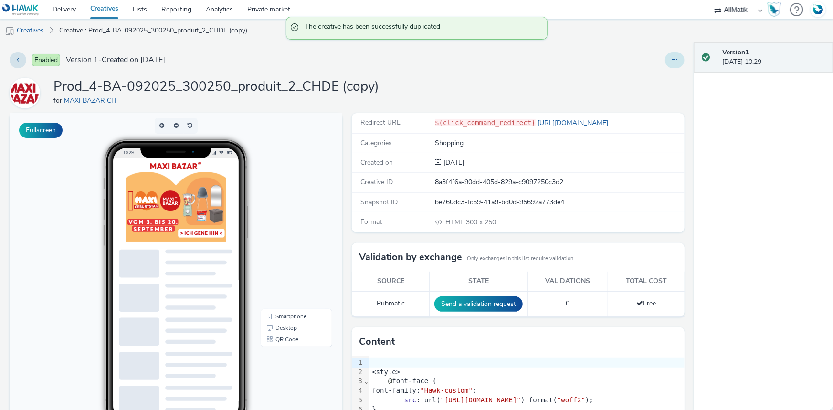
click at [672, 58] on icon at bounding box center [674, 59] width 5 height 7
click at [657, 75] on link "Edit" at bounding box center [649, 79] width 72 height 19
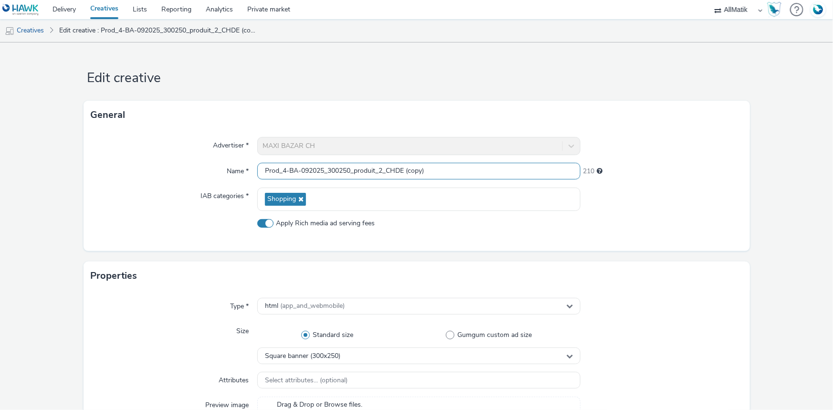
click at [272, 167] on input "Prod_4-BA-092025_300250_produit_2_CHDE (copy)" at bounding box center [418, 171] width 323 height 17
click at [303, 166] on input "Prod_4-BA-092025_300250_produit_2_CHDE (copy)" at bounding box center [418, 171] width 323 height 17
paste input "1-BA-092025_300600_catalogue1_CHDE"
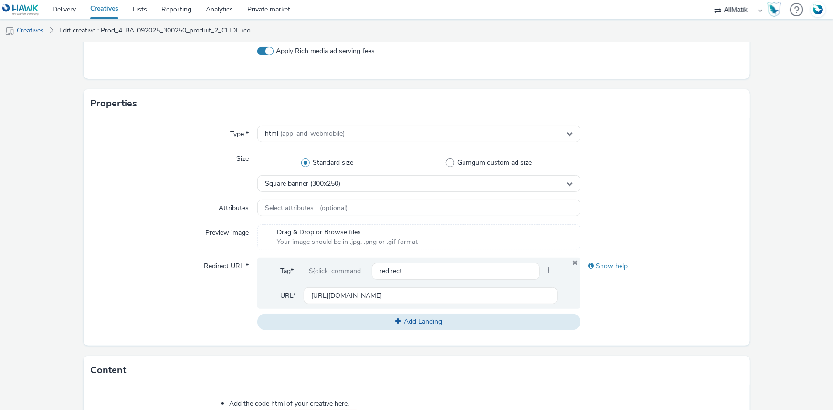
scroll to position [173, 0]
type input "Prod_1-BA-092025_300600_catalogue1_CHDE"
click at [341, 174] on div "Square banner (300x250)" at bounding box center [418, 182] width 323 height 17
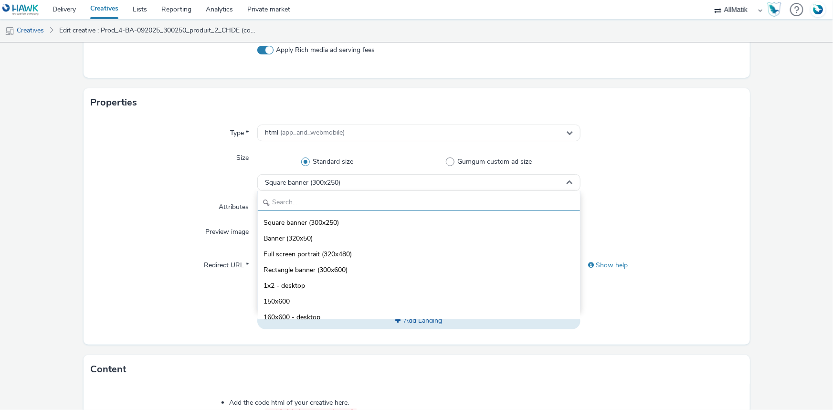
click at [292, 197] on input "text" at bounding box center [419, 202] width 322 height 17
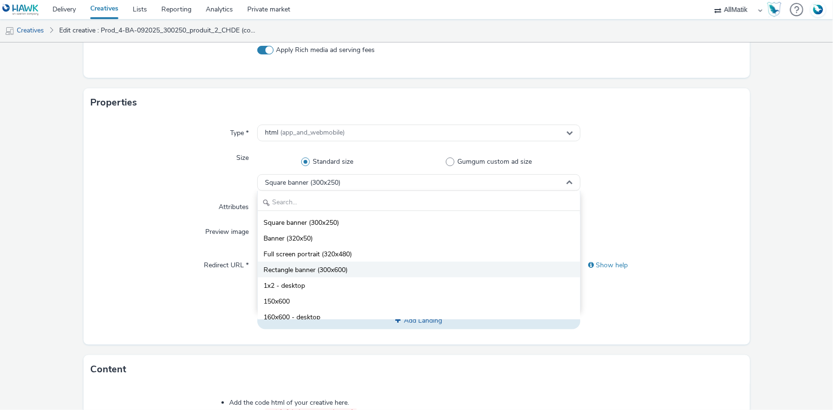
click at [322, 270] on span "Rectangle banner (300x600)" at bounding box center [306, 271] width 84 height 10
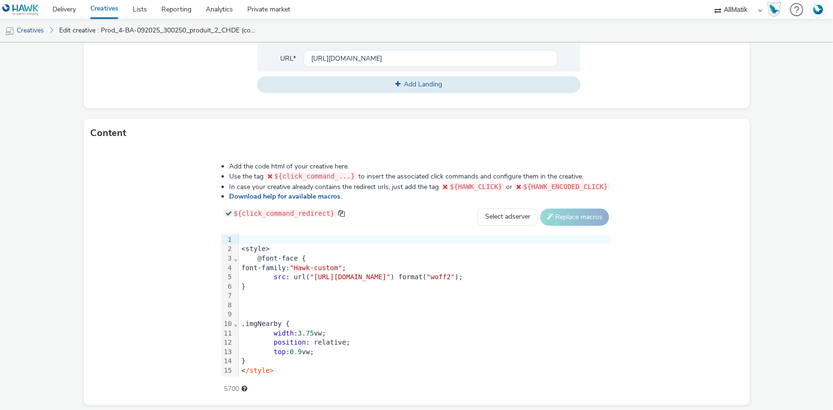
scroll to position [434, 0]
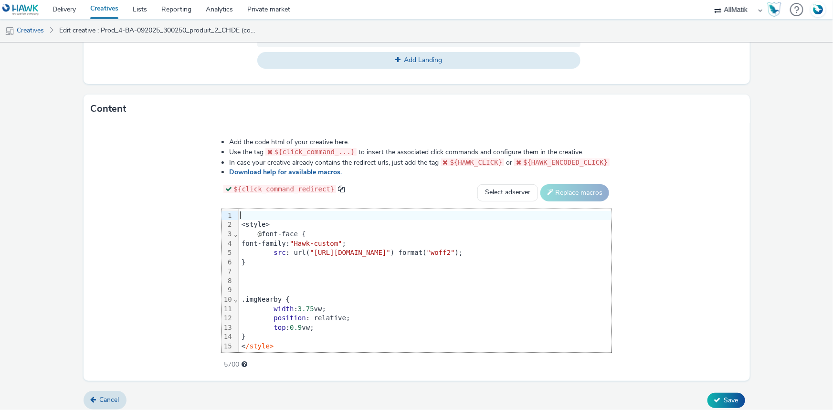
click at [239, 217] on div at bounding box center [425, 216] width 373 height 10
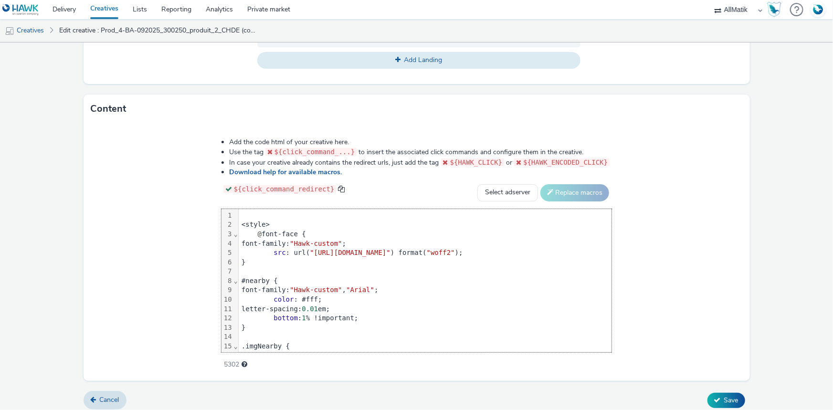
scroll to position [727, 0]
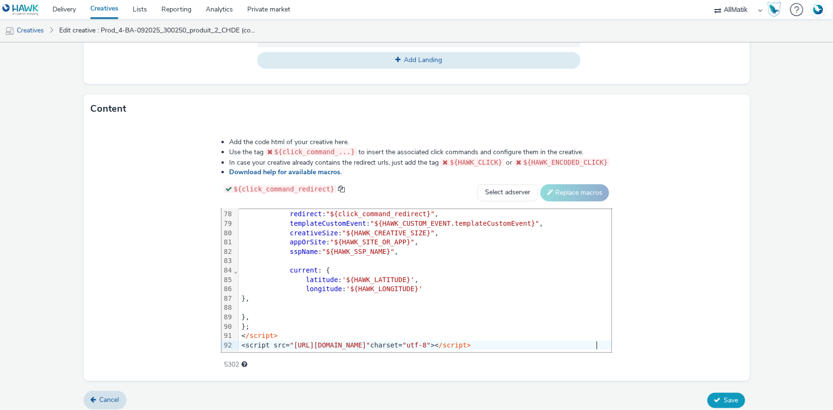
click at [720, 393] on button "Save" at bounding box center [727, 400] width 38 height 15
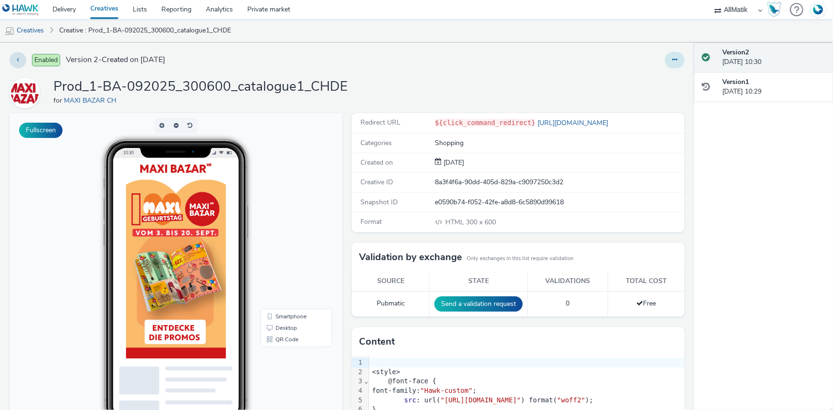
click at [665, 54] on button at bounding box center [675, 60] width 20 height 16
click at [649, 93] on link "Duplicate" at bounding box center [649, 98] width 72 height 19
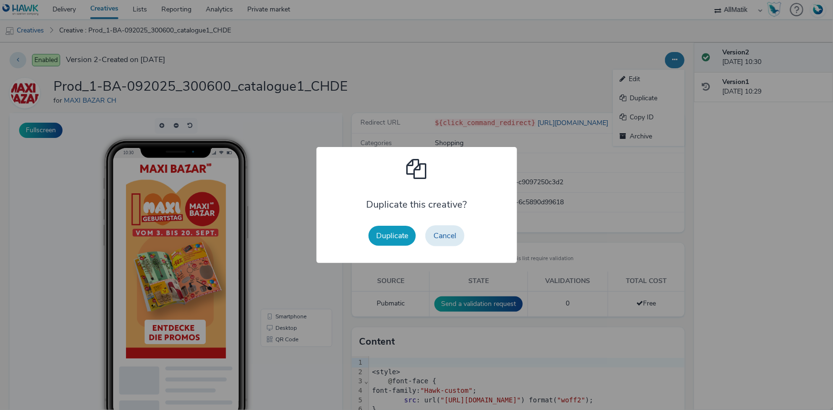
click at [383, 238] on button "Duplicate" at bounding box center [392, 236] width 47 height 20
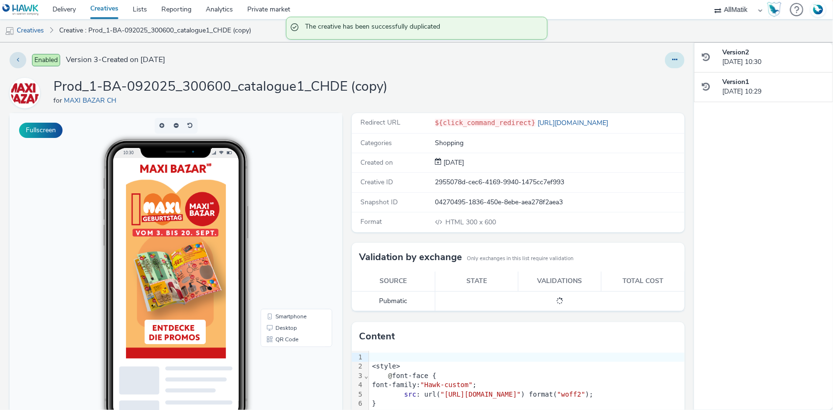
click at [665, 56] on button at bounding box center [675, 60] width 20 height 16
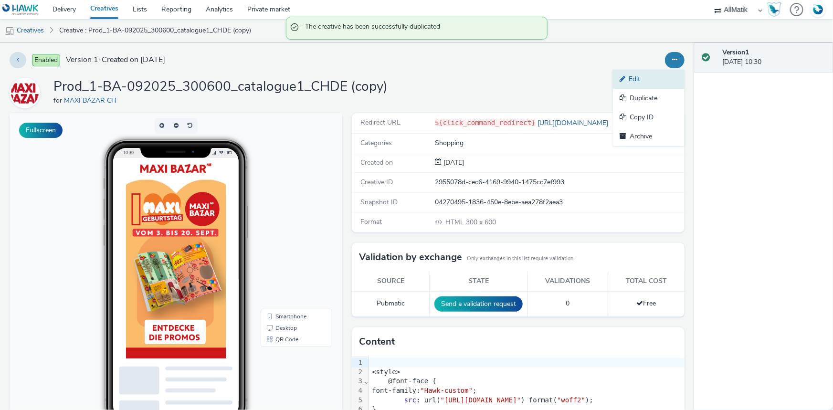
click at [636, 86] on link "Edit" at bounding box center [649, 79] width 72 height 19
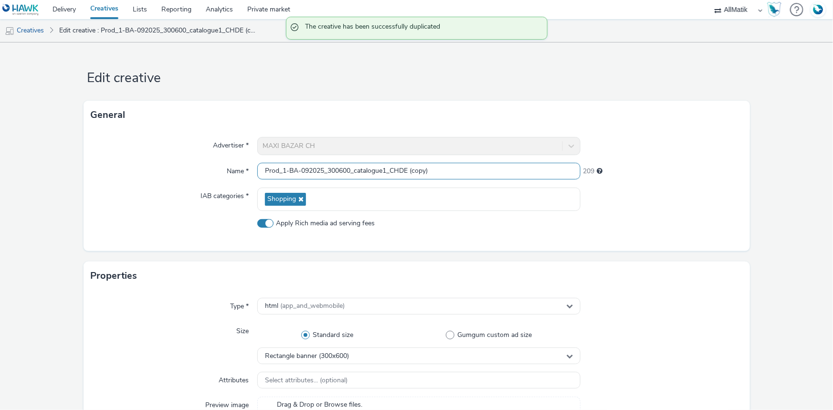
click at [268, 174] on input "Prod_1-BA-092025_300600_catalogue1_CHDE (copy)" at bounding box center [418, 171] width 323 height 17
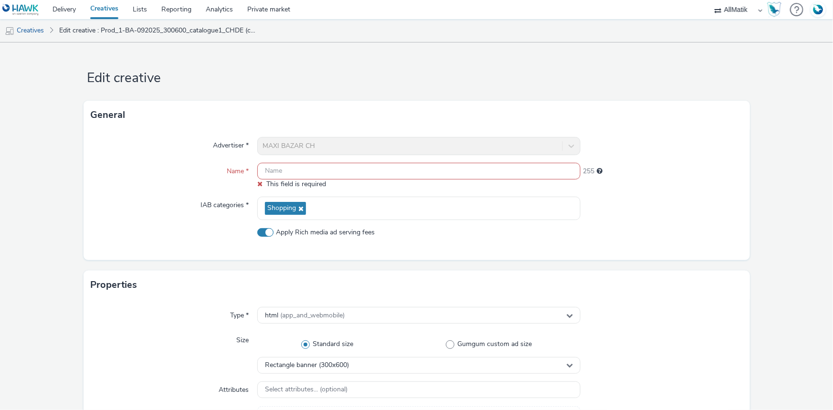
click at [273, 180] on span "This field is required" at bounding box center [296, 184] width 60 height 9
click at [263, 169] on input "text" at bounding box center [418, 171] width 323 height 17
paste input "Prod_2-BA-092025_300600_produits1_CHDE"
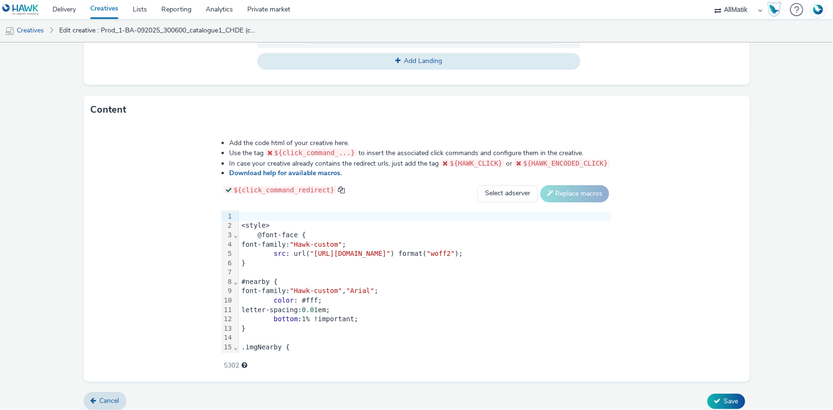
scroll to position [434, 0]
type input "Prod_2-BA-092025_300600_produits1_CHDE"
click at [239, 267] on div at bounding box center [425, 272] width 373 height 10
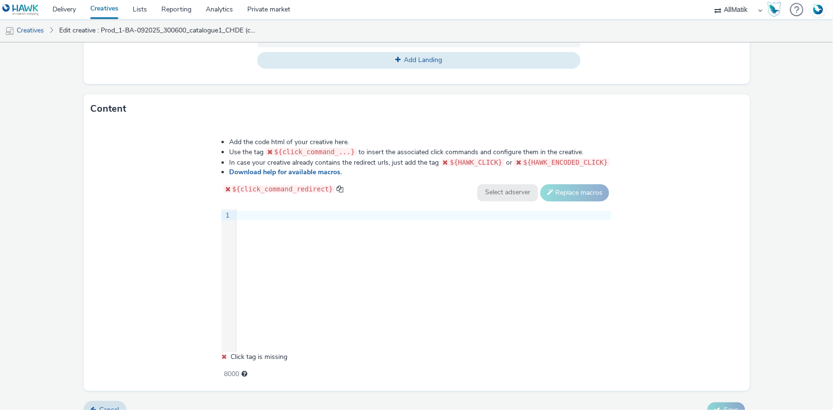
drag, startPoint x: 262, startPoint y: 219, endPoint x: 257, endPoint y: 208, distance: 11.5
click at [262, 219] on div at bounding box center [423, 216] width 375 height 10
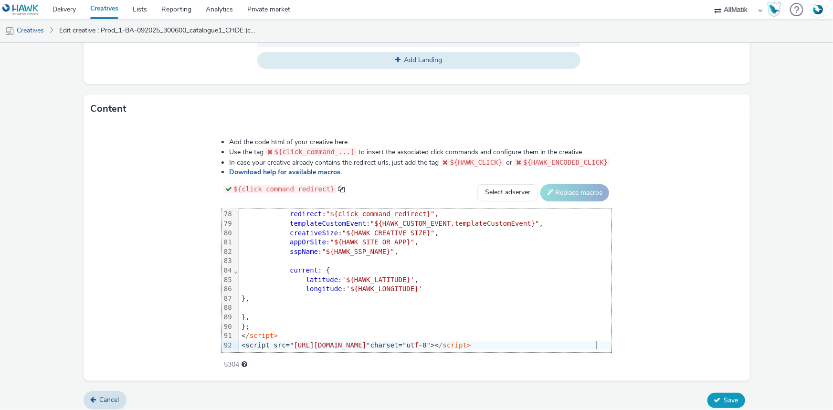
click at [724, 396] on span "Save" at bounding box center [731, 400] width 14 height 9
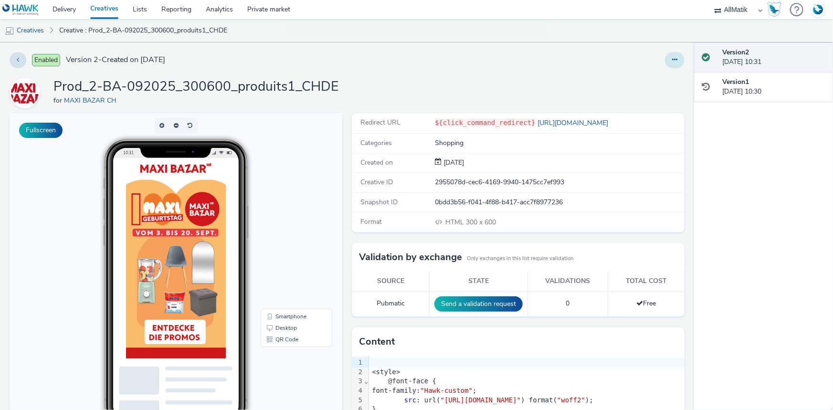
click at [672, 60] on icon at bounding box center [674, 59] width 5 height 7
click at [650, 98] on link "Duplicate" at bounding box center [649, 98] width 72 height 19
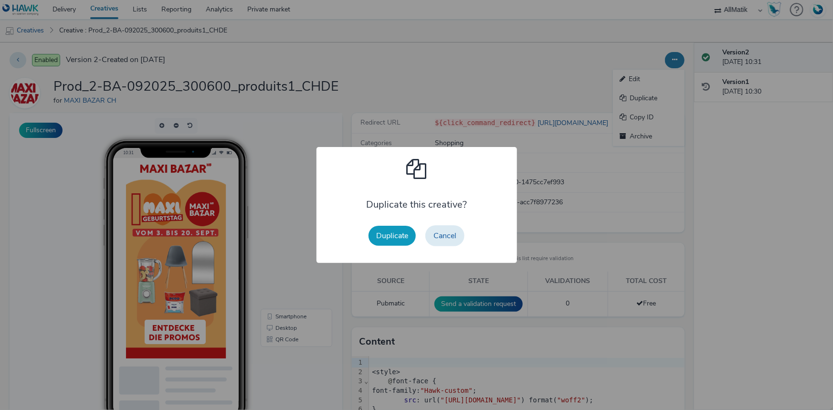
click at [394, 227] on button "Duplicate" at bounding box center [392, 236] width 47 height 20
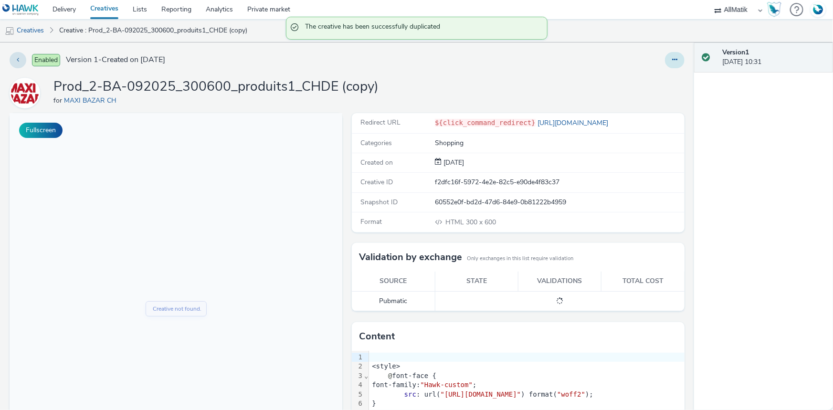
click at [665, 59] on button at bounding box center [675, 60] width 20 height 16
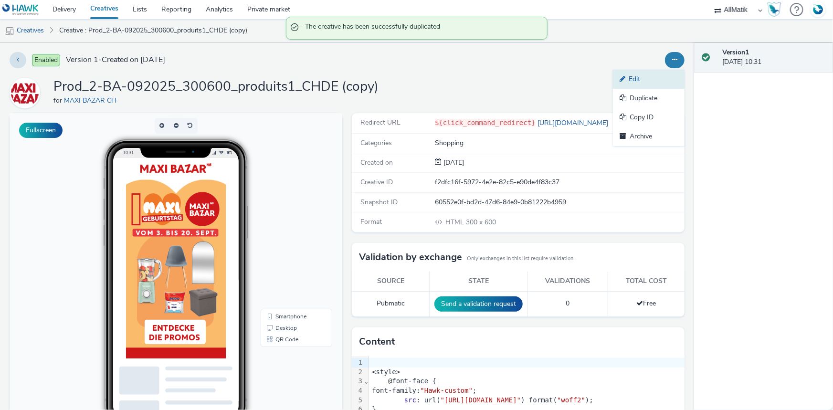
click at [641, 75] on link "Edit" at bounding box center [649, 79] width 72 height 19
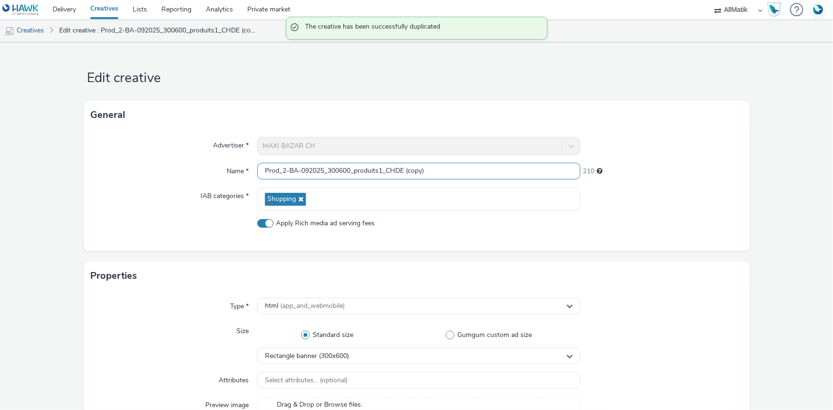
click at [443, 170] on input "Prod_2-BA-092025_300600_produits1_CHDE (copy)" at bounding box center [418, 171] width 323 height 17
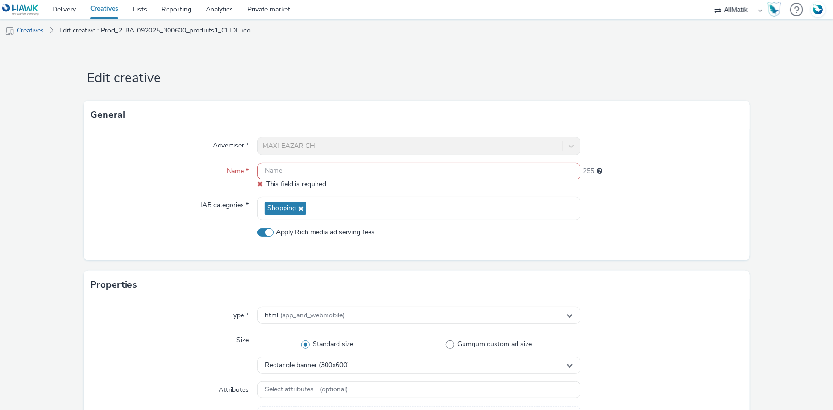
click at [291, 171] on input "text" at bounding box center [418, 171] width 323 height 17
paste input "Prod_3-BA-092025_300600_catalogue2_CHDE"
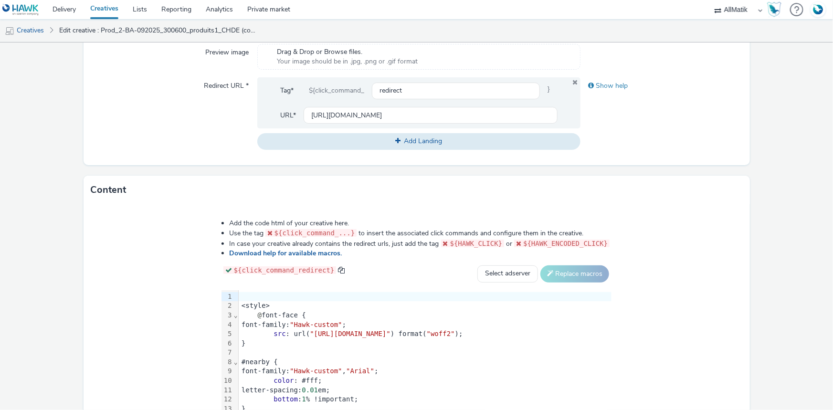
scroll to position [439, 0]
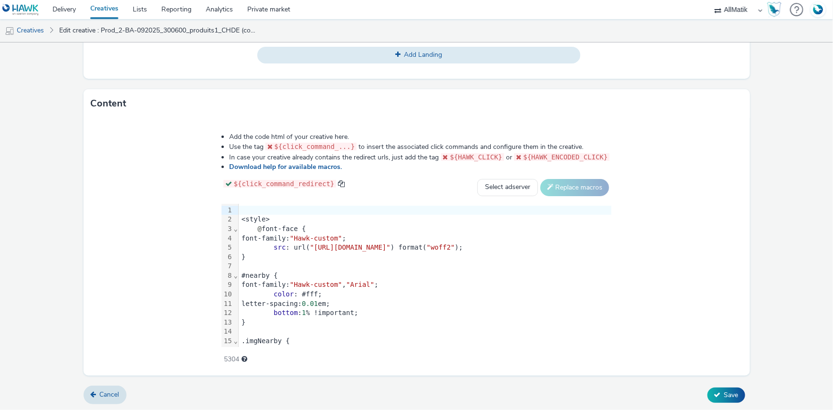
type input "Prod_3-BA-092025_300600_catalogue2_CHDE"
click at [239, 265] on div at bounding box center [425, 267] width 373 height 10
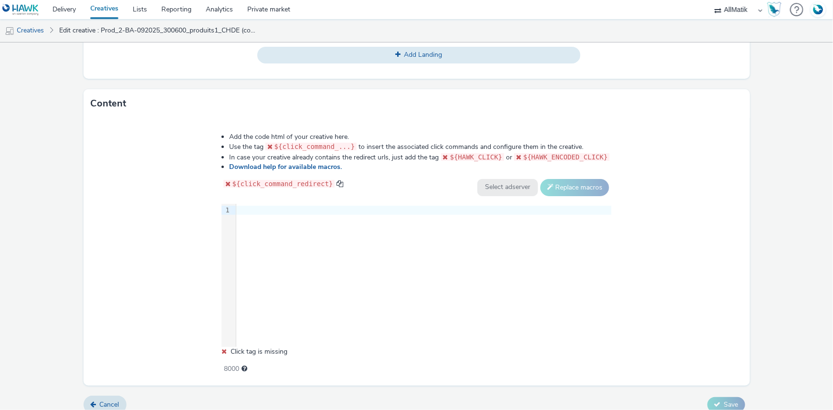
click at [254, 204] on div at bounding box center [423, 210] width 375 height 13
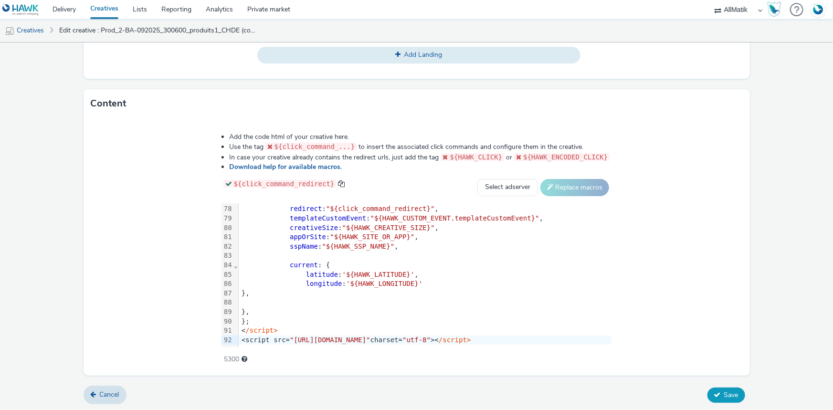
click at [714, 392] on icon at bounding box center [717, 395] width 7 height 7
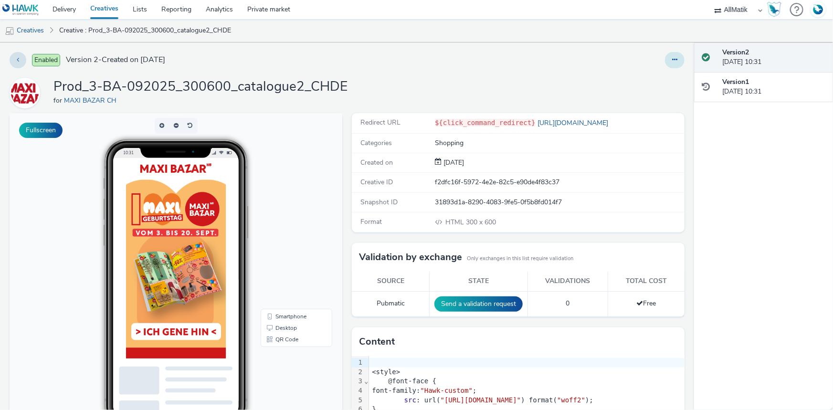
click at [672, 60] on icon at bounding box center [674, 59] width 5 height 7
click at [645, 91] on link "Duplicate" at bounding box center [649, 98] width 72 height 19
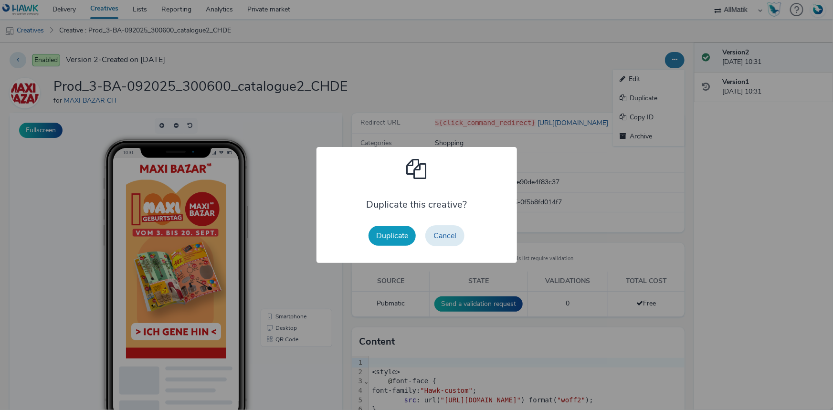
click at [386, 226] on button "Duplicate" at bounding box center [392, 236] width 47 height 20
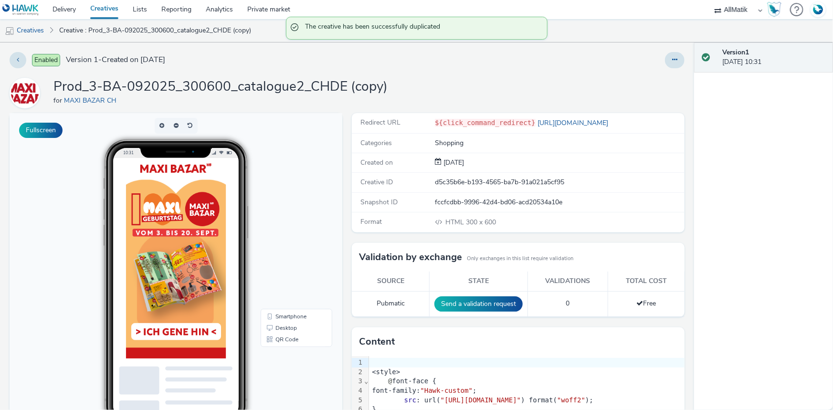
click at [656, 59] on div at bounding box center [550, 60] width 270 height 16
click at [672, 58] on icon at bounding box center [674, 59] width 5 height 7
click at [622, 73] on link "Edit" at bounding box center [649, 79] width 72 height 19
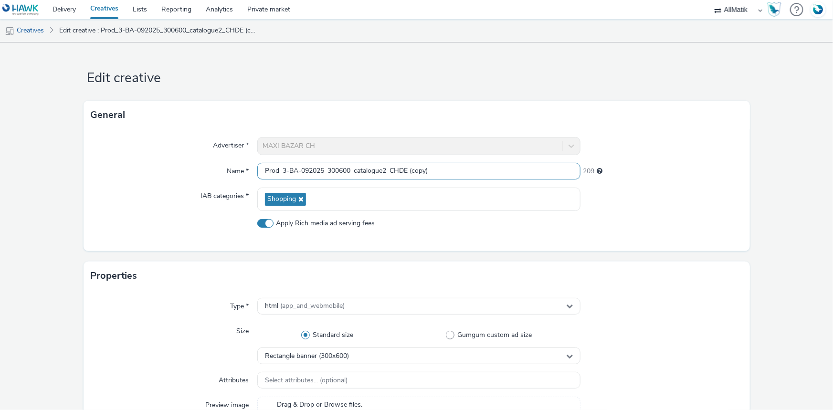
click at [271, 171] on input "Prod_3-BA-092025_300600_catalogue2_CHDE (copy)" at bounding box center [418, 171] width 323 height 17
paste input "4-BA-092025_300600_produit2_CHDE"
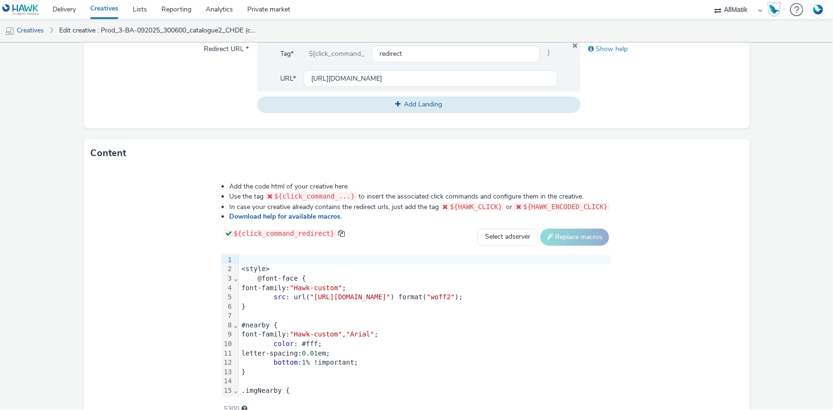
scroll to position [439, 0]
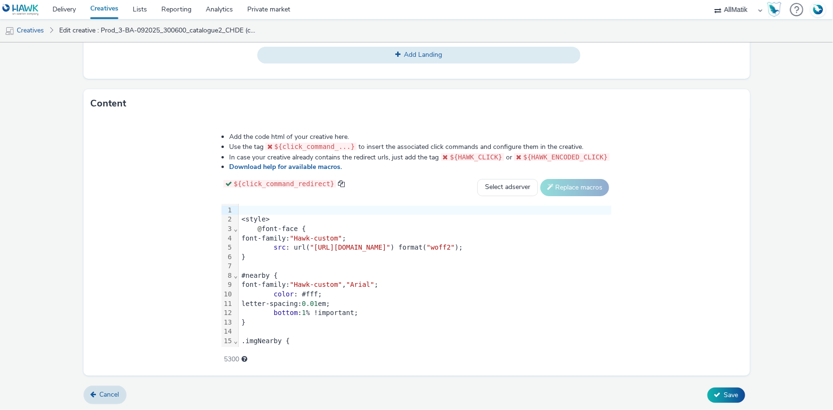
type input "Prod_4-BA-092025_300600_produit2_CHDE"
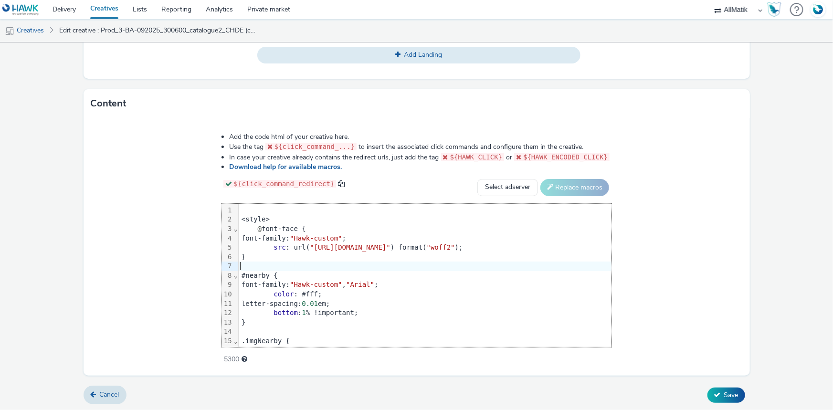
click at [239, 262] on div at bounding box center [425, 267] width 373 height 10
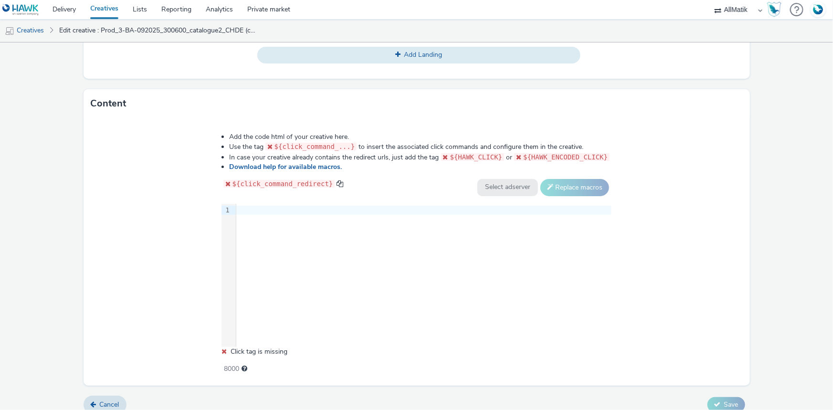
click at [272, 211] on div at bounding box center [423, 211] width 375 height 10
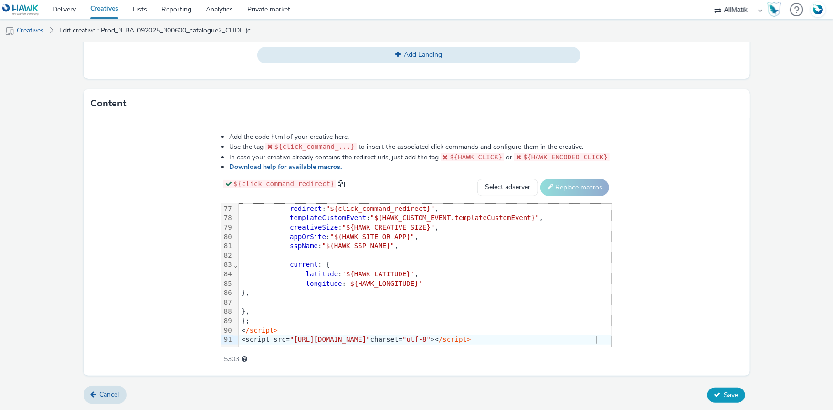
click at [708, 389] on button "Save" at bounding box center [727, 395] width 38 height 15
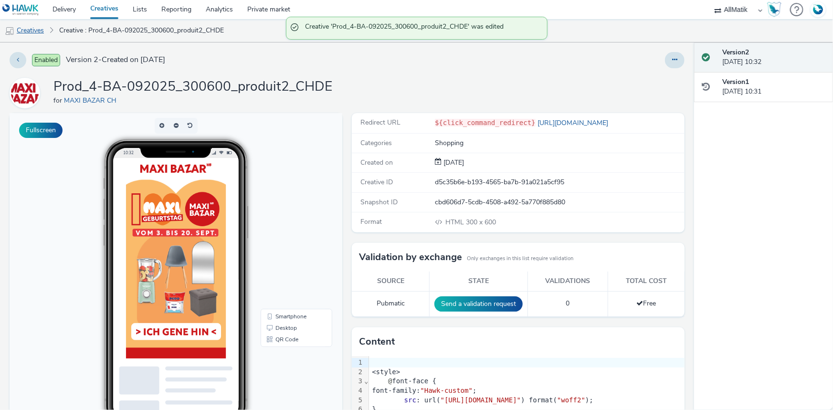
click at [29, 31] on link "Creatives" at bounding box center [24, 30] width 49 height 23
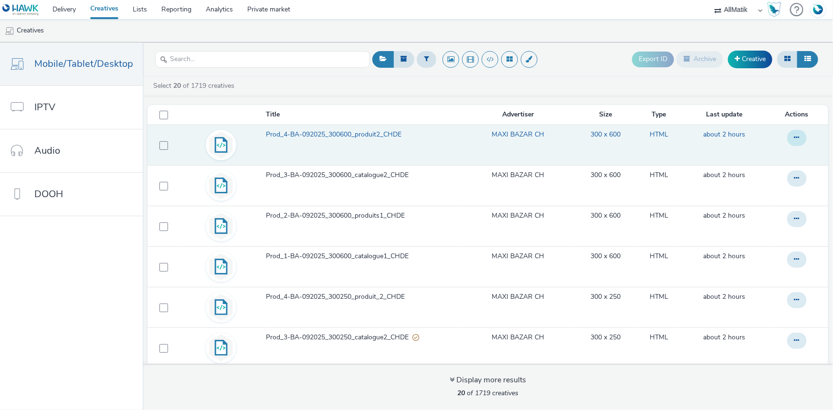
click at [788, 135] on button at bounding box center [797, 138] width 20 height 16
click at [746, 176] on link "Duplicate" at bounding box center [771, 176] width 72 height 19
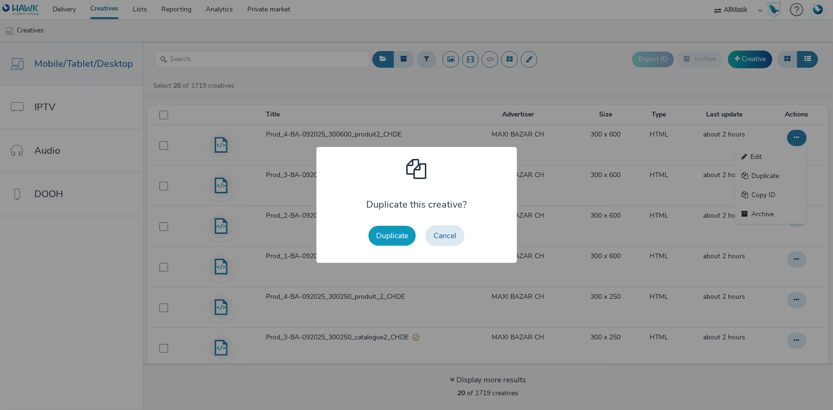
click at [388, 239] on button "Duplicate" at bounding box center [392, 236] width 47 height 20
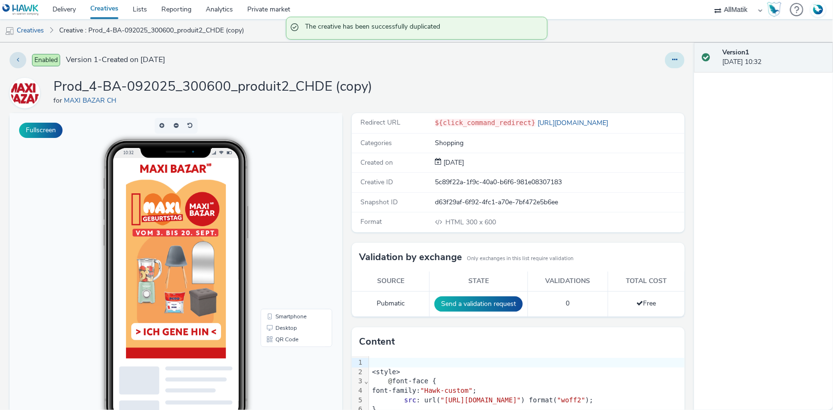
click at [665, 58] on button at bounding box center [675, 60] width 20 height 16
click at [646, 76] on link "Edit" at bounding box center [649, 79] width 72 height 19
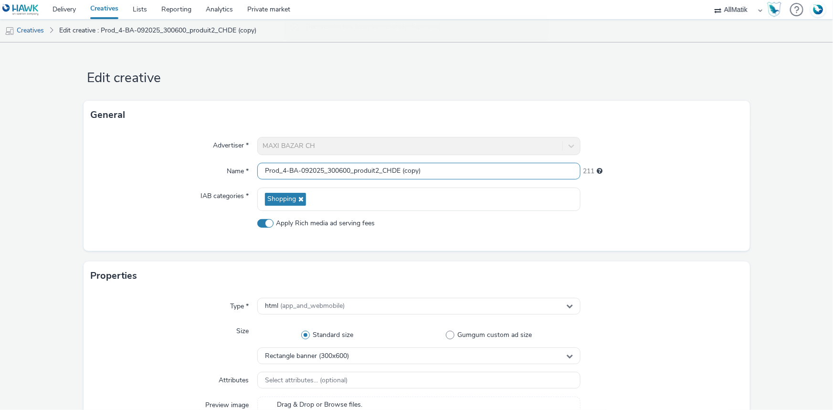
click at [337, 166] on input "Prod_4-BA-092025_300600_produit2_CHDE (copy)" at bounding box center [418, 171] width 323 height 17
paste input "-BA-092025_320480Slider_produit_CHDE"
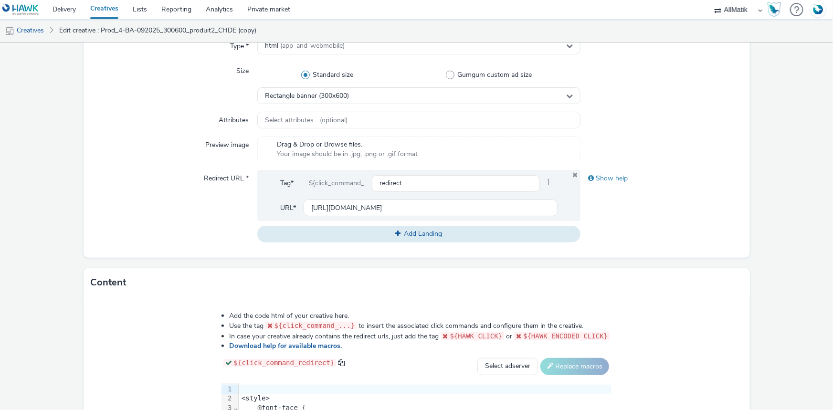
scroll to position [439, 0]
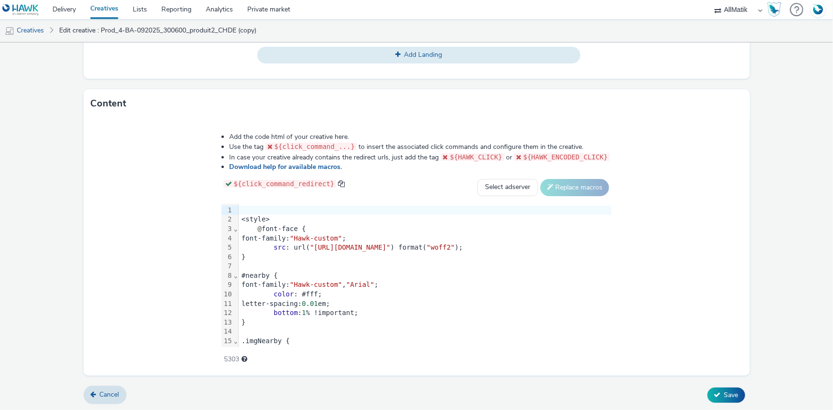
type input "Prod-BA-092025_320480Slider_produit_CHDE"
click at [302, 310] on span "1" at bounding box center [304, 313] width 4 height 8
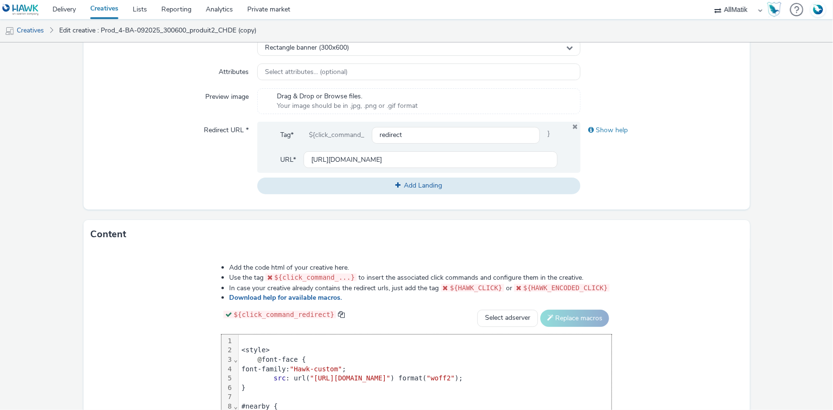
scroll to position [179, 0]
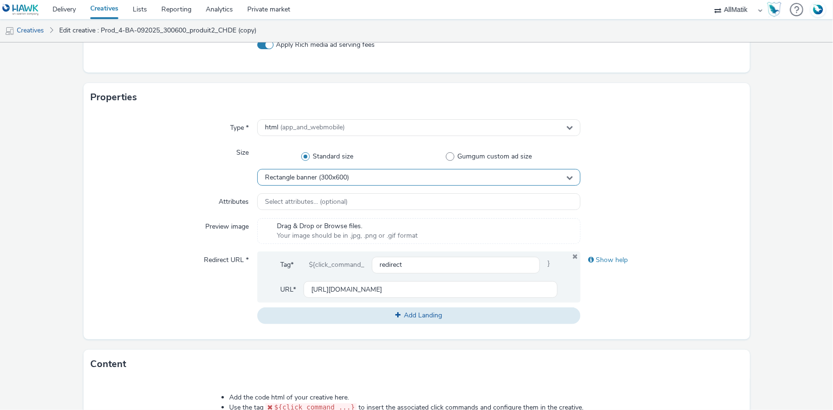
click at [296, 174] on span "Rectangle banner (300x600)" at bounding box center [307, 178] width 84 height 8
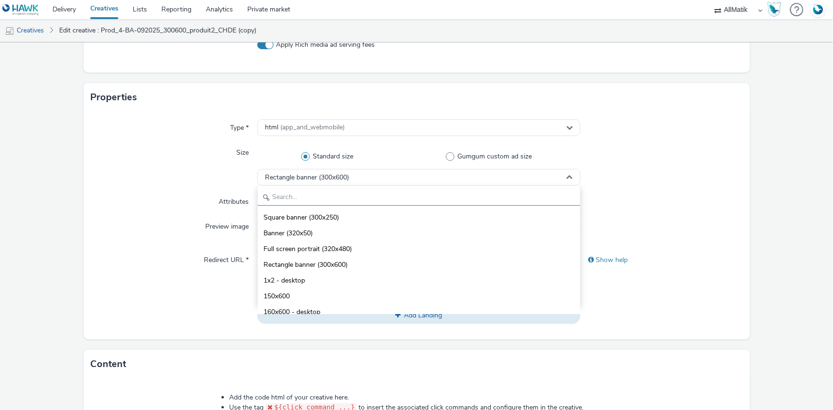
click at [288, 199] on input "text" at bounding box center [419, 197] width 322 height 17
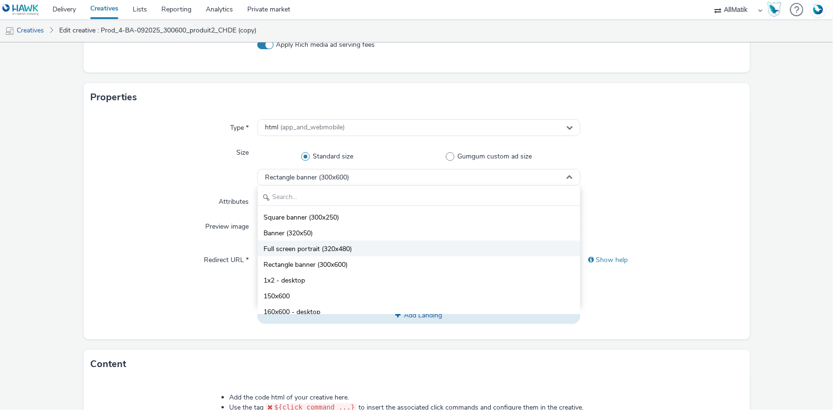
click at [305, 246] on span "Full screen portrait (320x480)" at bounding box center [308, 250] width 88 height 10
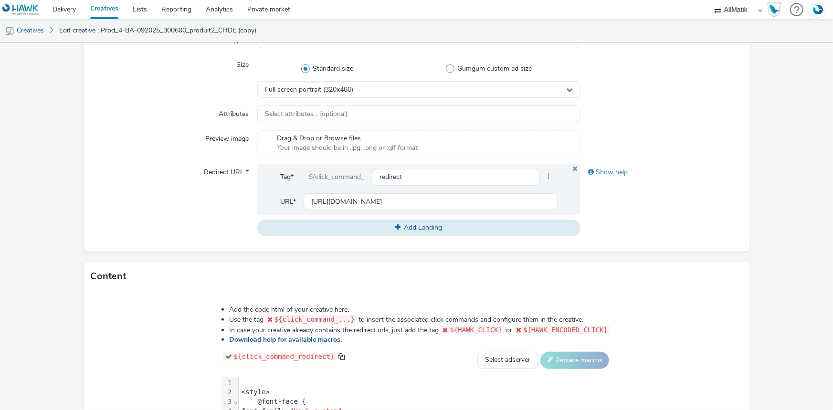
scroll to position [439, 0]
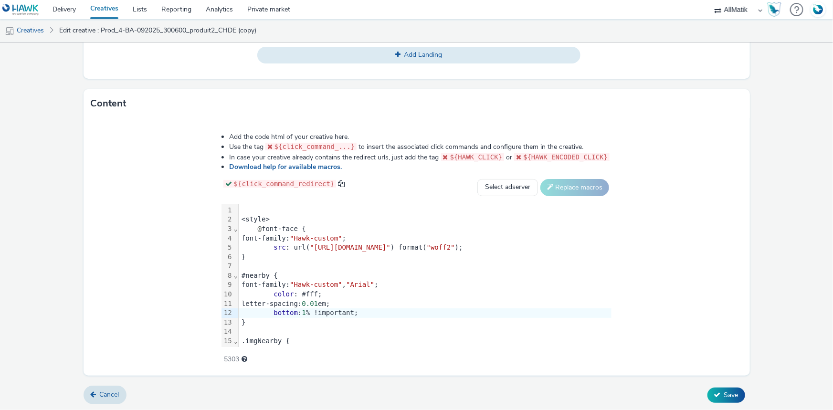
click at [239, 241] on div "font-family: "Hawk-custom" ;" at bounding box center [425, 239] width 373 height 10
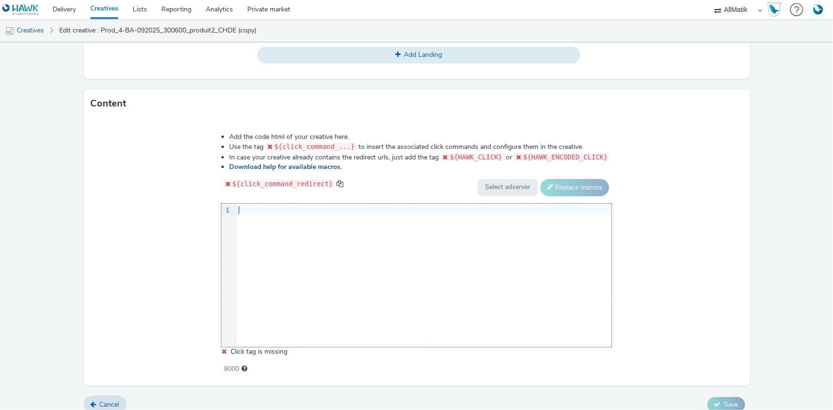
click at [312, 219] on div "9 1 ›" at bounding box center [417, 275] width 391 height 143
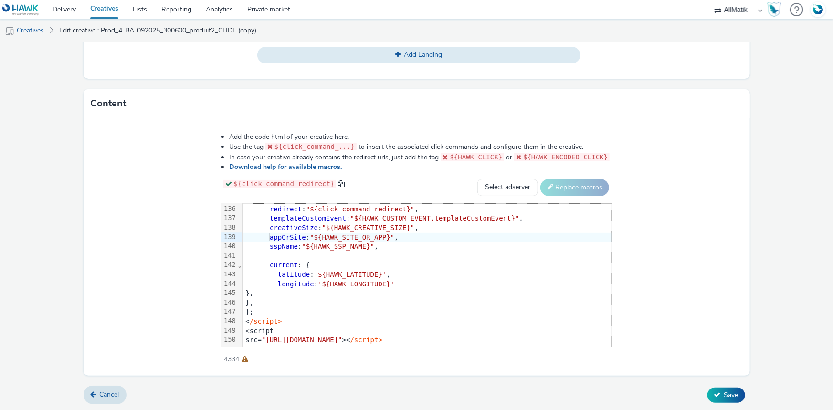
click at [270, 234] on span "appOrSite" at bounding box center [288, 238] width 36 height 8
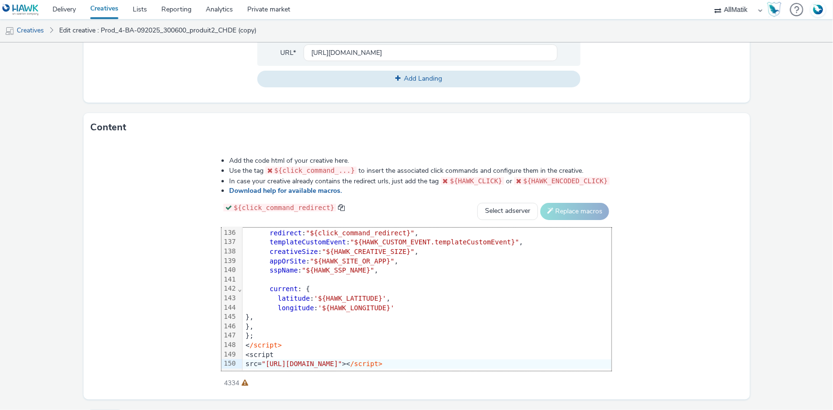
scroll to position [439, 0]
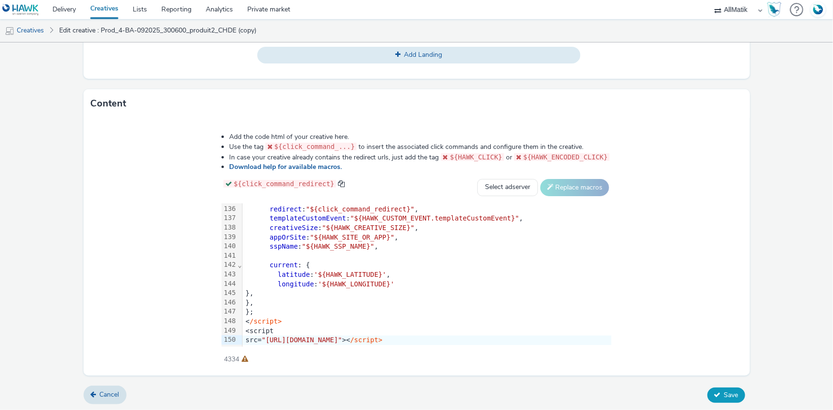
click at [714, 396] on icon at bounding box center [717, 395] width 7 height 7
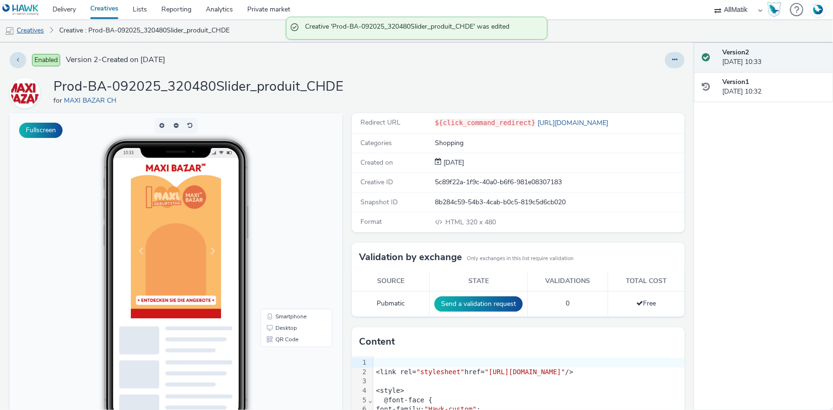
click at [28, 33] on link "Creatives" at bounding box center [24, 30] width 49 height 23
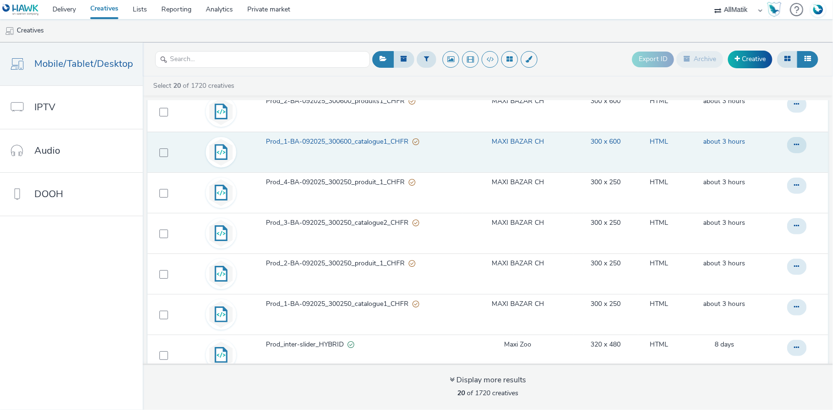
scroll to position [573, 0]
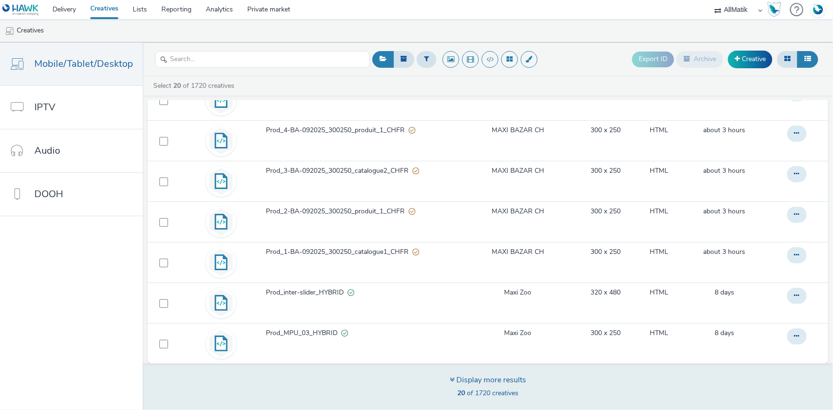
click at [480, 387] on div "Display more results 20 of 1720 creatives" at bounding box center [488, 388] width 76 height 26
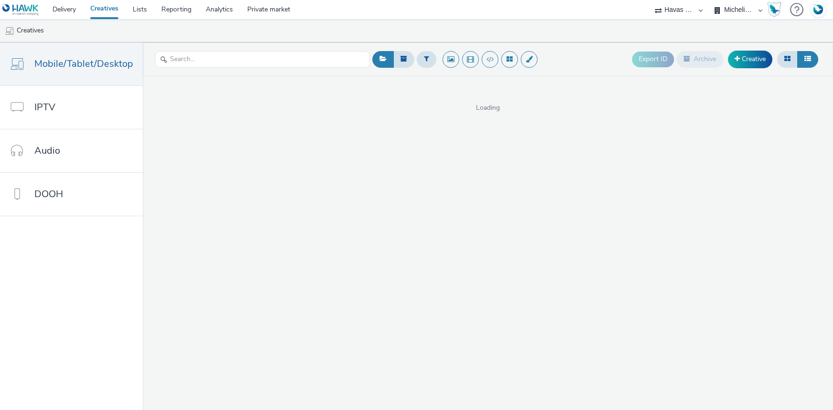
select select "43747a01-9d8e-4dea-a0e4-a98d33cfba61"
select select "5124110c-5ad7-400f-8241-e8aa575c652d"
select select "43747a01-9d8e-4dea-a0e4-a98d33cfba61"
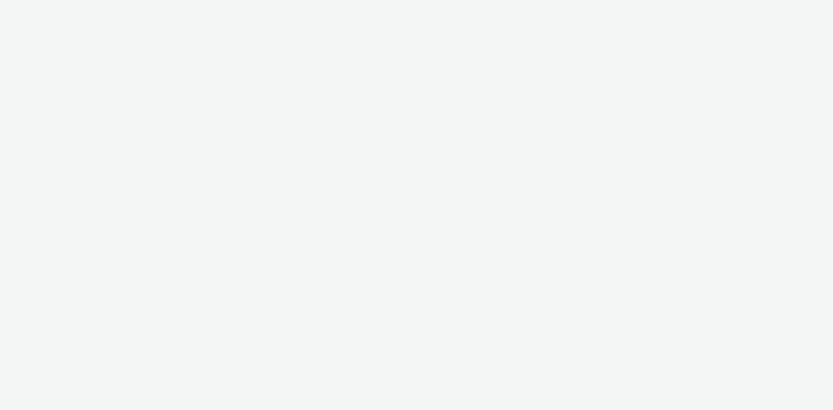
select select "f1ea096e-a0f1-4bb4-91b2-88bc28adcbb2"
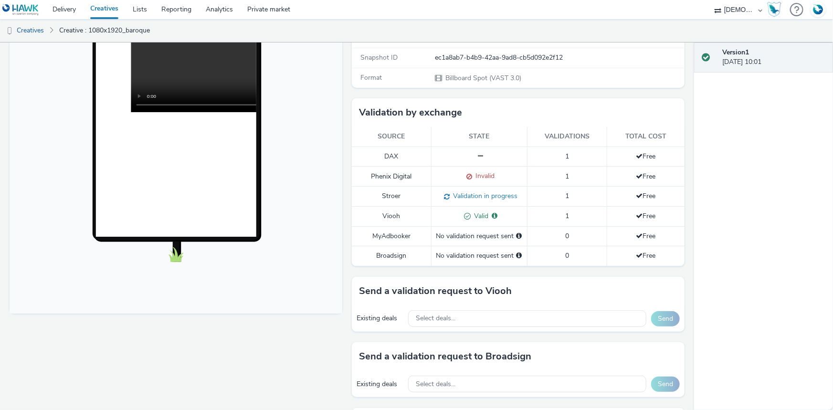
scroll to position [217, 0]
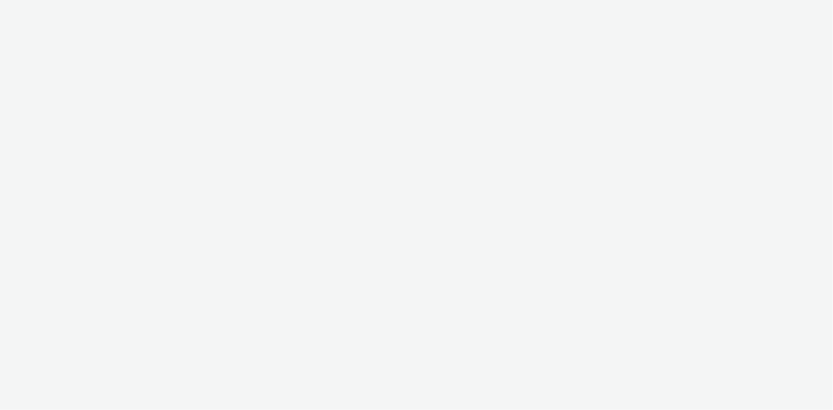
select select "f1ea096e-a0f1-4bb4-91b2-88bc28adcbb2"
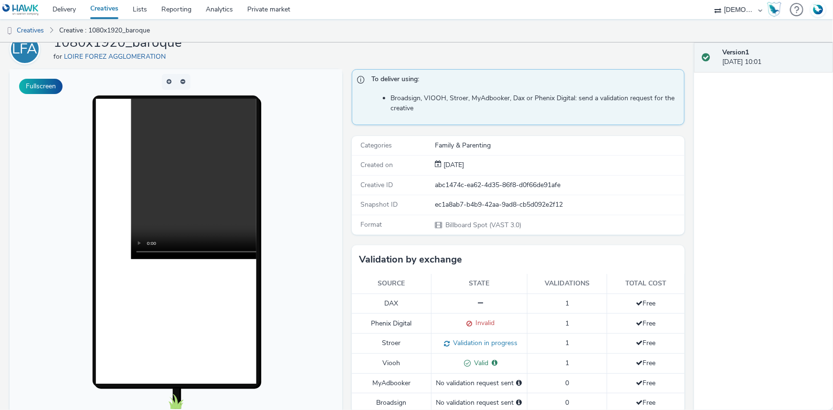
scroll to position [86, 0]
